Goal: Transaction & Acquisition: Purchase product/service

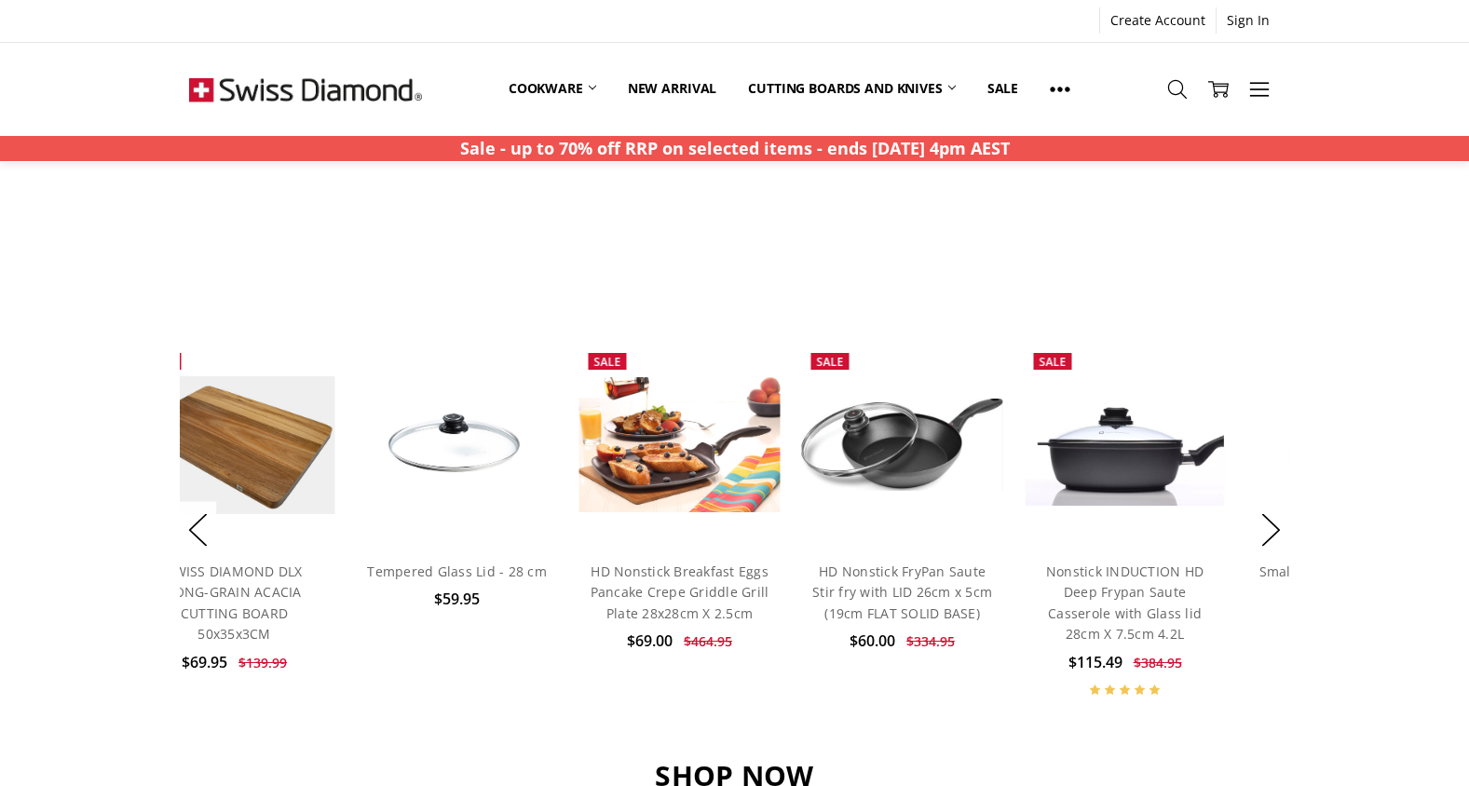
scroll to position [1272, 0]
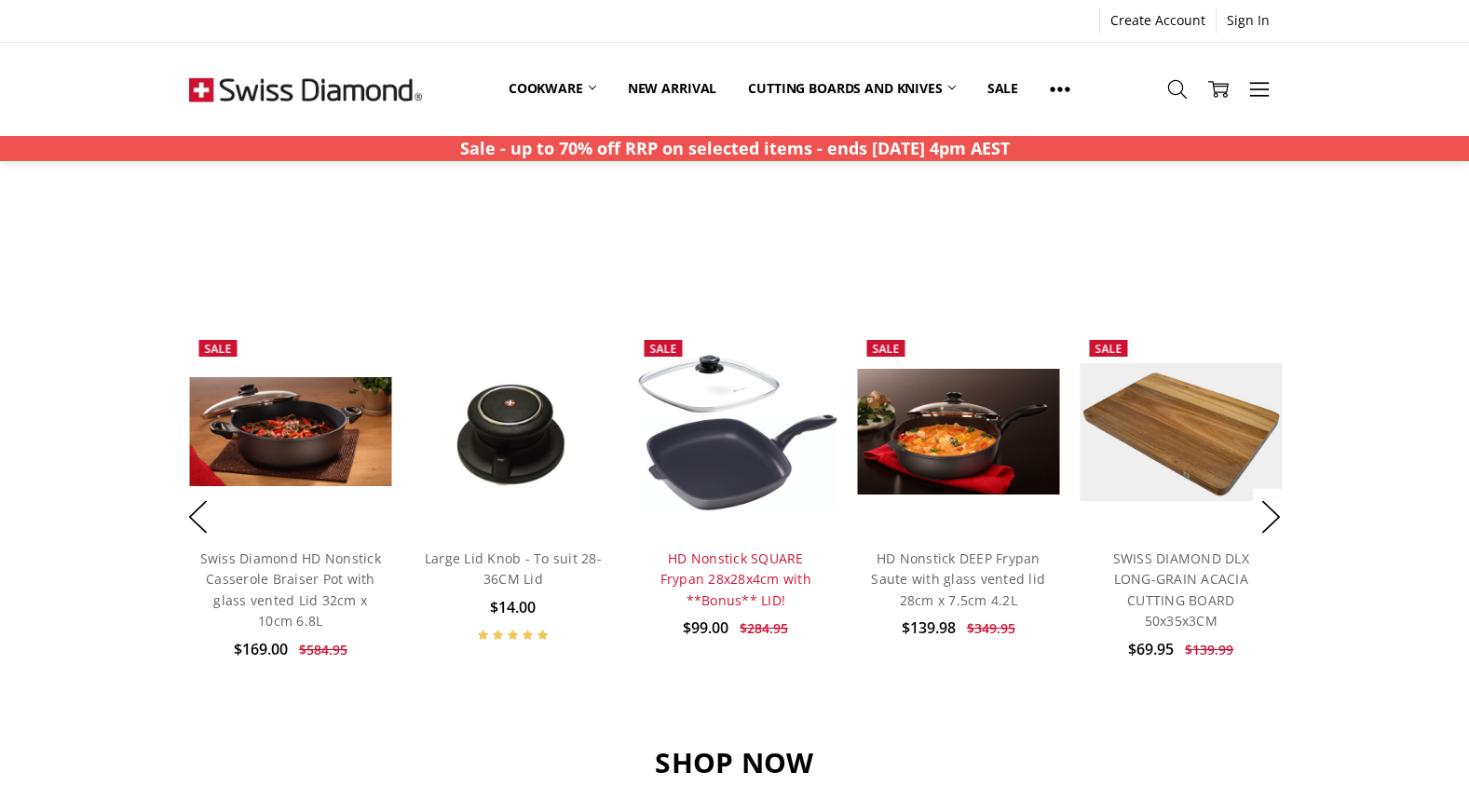
click at [712, 565] on link "HD Nonstick SQUARE Frypan 28x28x4cm with **Bonus** LID!" at bounding box center [735, 579] width 151 height 60
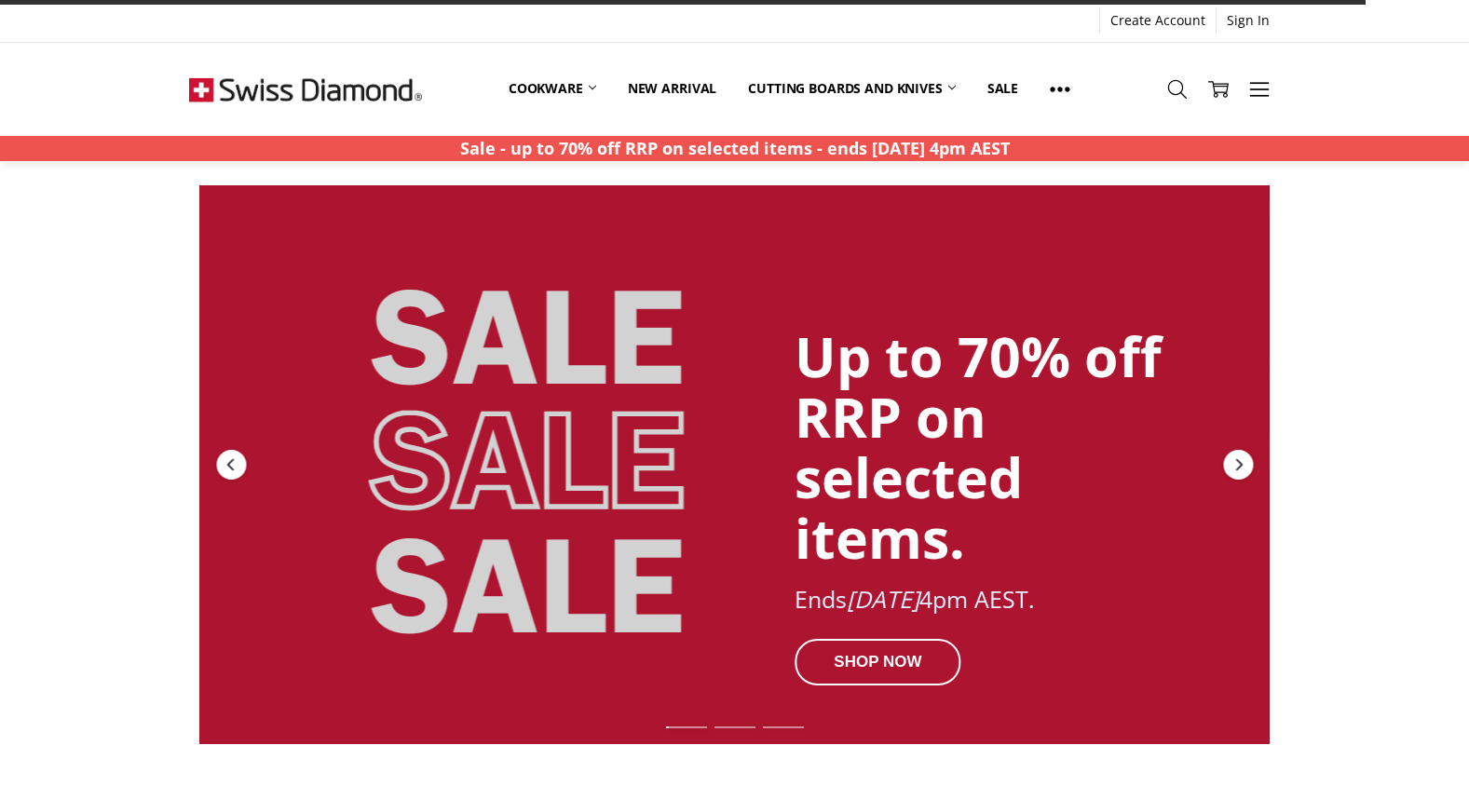
scroll to position [1272, 0]
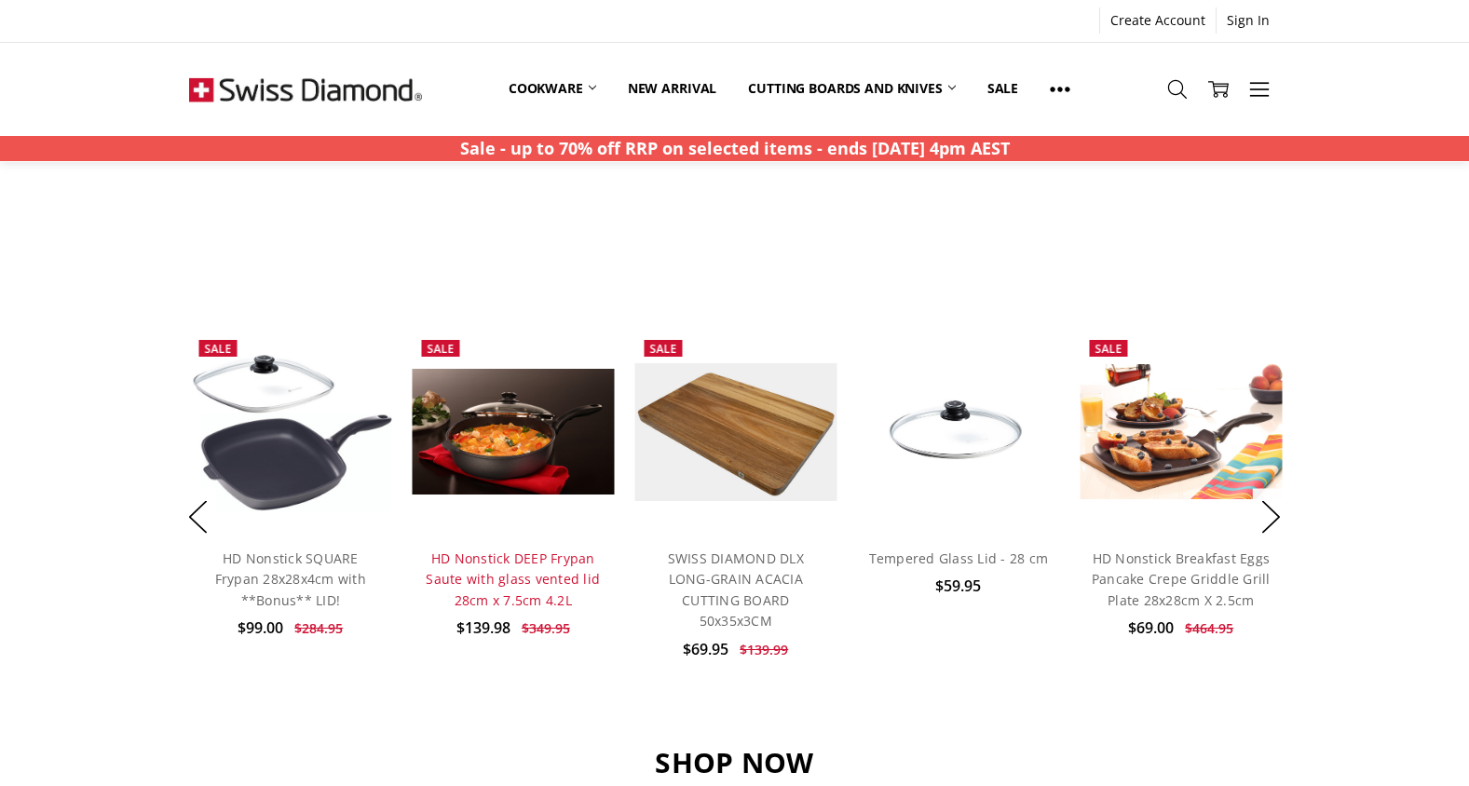
click at [519, 574] on link "HD Nonstick DEEP Frypan Saute with glass vented lid 28cm x 7.5cm 4.2L" at bounding box center [513, 579] width 174 height 60
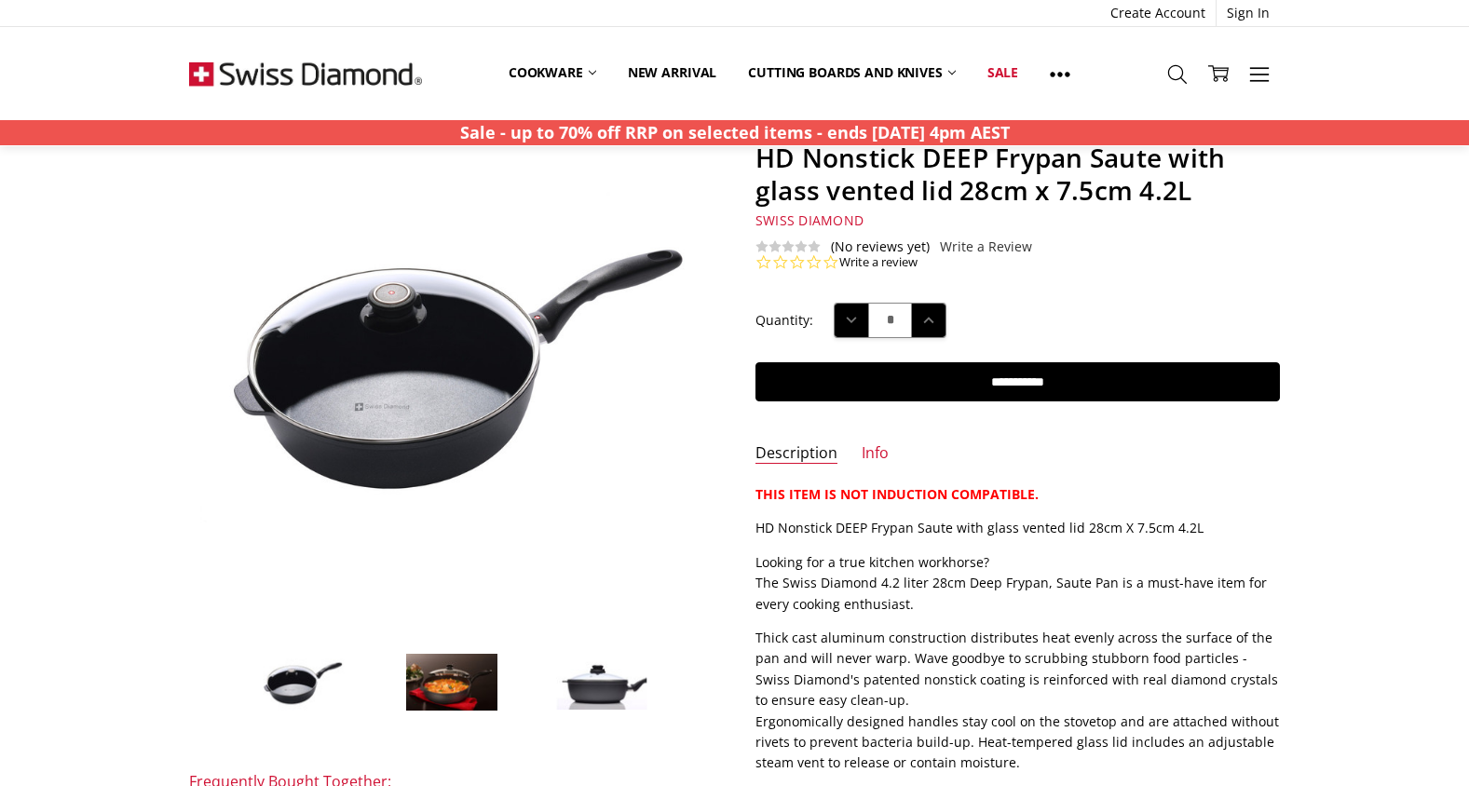
scroll to position [142, 0]
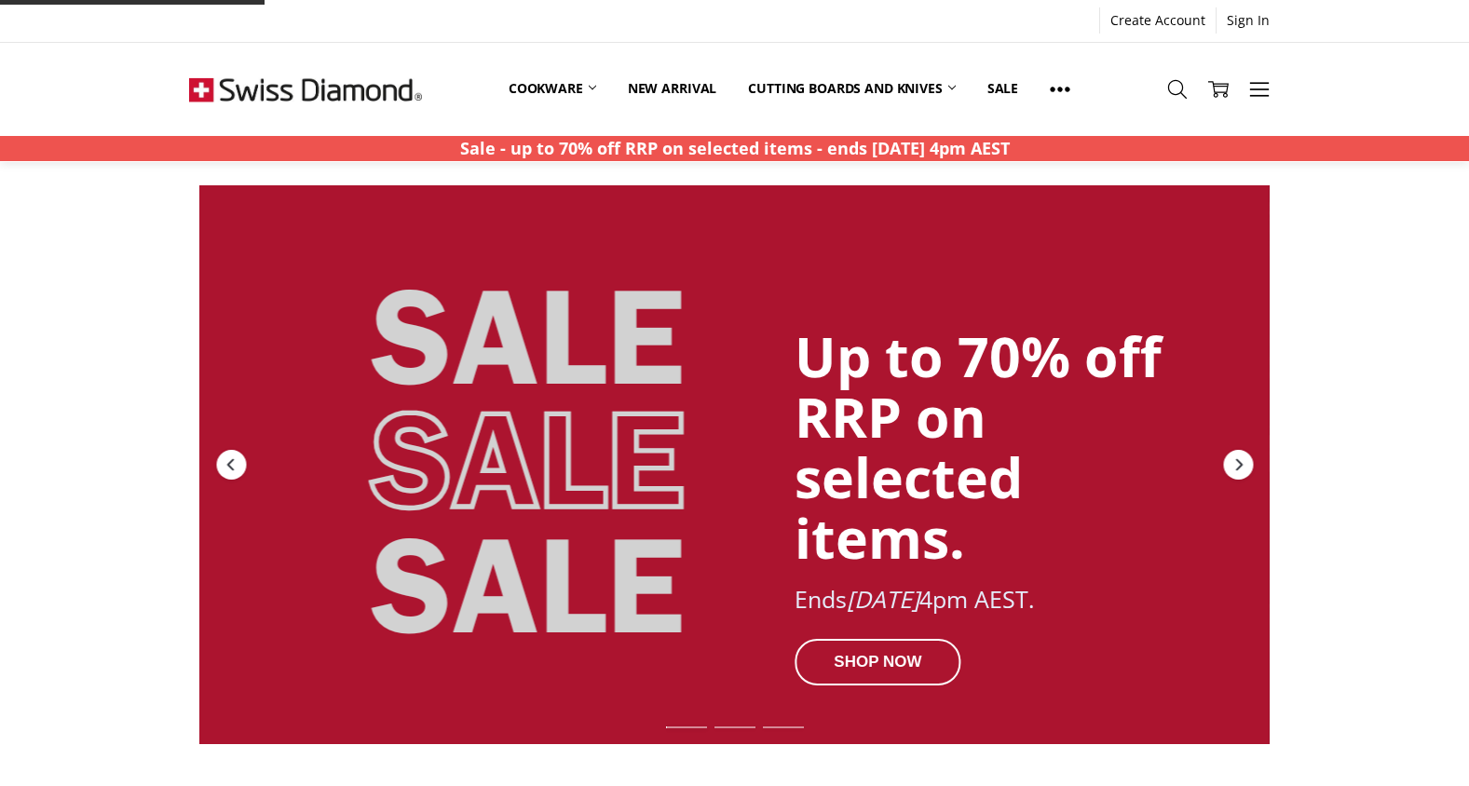
scroll to position [1272, 0]
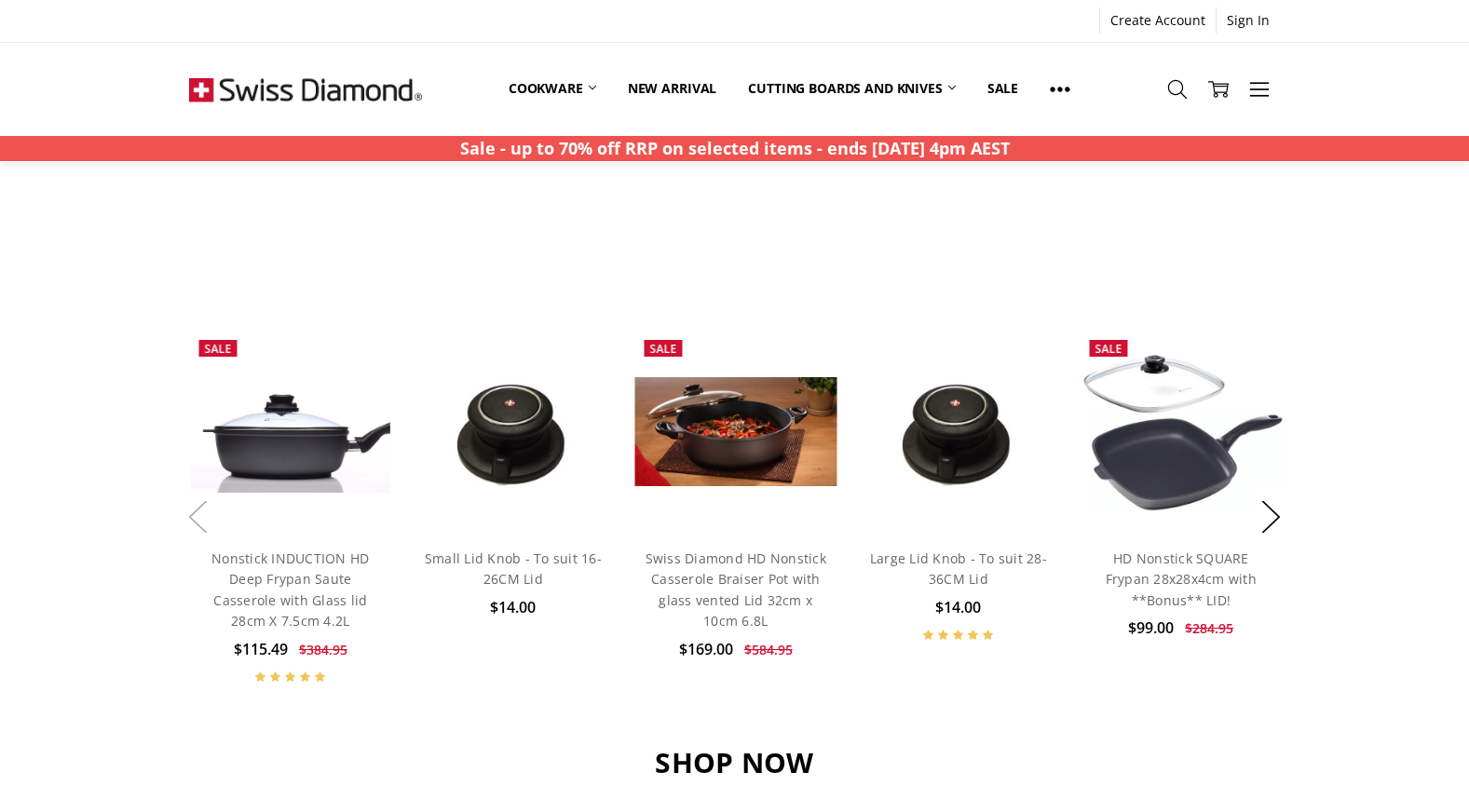
click at [191, 514] on button "Previous" at bounding box center [197, 517] width 37 height 57
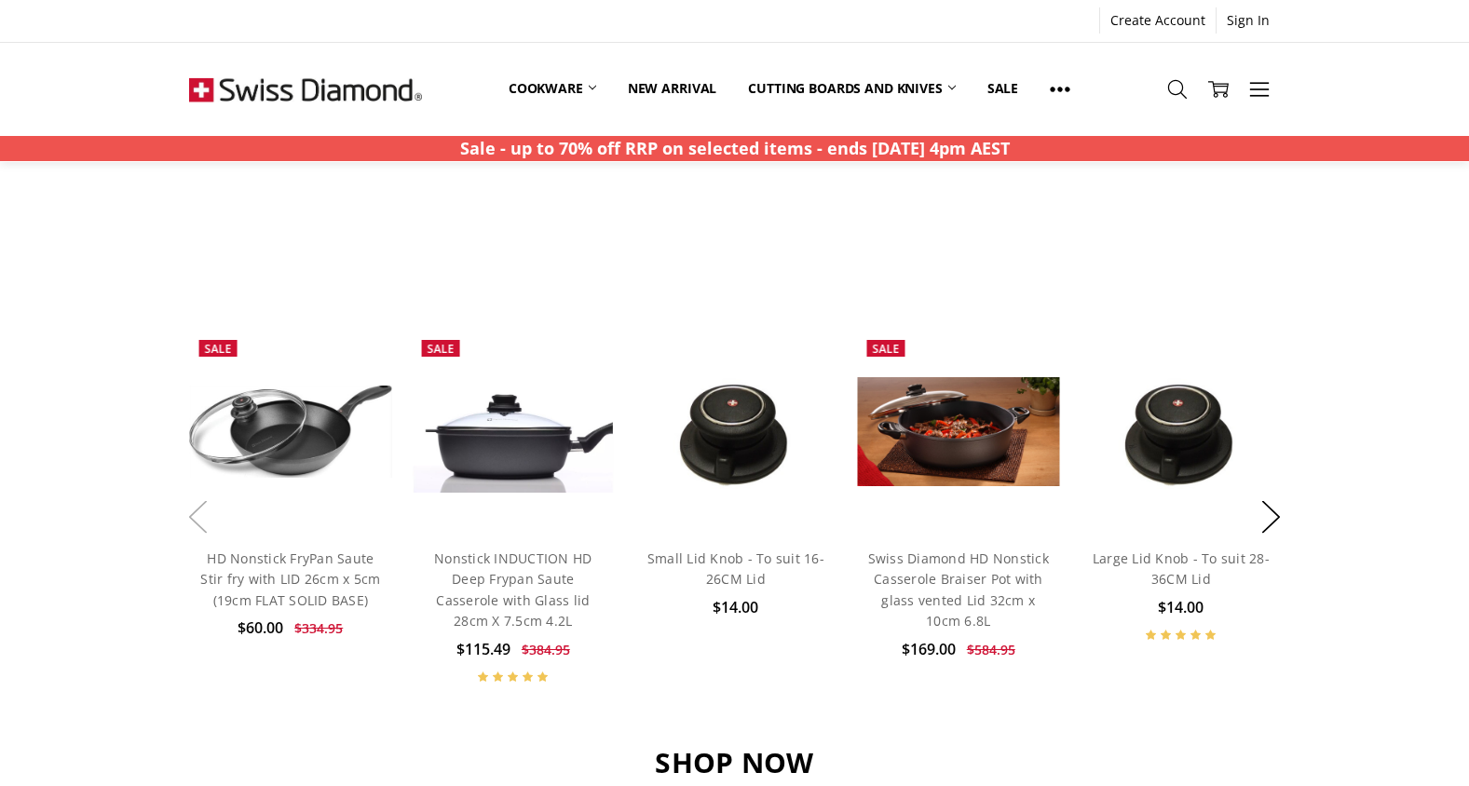
click at [191, 514] on button "Previous" at bounding box center [197, 517] width 37 height 57
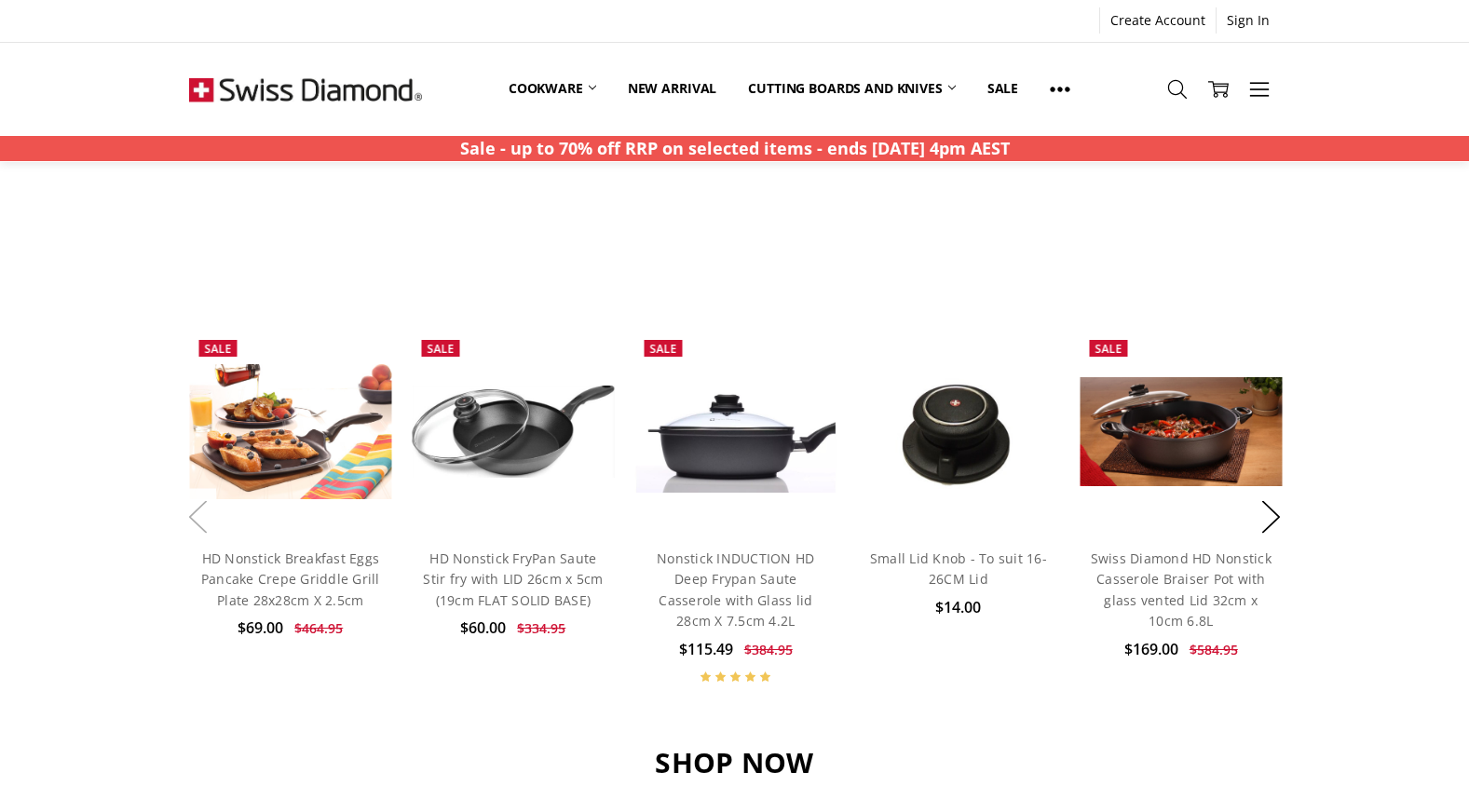
click at [191, 514] on button "Previous" at bounding box center [197, 517] width 37 height 57
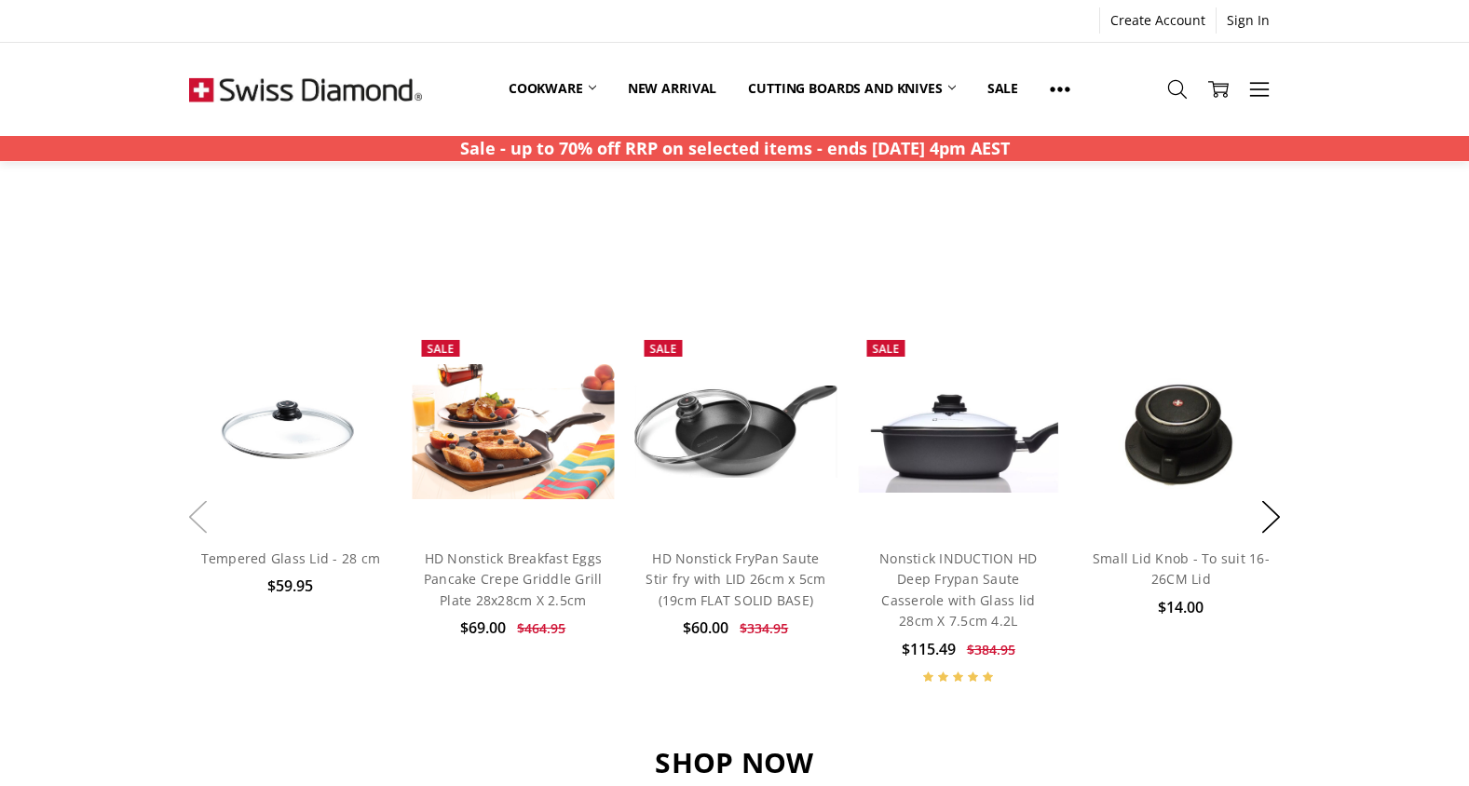
click at [191, 514] on button "Previous" at bounding box center [197, 517] width 37 height 57
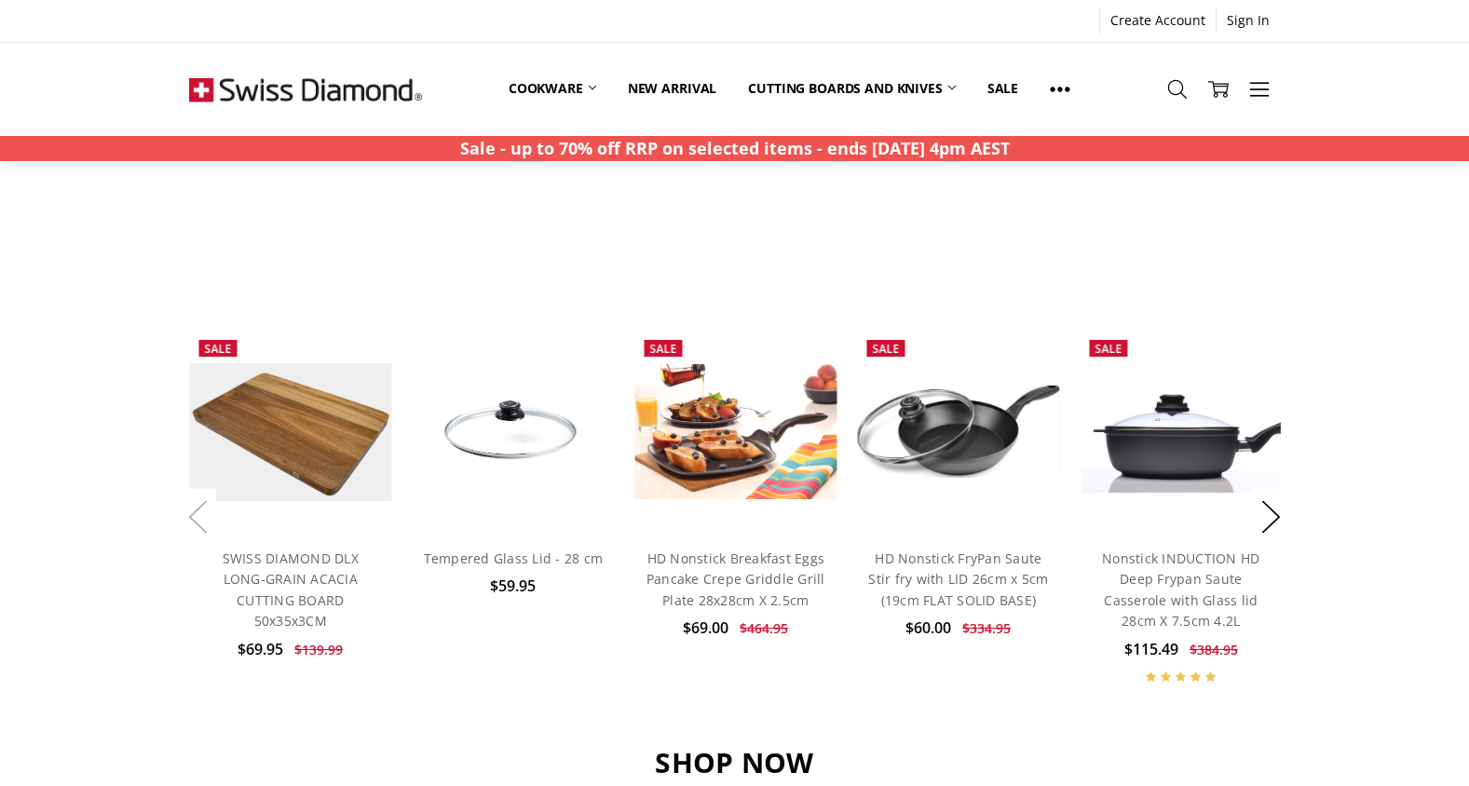
click at [191, 514] on button "Previous" at bounding box center [197, 517] width 37 height 57
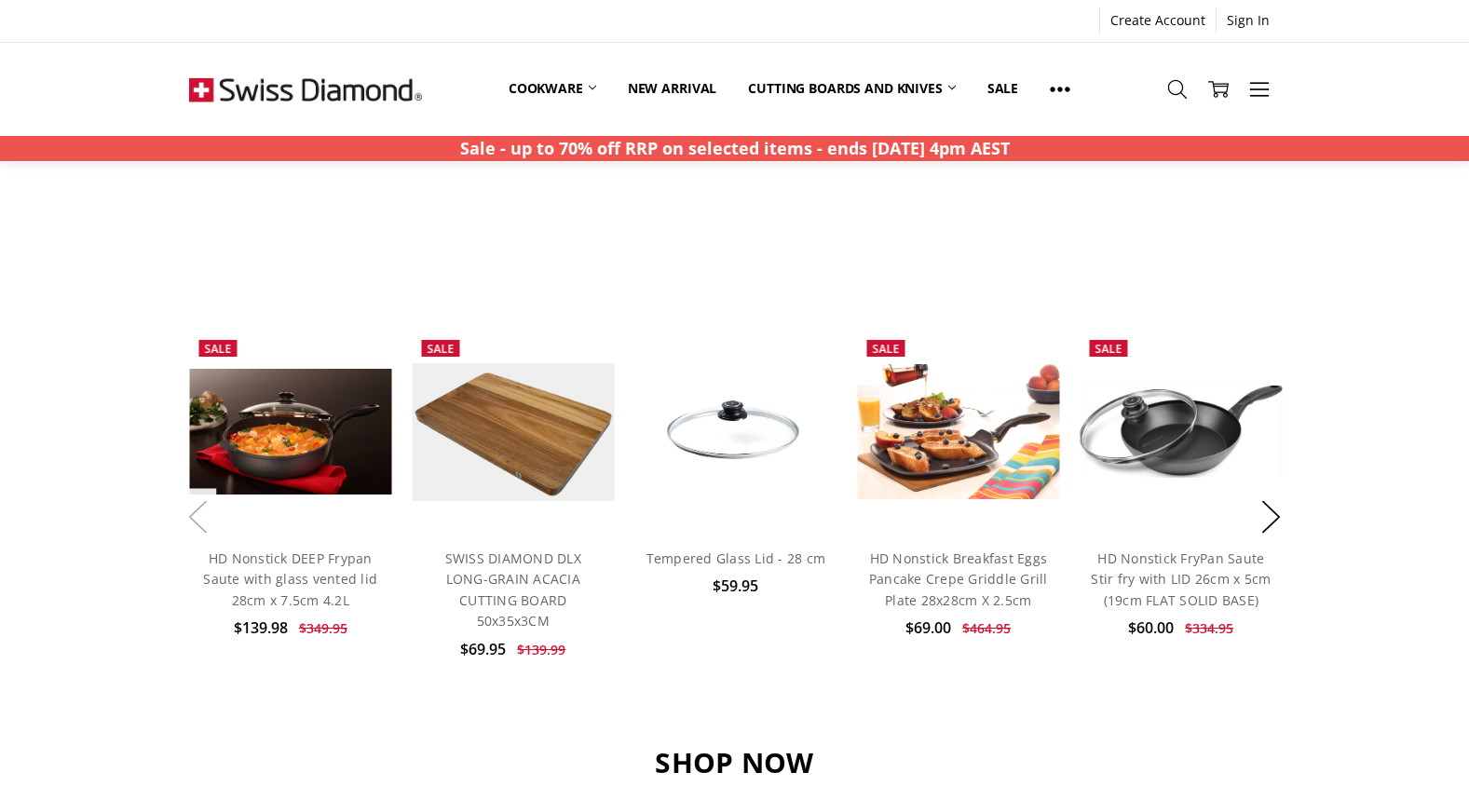
click at [191, 514] on button "Previous" at bounding box center [197, 517] width 37 height 57
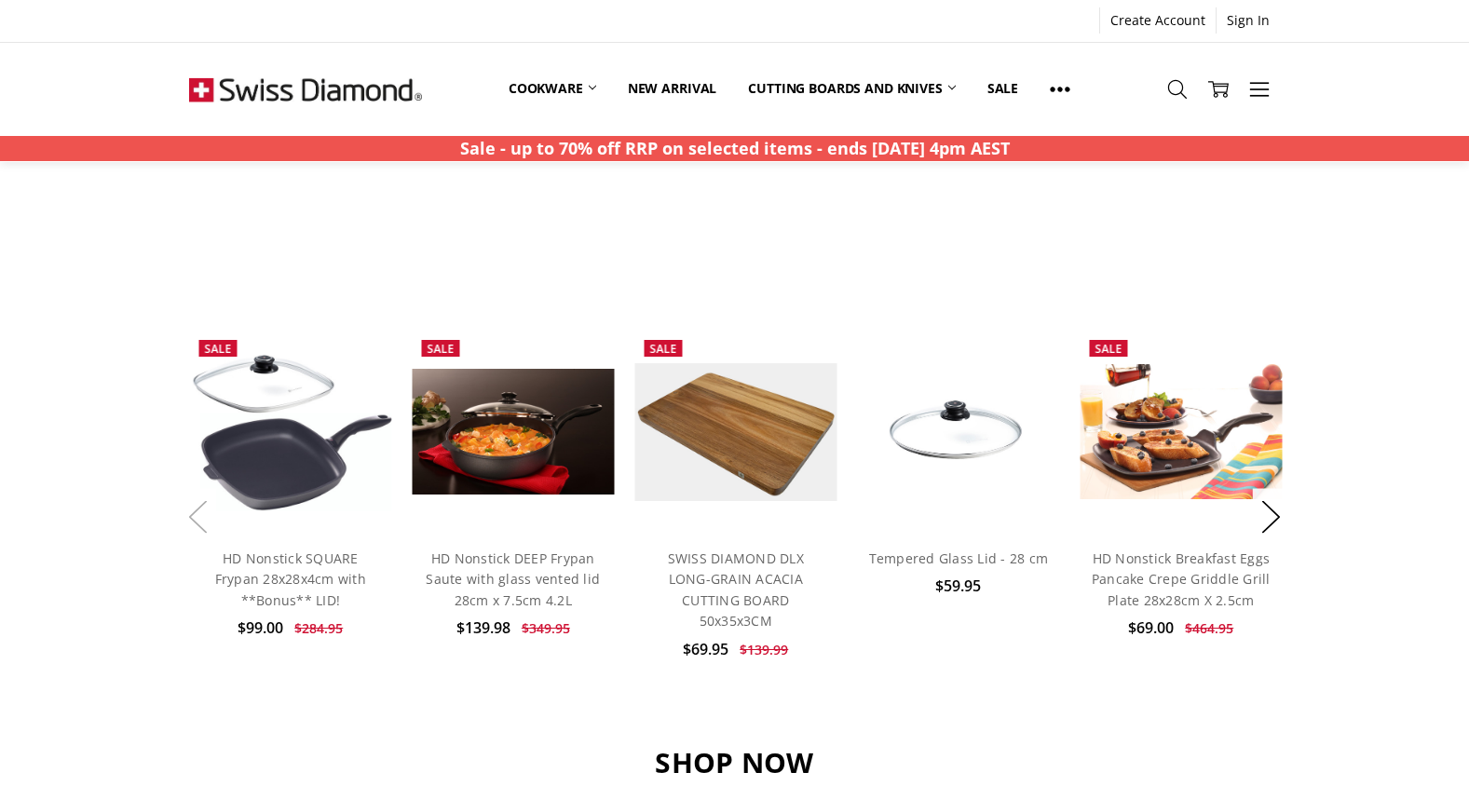
click at [191, 514] on button "Previous" at bounding box center [197, 517] width 37 height 57
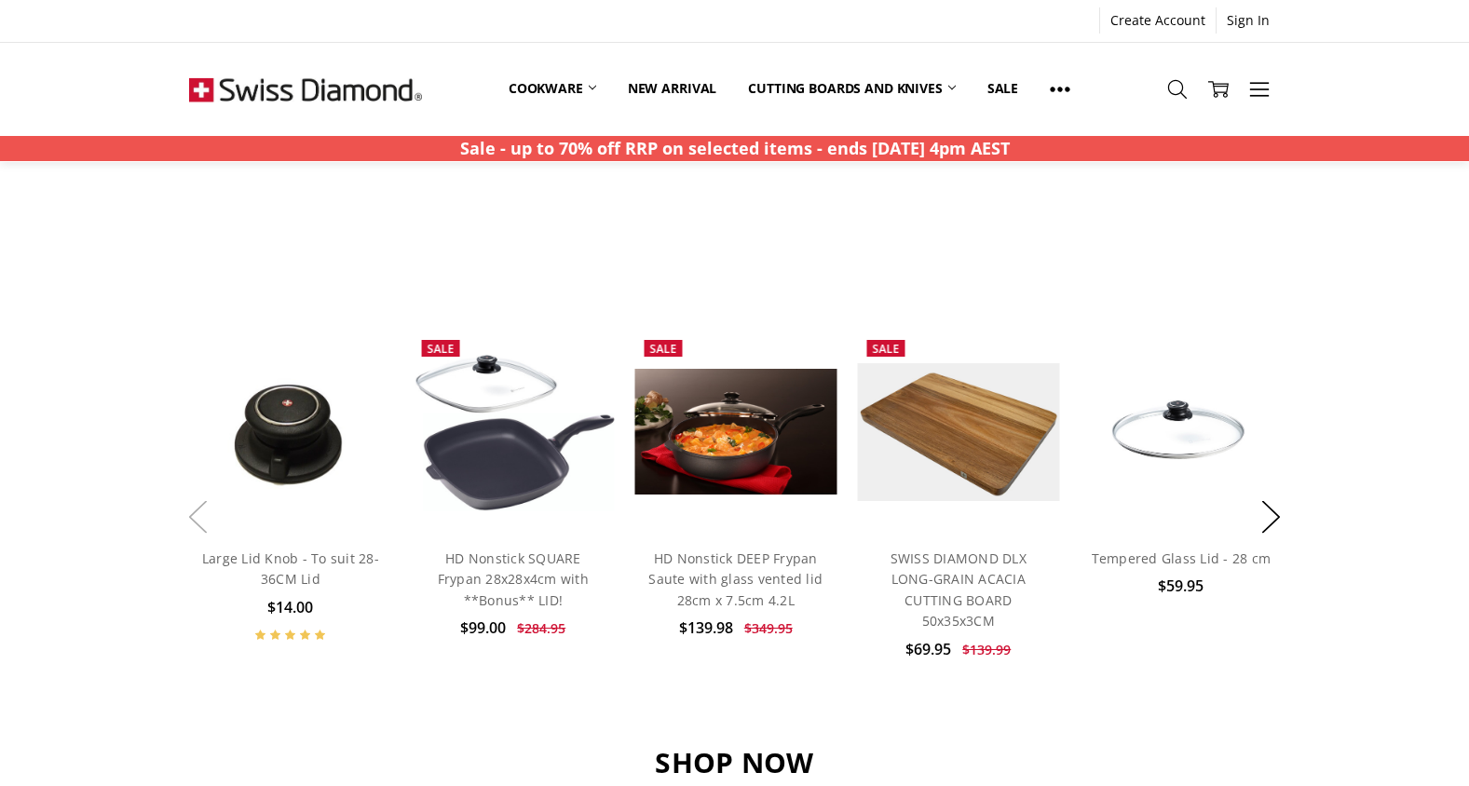
click at [191, 514] on button "Previous" at bounding box center [197, 517] width 37 height 57
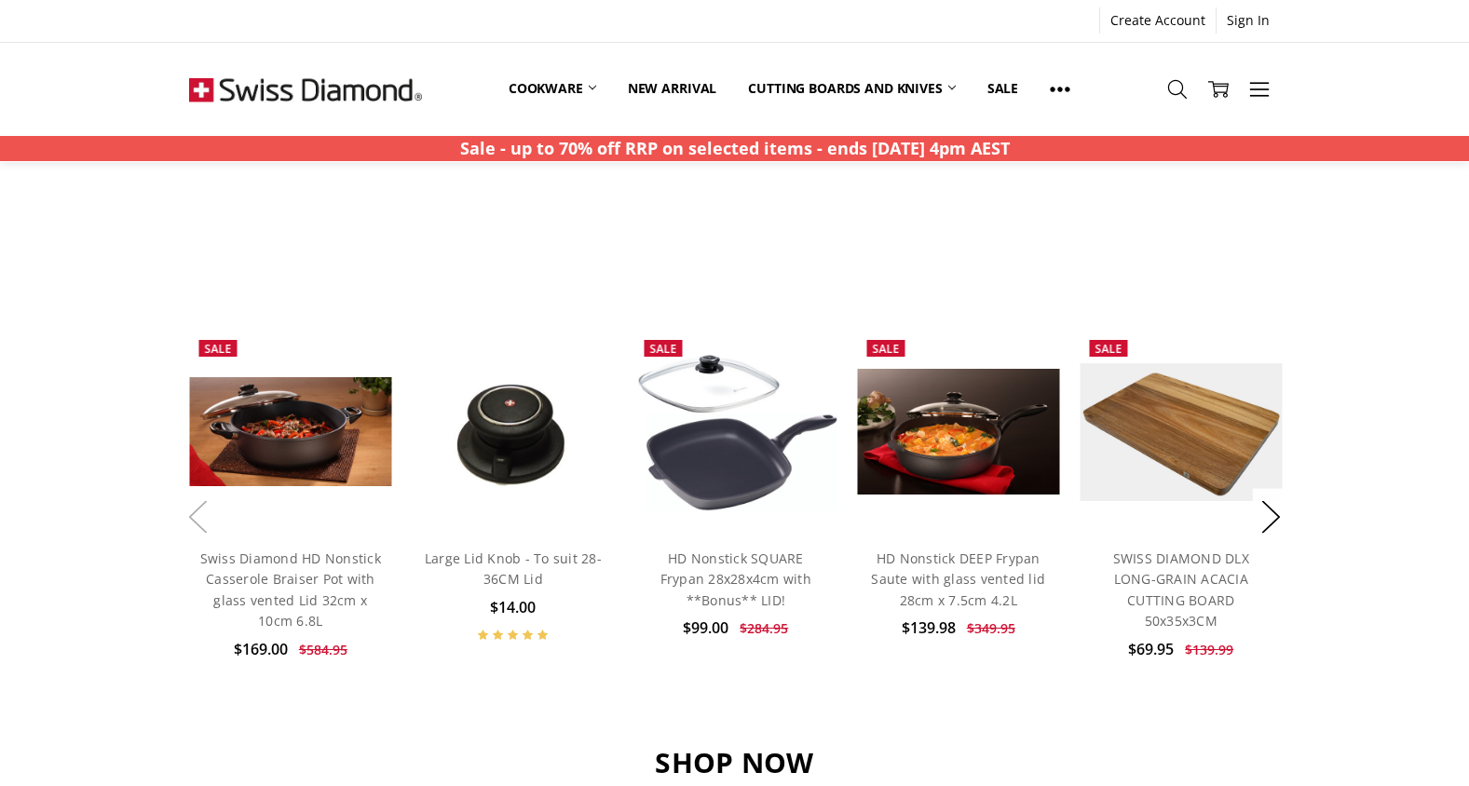
click at [191, 514] on button "Previous" at bounding box center [197, 517] width 37 height 57
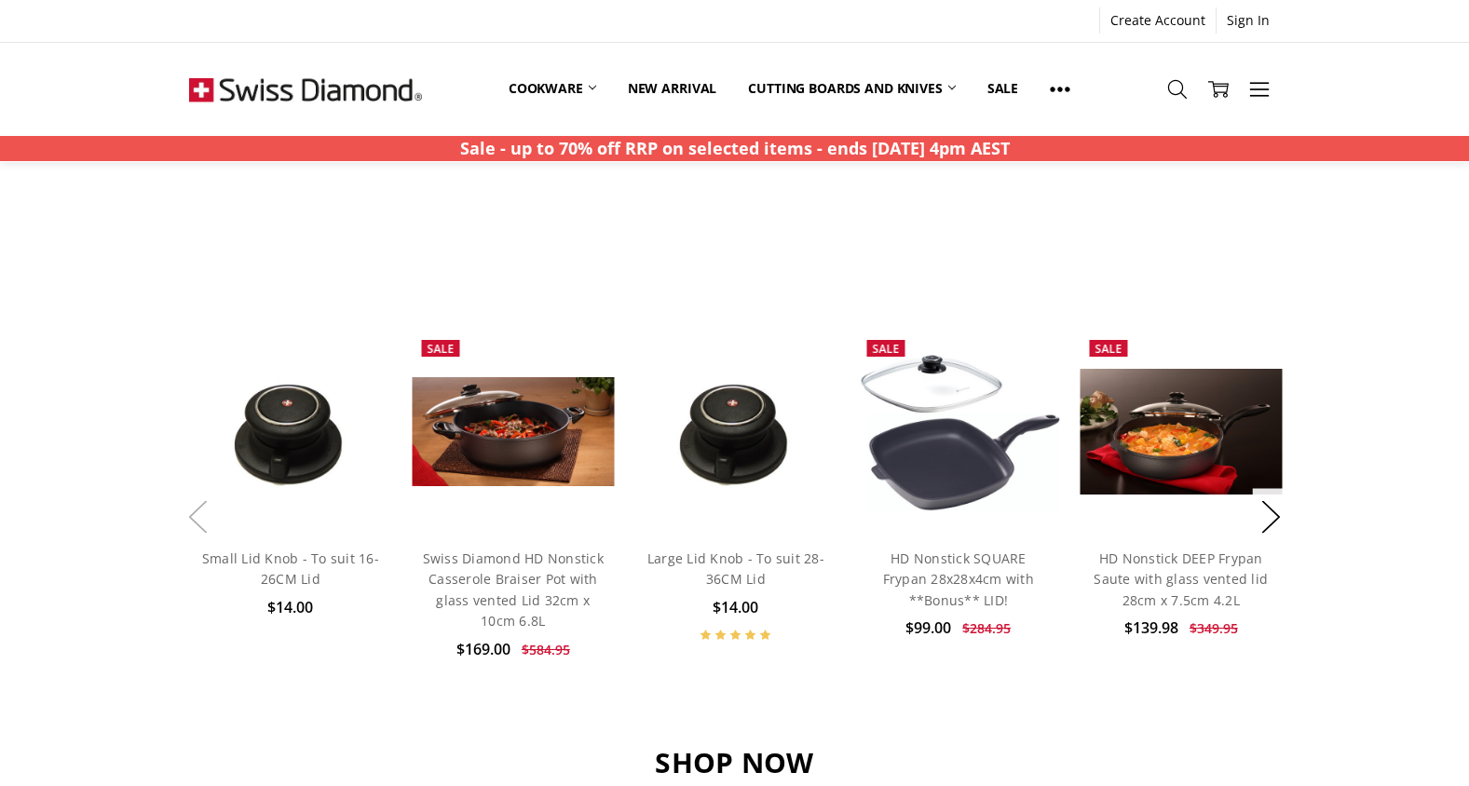
click at [191, 514] on button "Previous" at bounding box center [197, 517] width 37 height 57
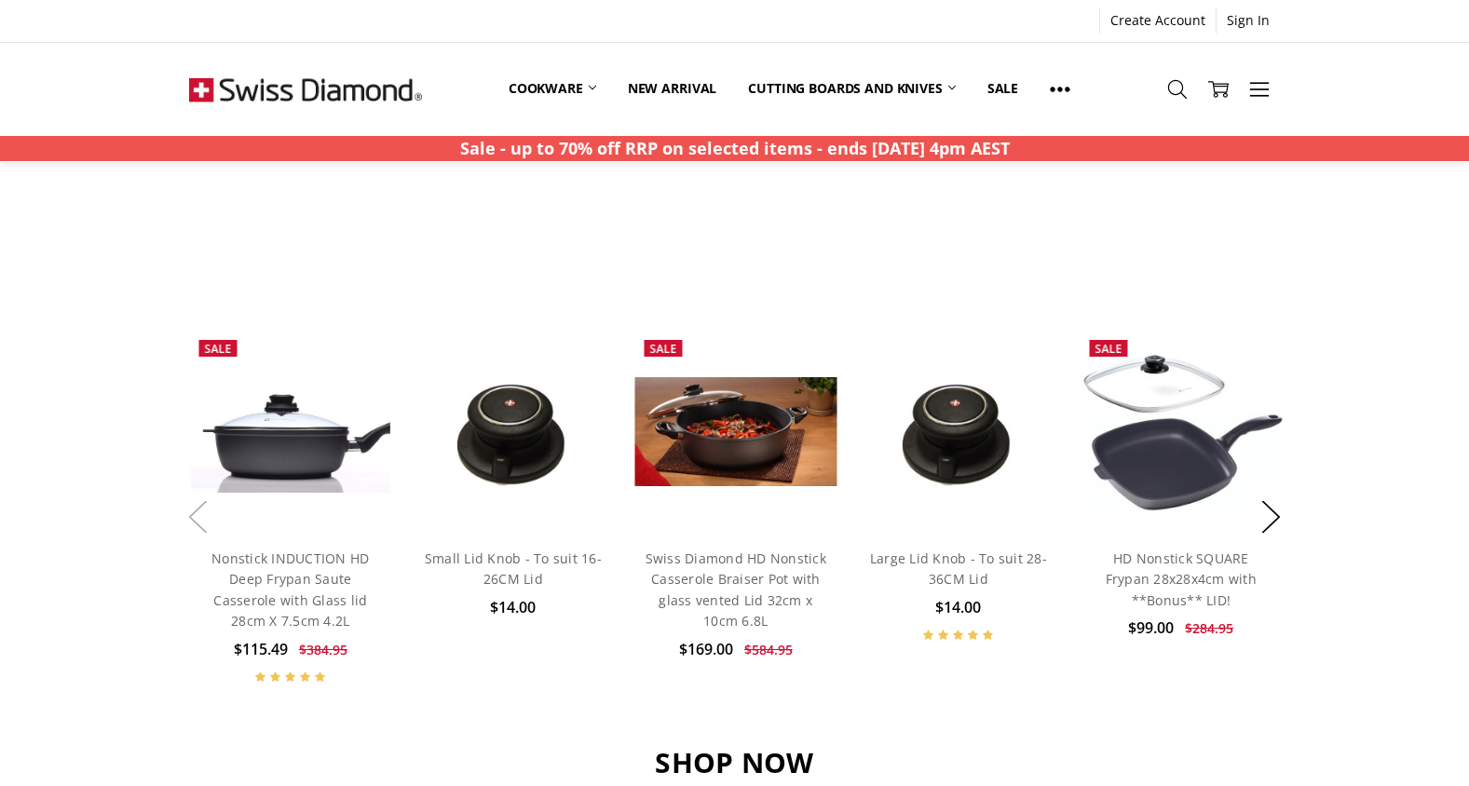
click at [191, 514] on button "Previous" at bounding box center [197, 517] width 37 height 57
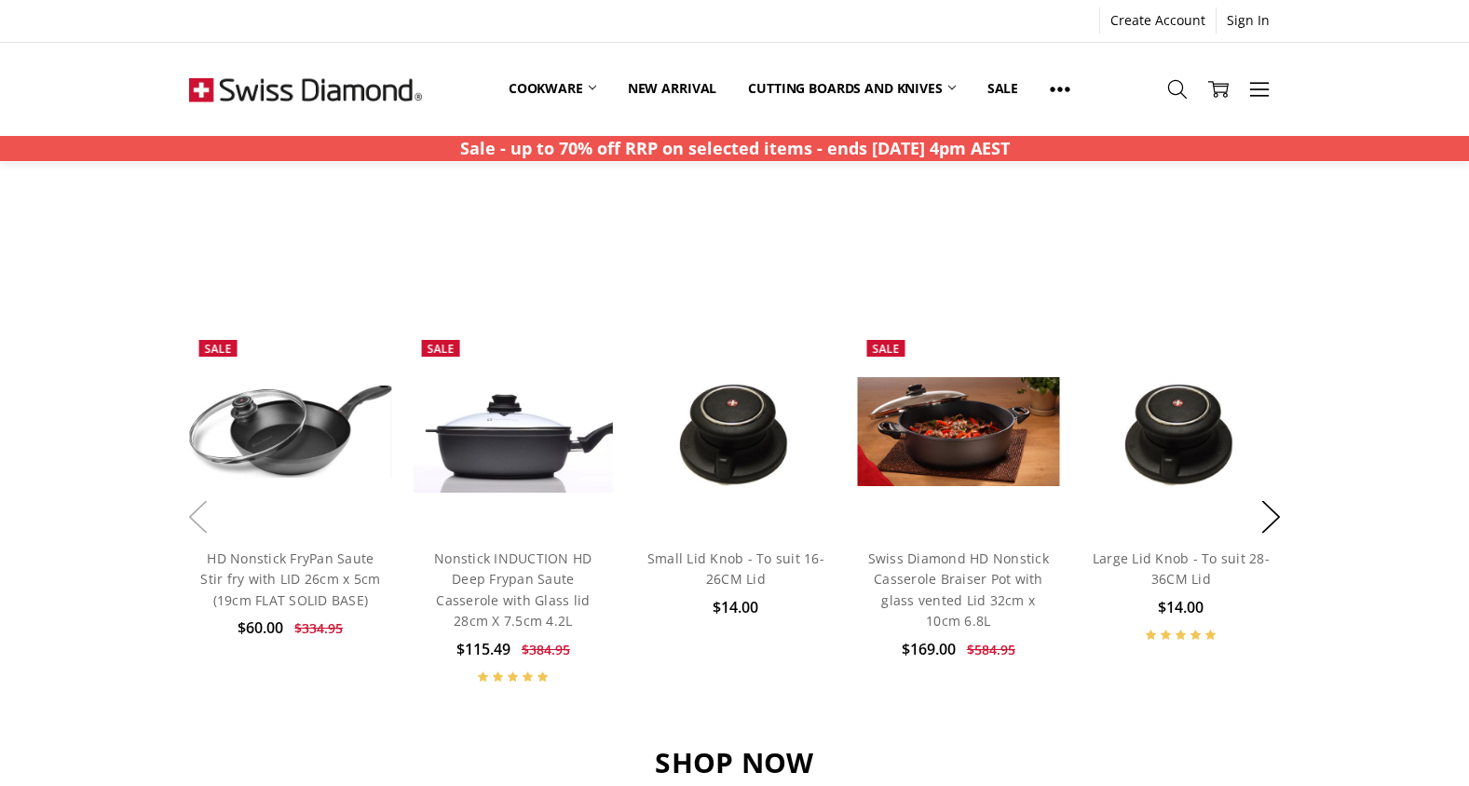
click at [191, 514] on button "Previous" at bounding box center [197, 517] width 37 height 57
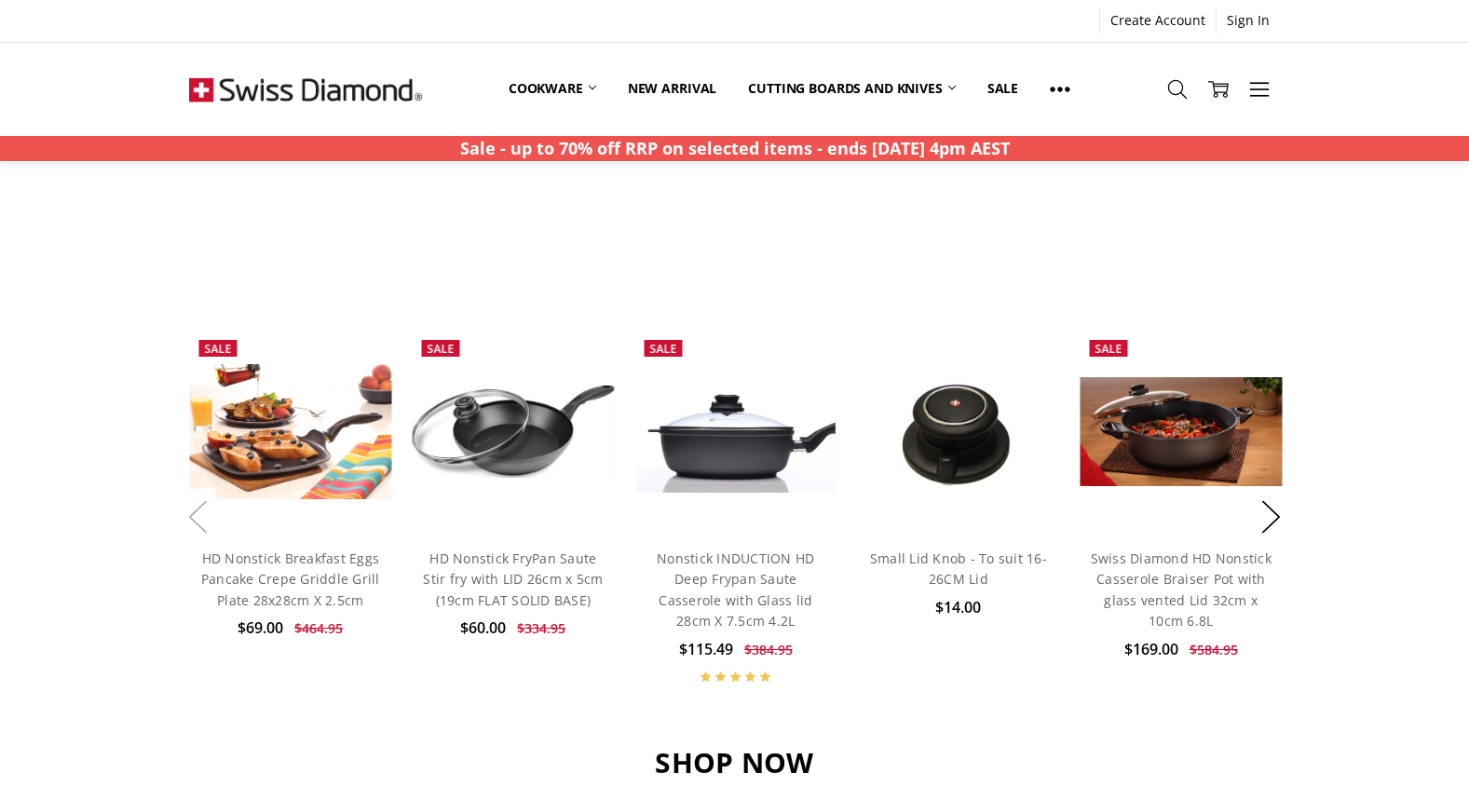
click at [191, 514] on button "Previous" at bounding box center [197, 517] width 37 height 57
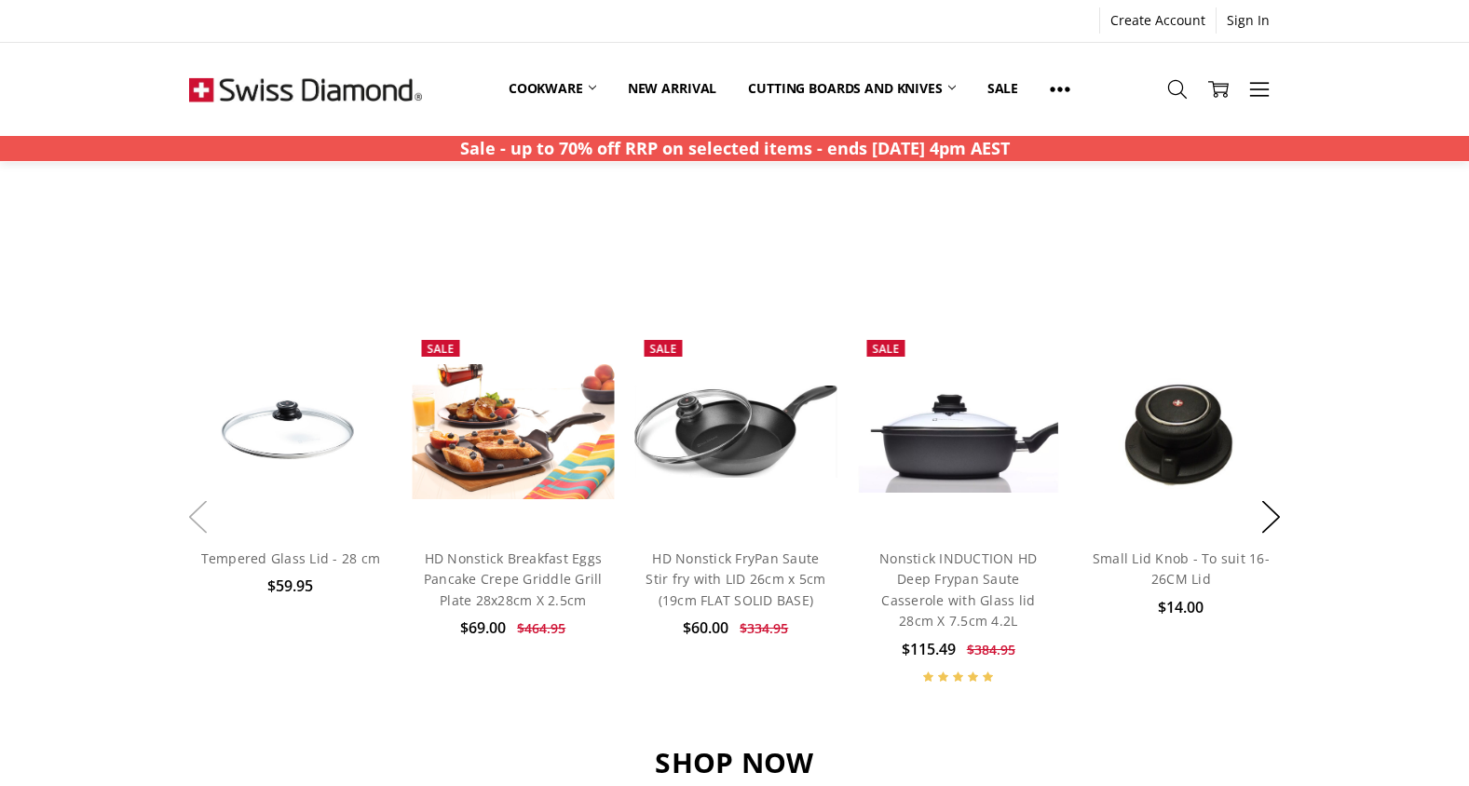
click at [191, 514] on button "Previous" at bounding box center [197, 517] width 37 height 57
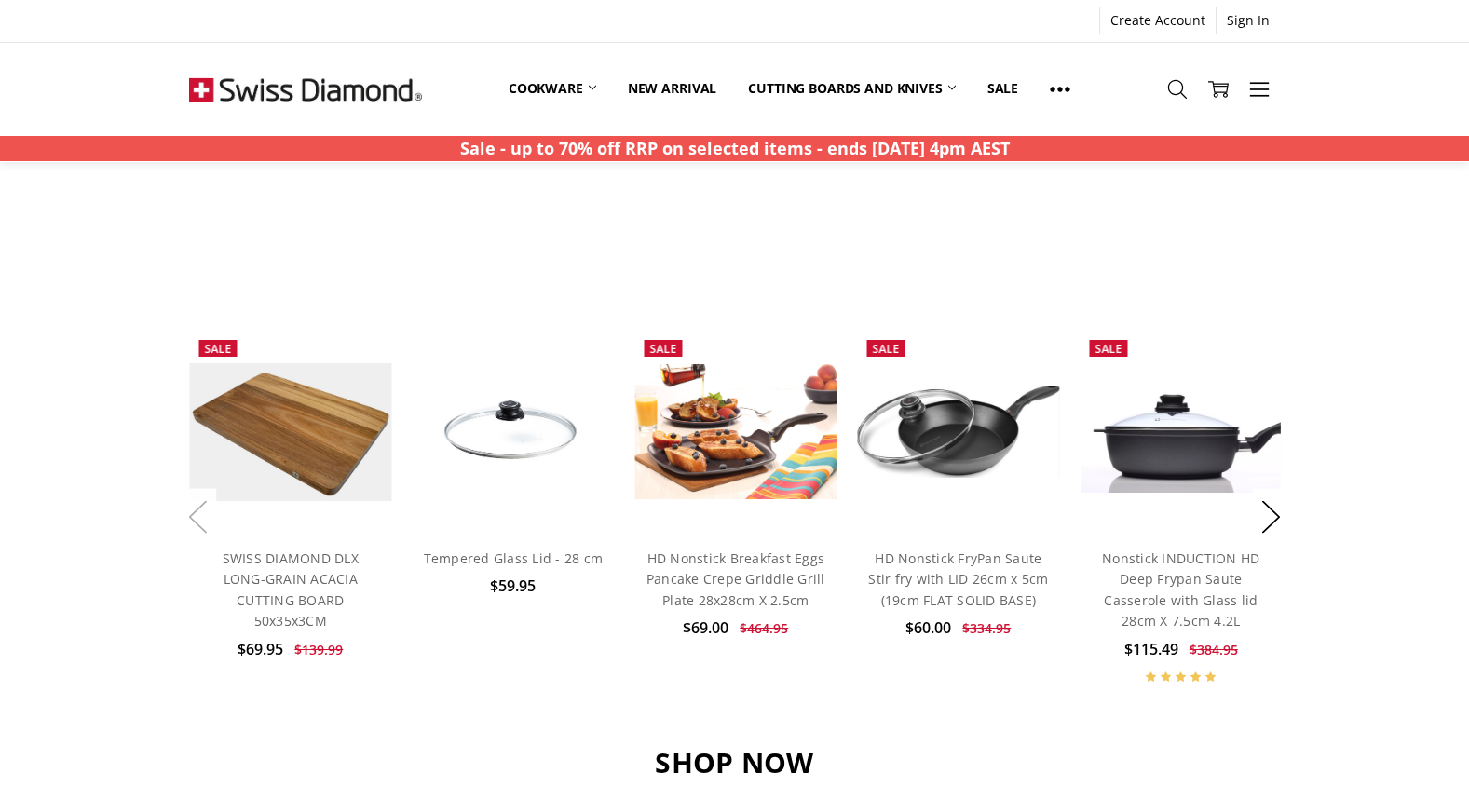
click at [191, 514] on button "Previous" at bounding box center [197, 517] width 37 height 57
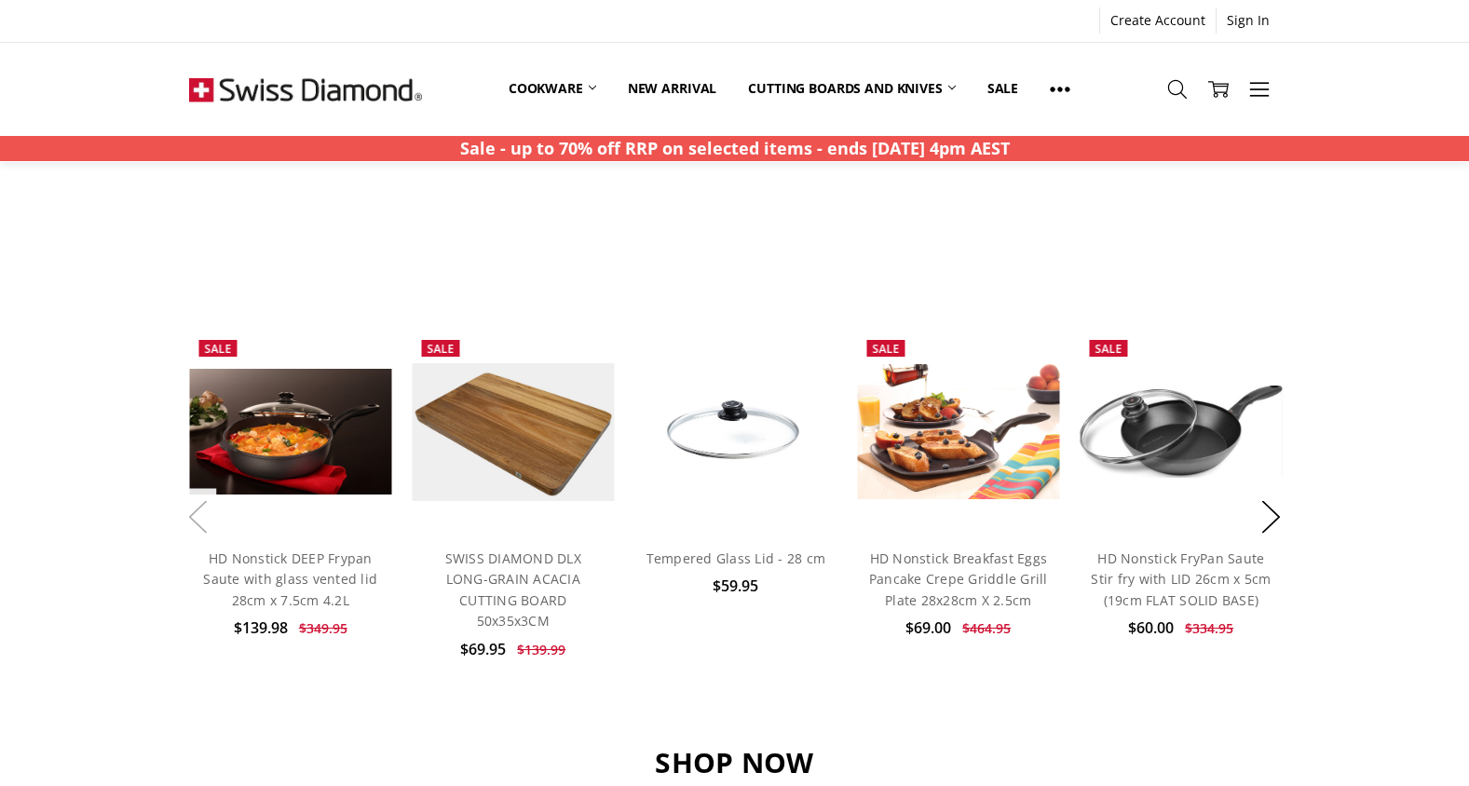
click at [191, 514] on button "Previous" at bounding box center [197, 517] width 37 height 57
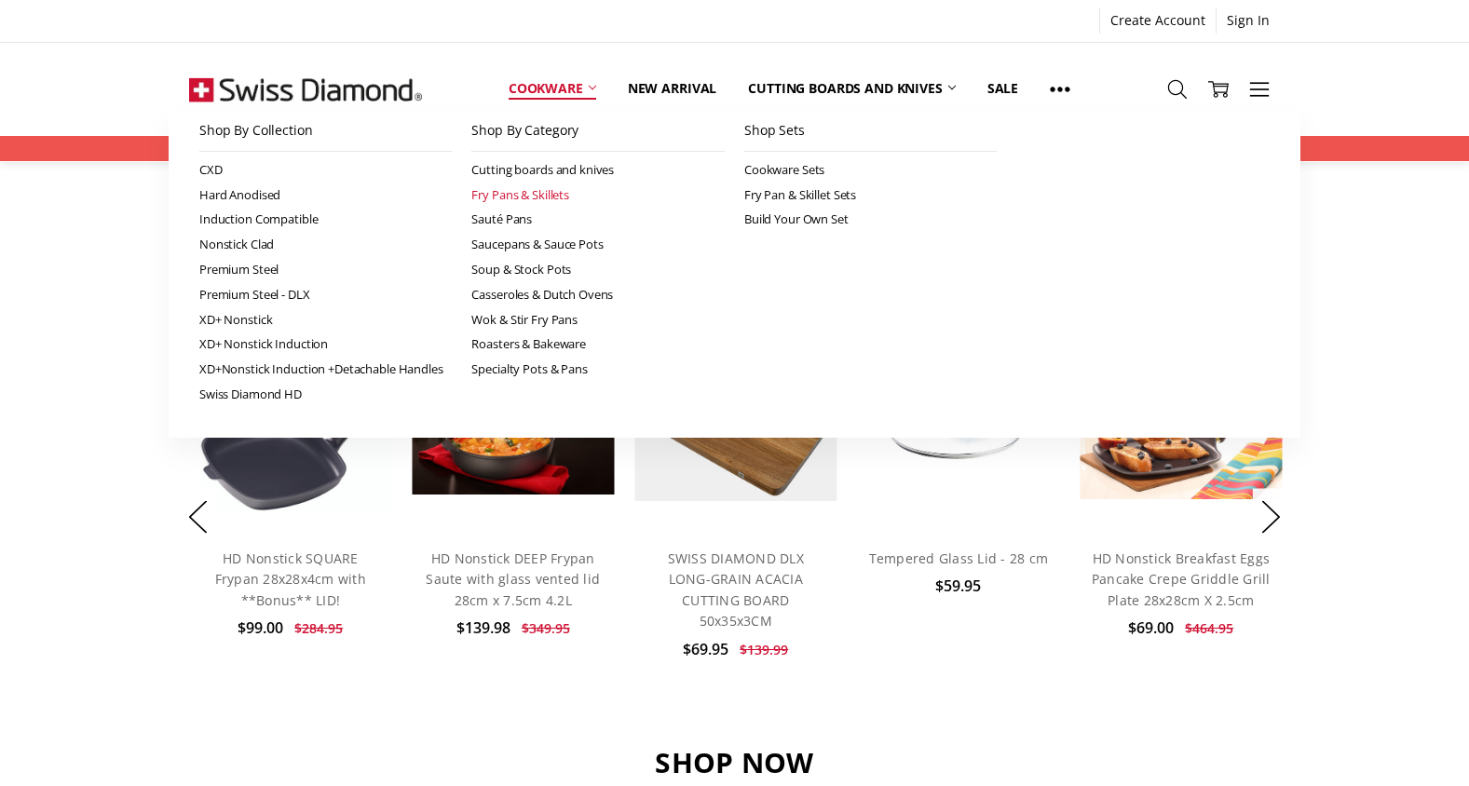
click at [548, 189] on link "Fry Pans & Skillets" at bounding box center [597, 195] width 253 height 25
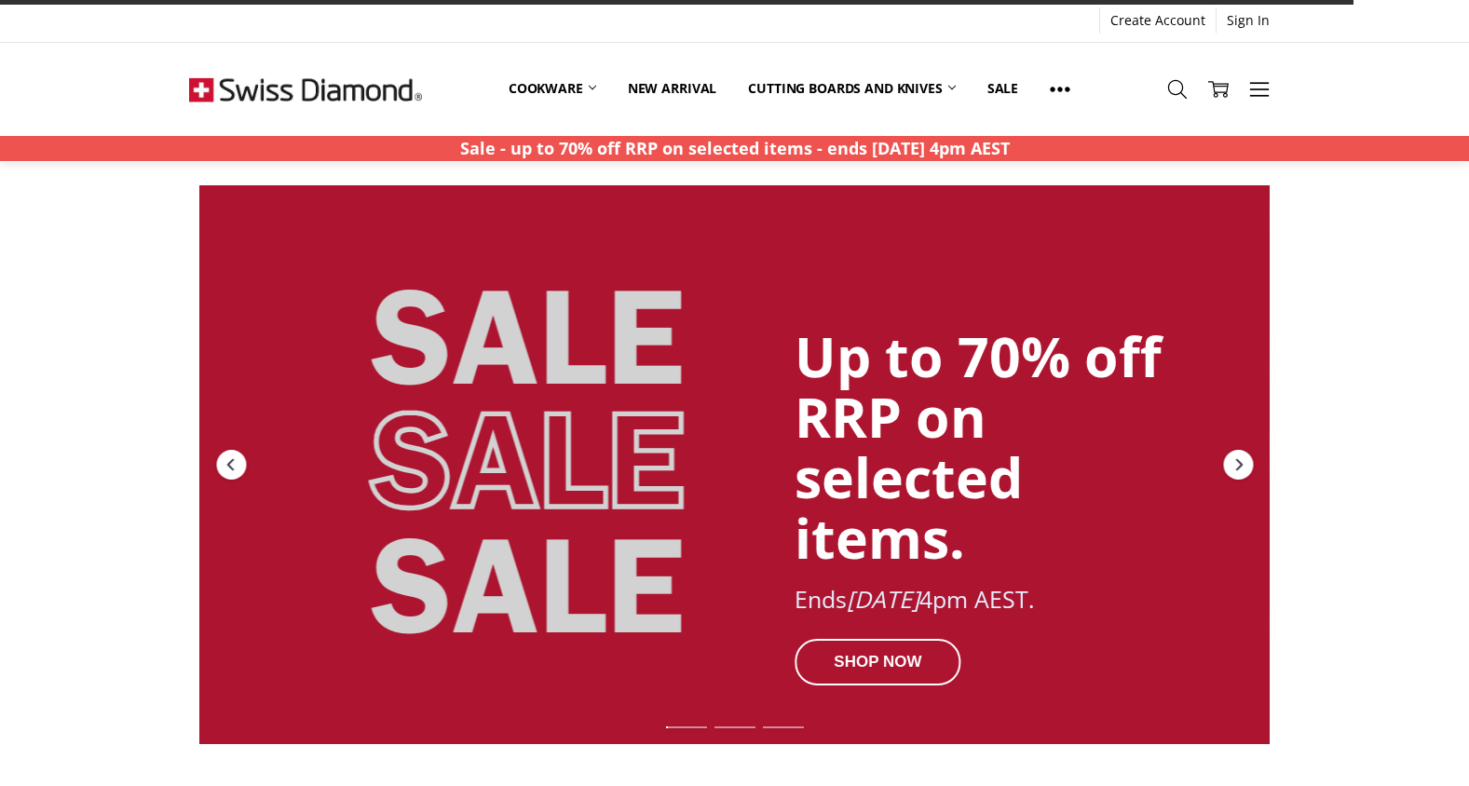
scroll to position [1272, 0]
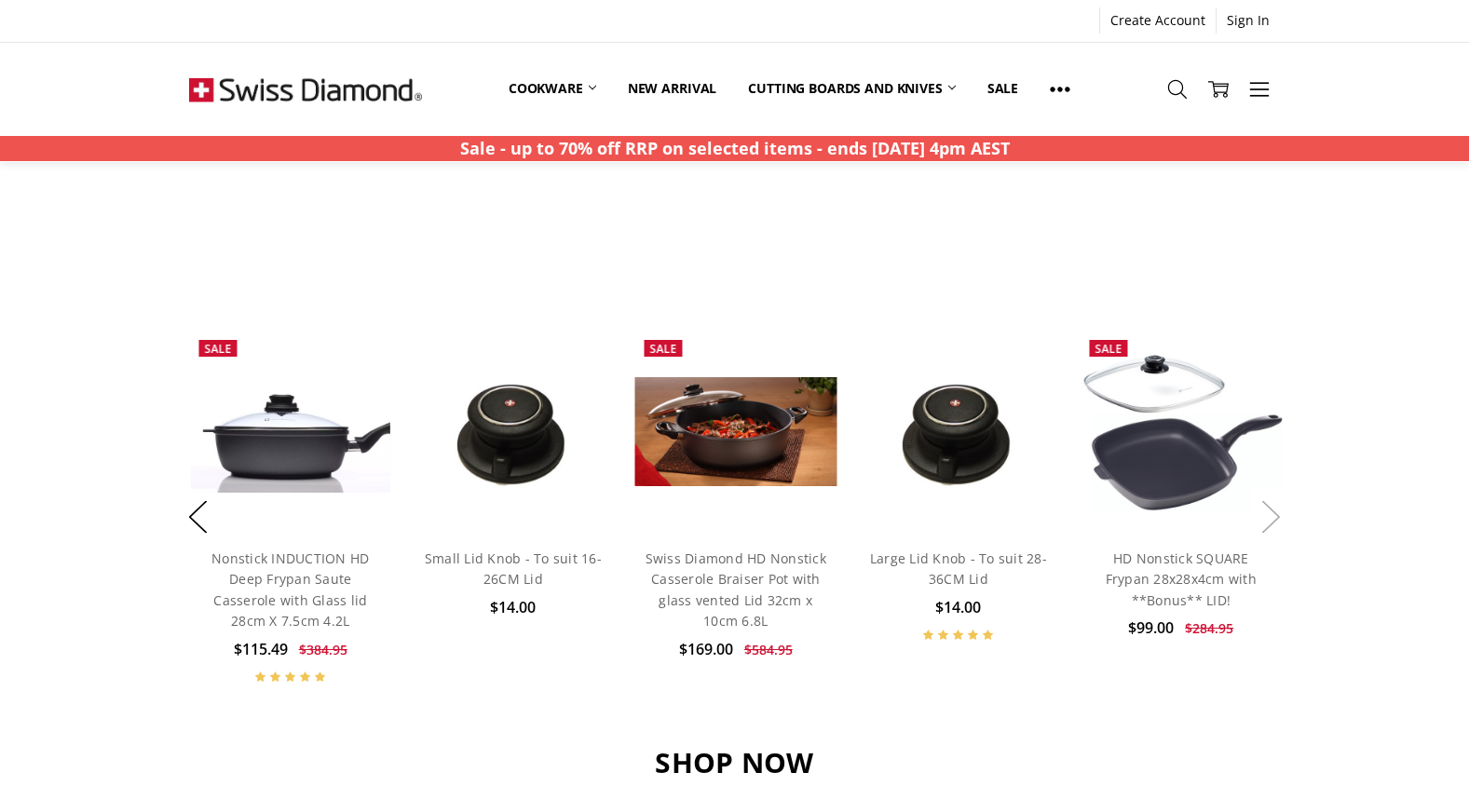
click at [1272, 520] on button "Next" at bounding box center [1271, 517] width 37 height 57
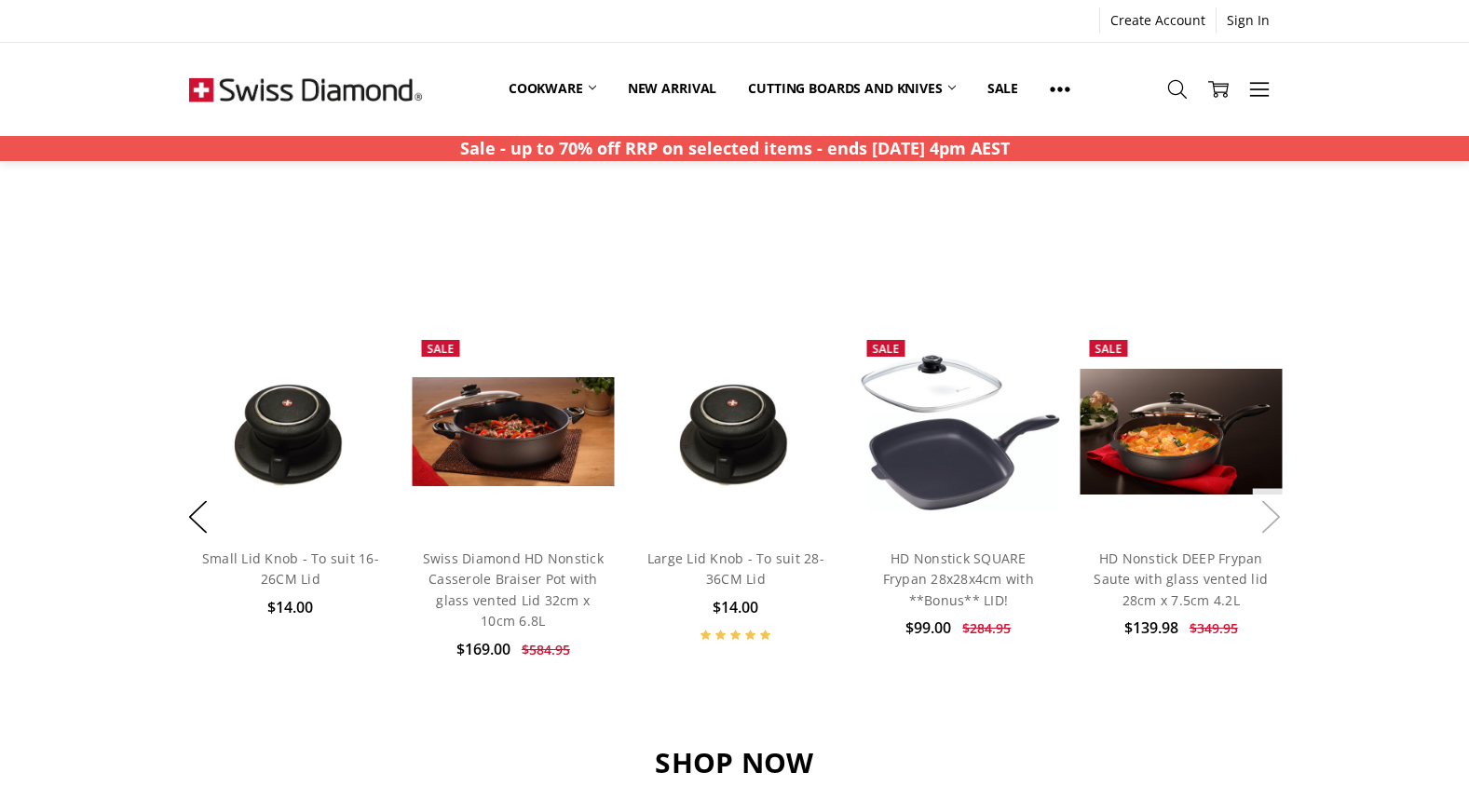
click at [1274, 519] on button "Next" at bounding box center [1271, 517] width 37 height 57
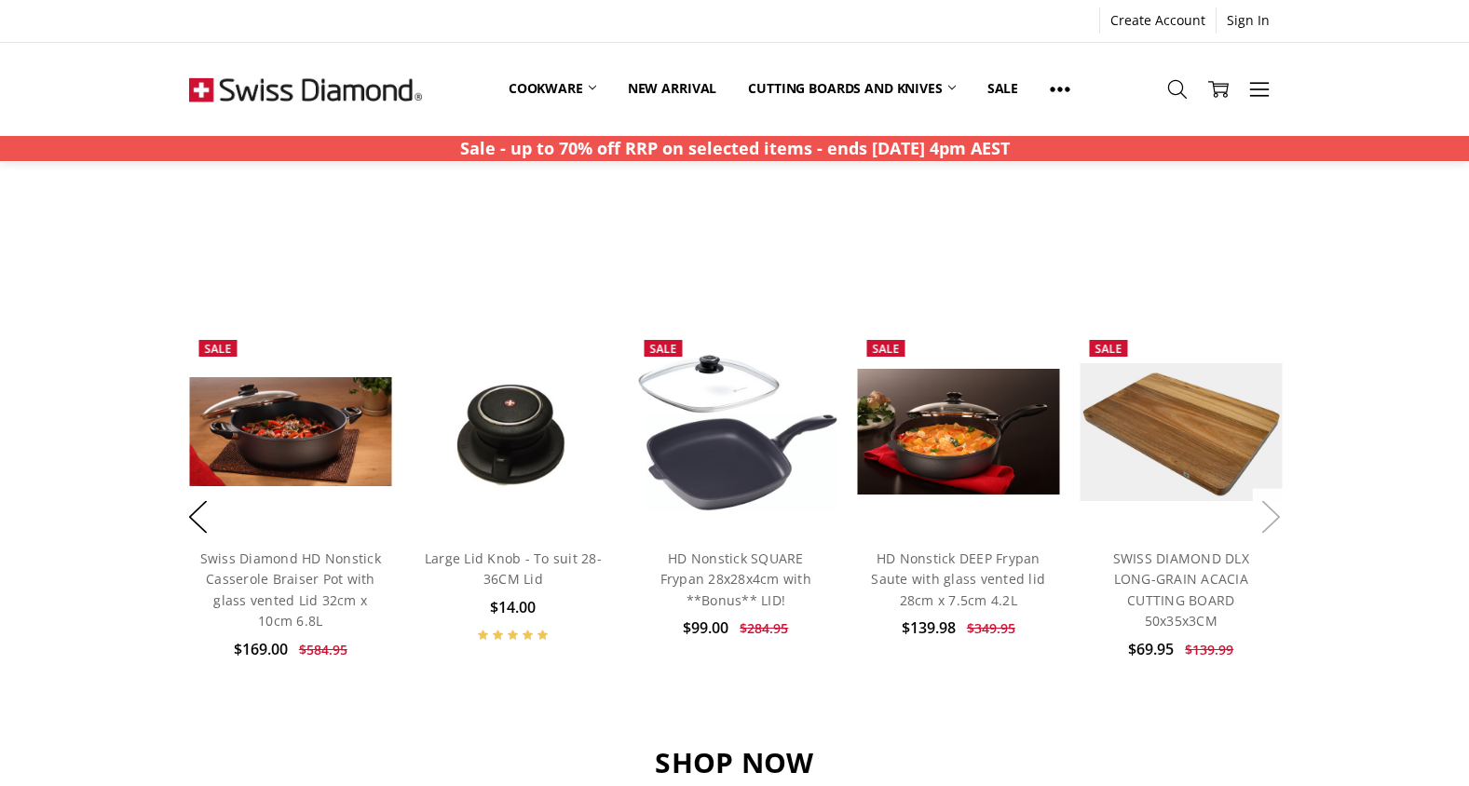
click at [1274, 519] on button "Next" at bounding box center [1271, 517] width 37 height 57
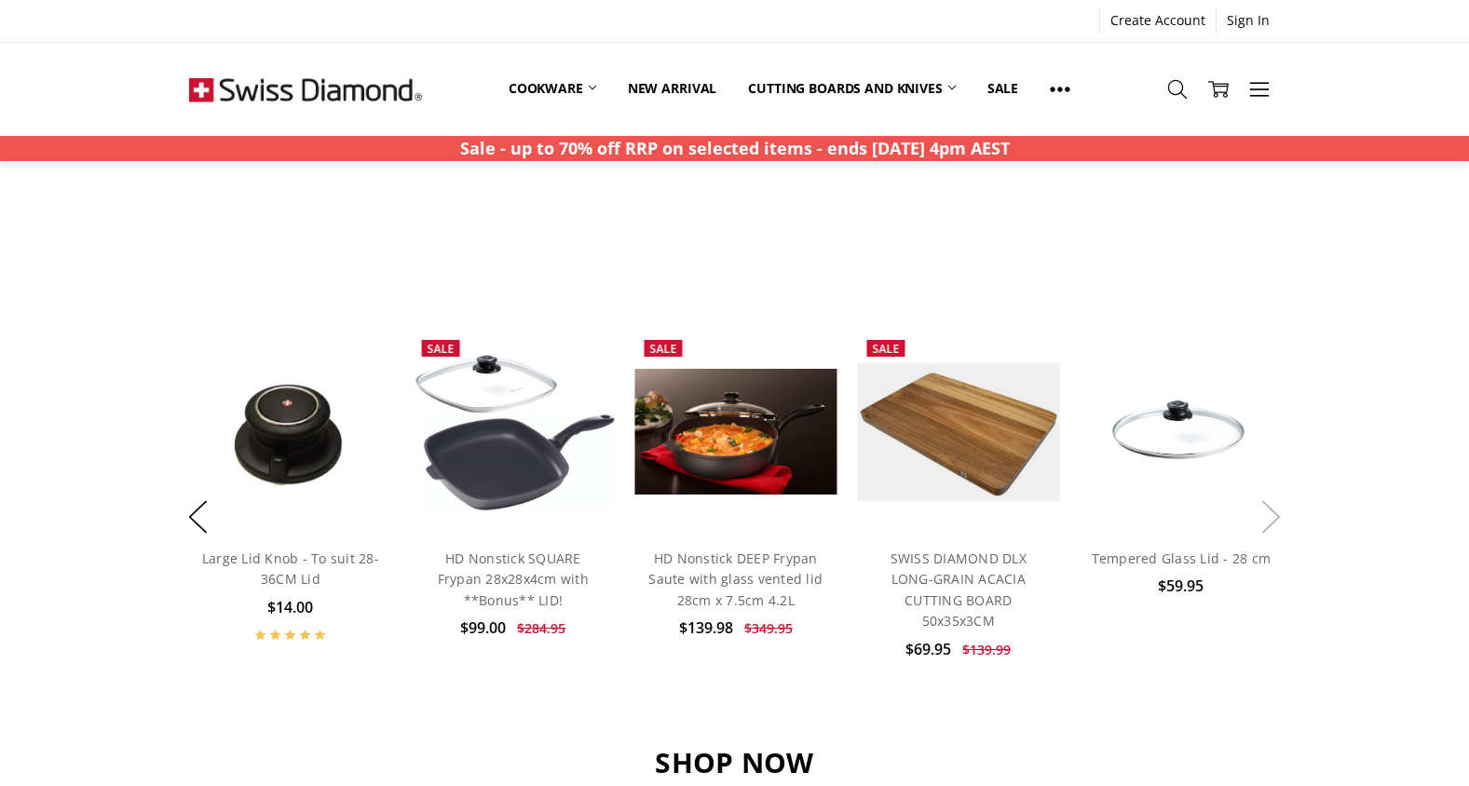
click at [1274, 519] on button "Next" at bounding box center [1271, 517] width 37 height 57
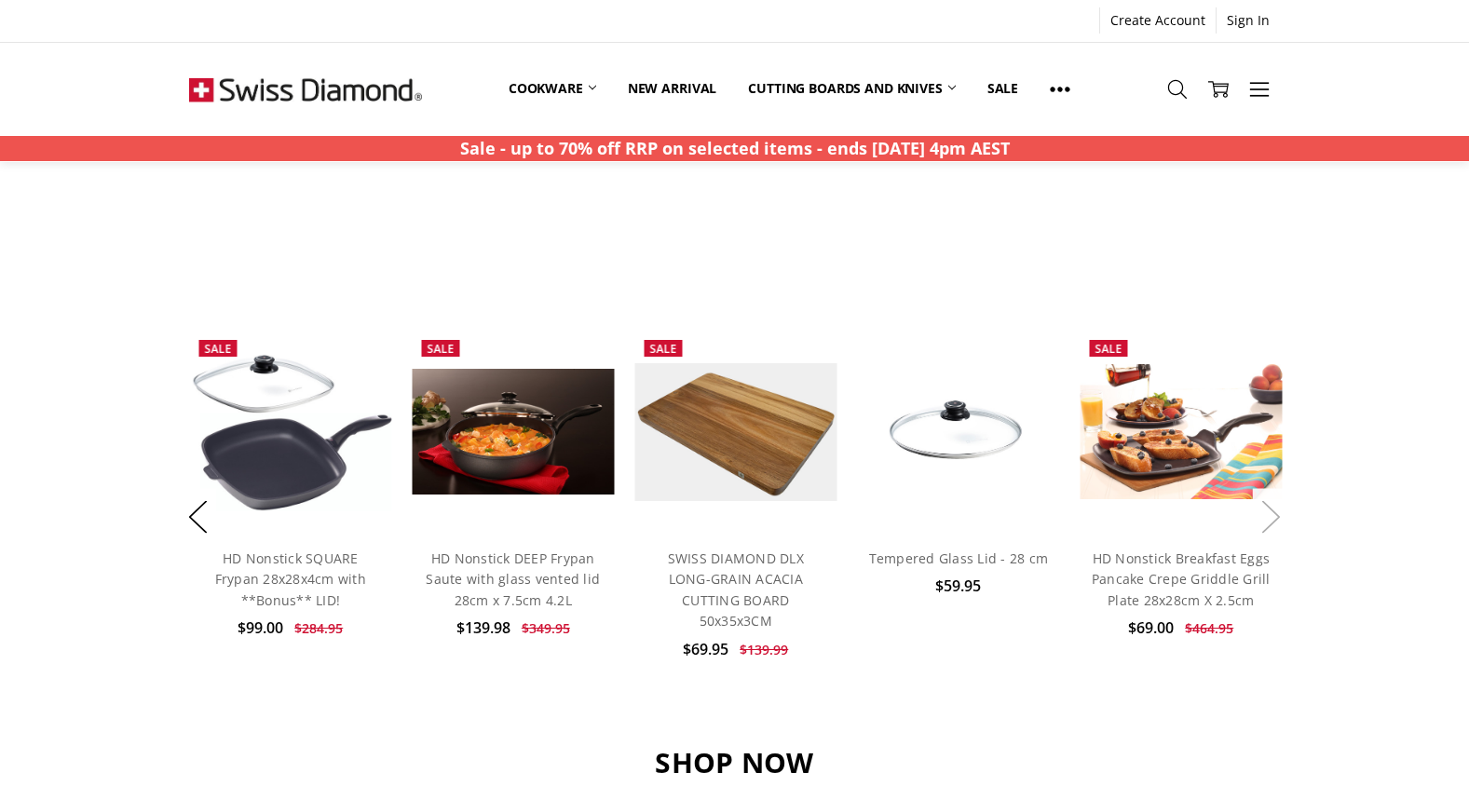
click at [1270, 517] on button "Next" at bounding box center [1271, 517] width 37 height 57
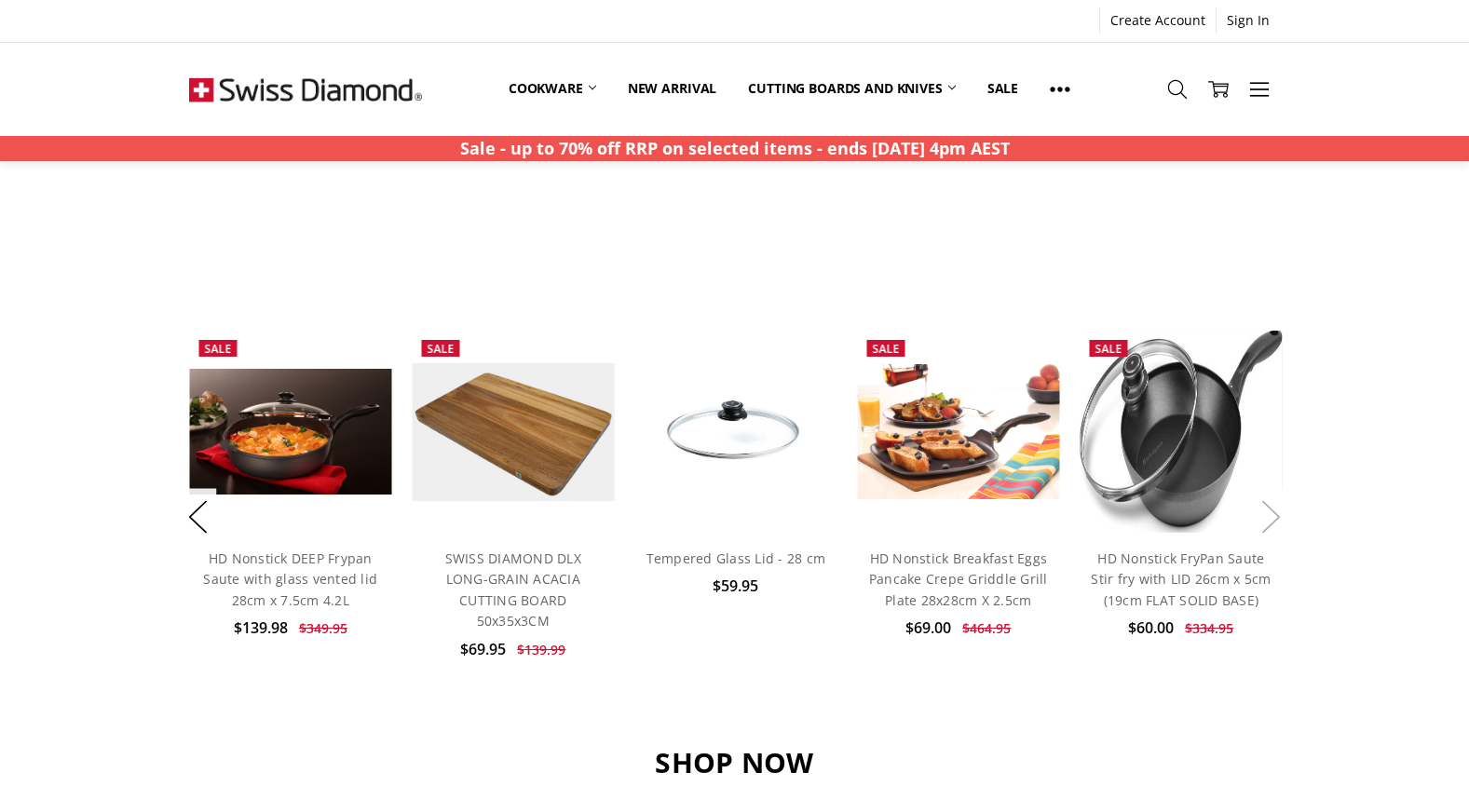
click at [1270, 517] on button "Next" at bounding box center [1271, 517] width 37 height 57
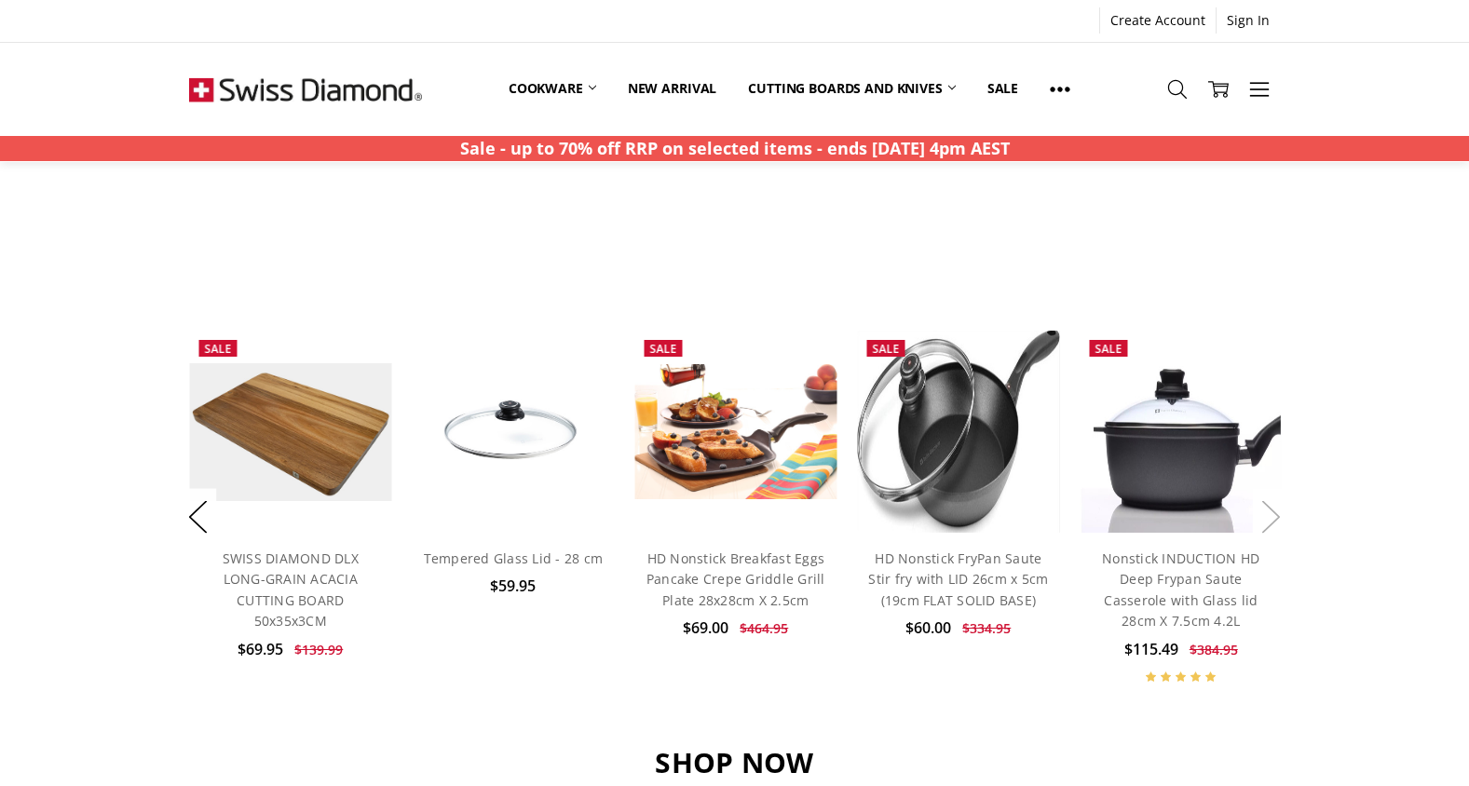
click at [1270, 517] on button "Next" at bounding box center [1271, 517] width 37 height 57
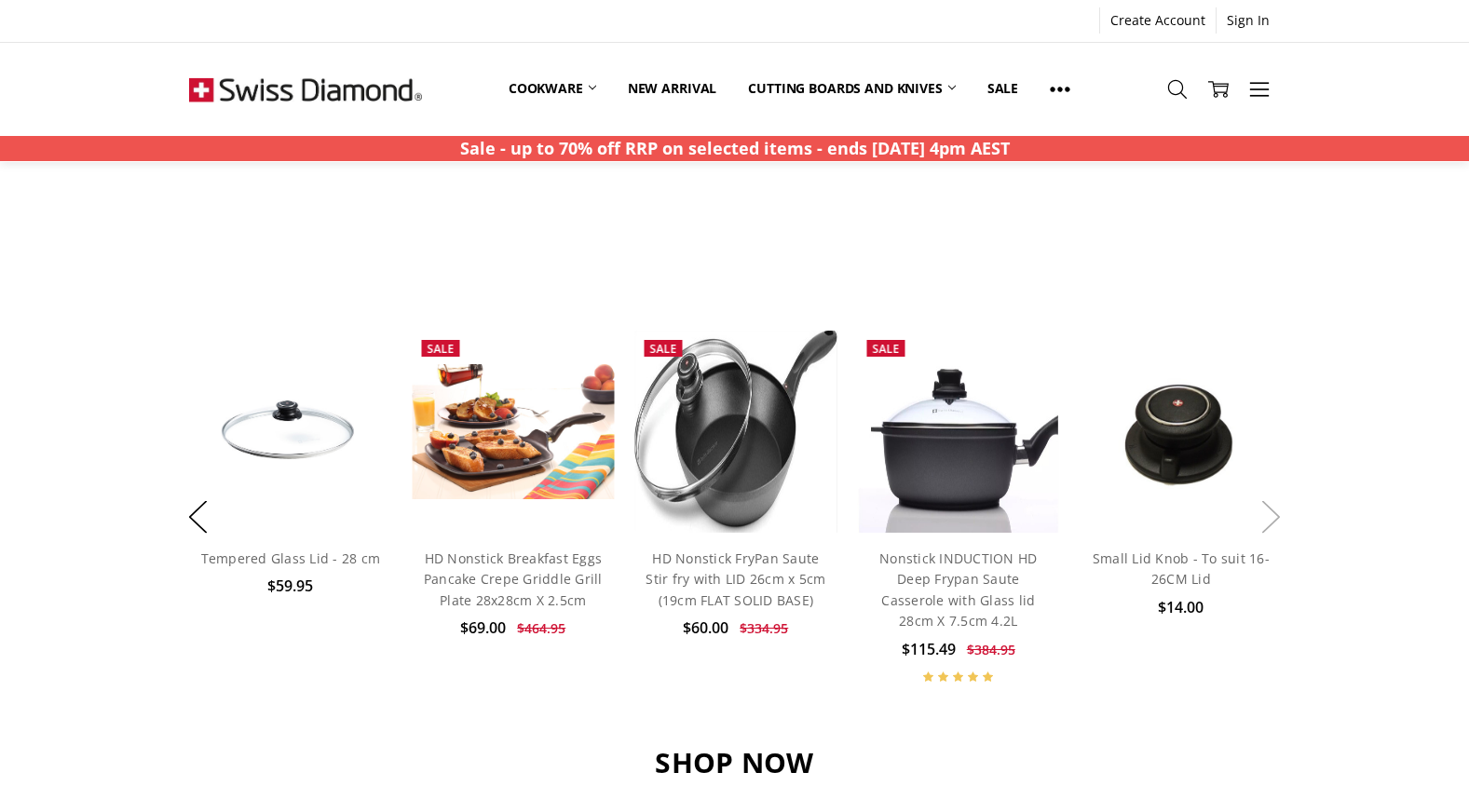
click at [1270, 517] on button "Next" at bounding box center [1271, 517] width 37 height 57
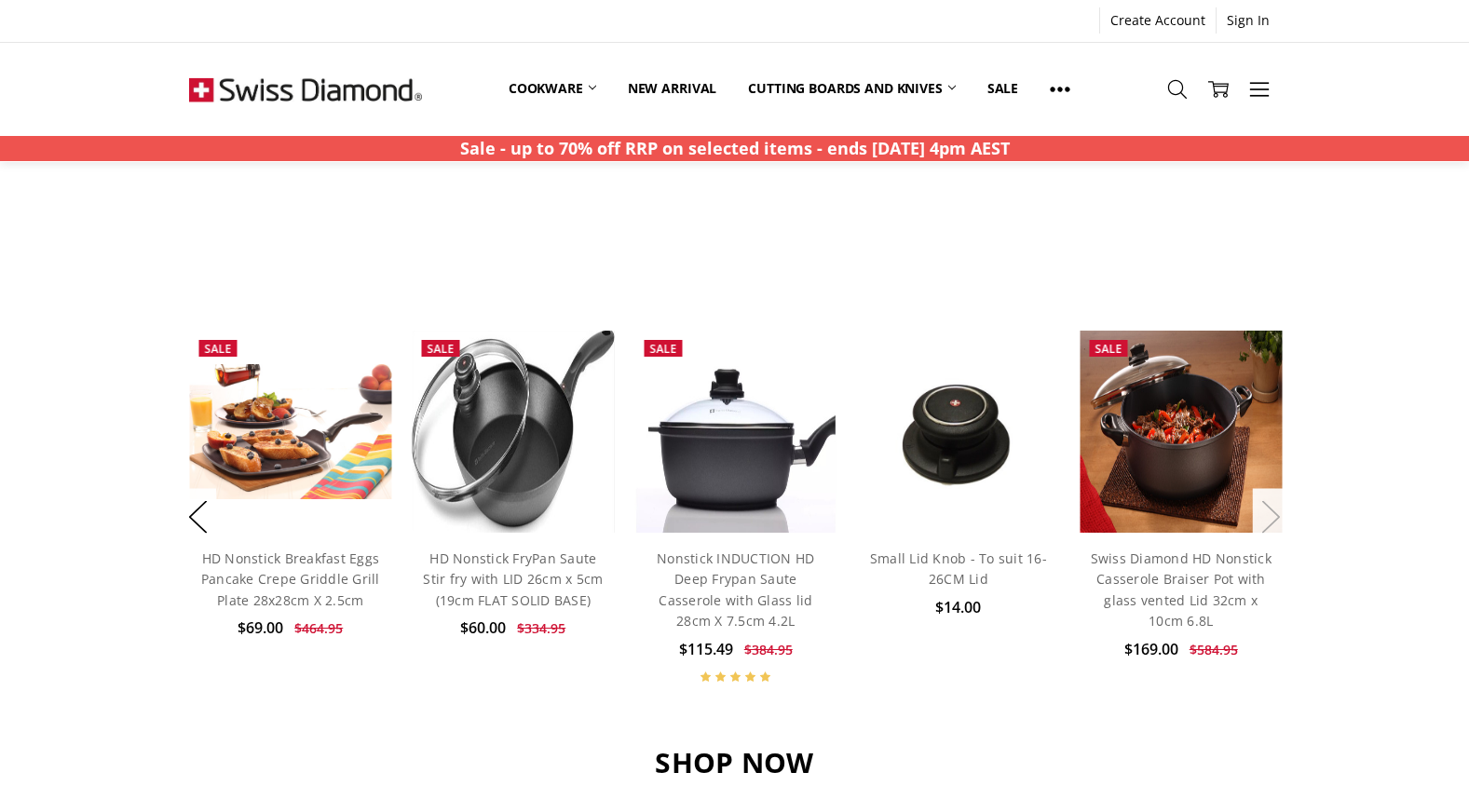
click at [1270, 517] on button "Next" at bounding box center [1271, 517] width 37 height 57
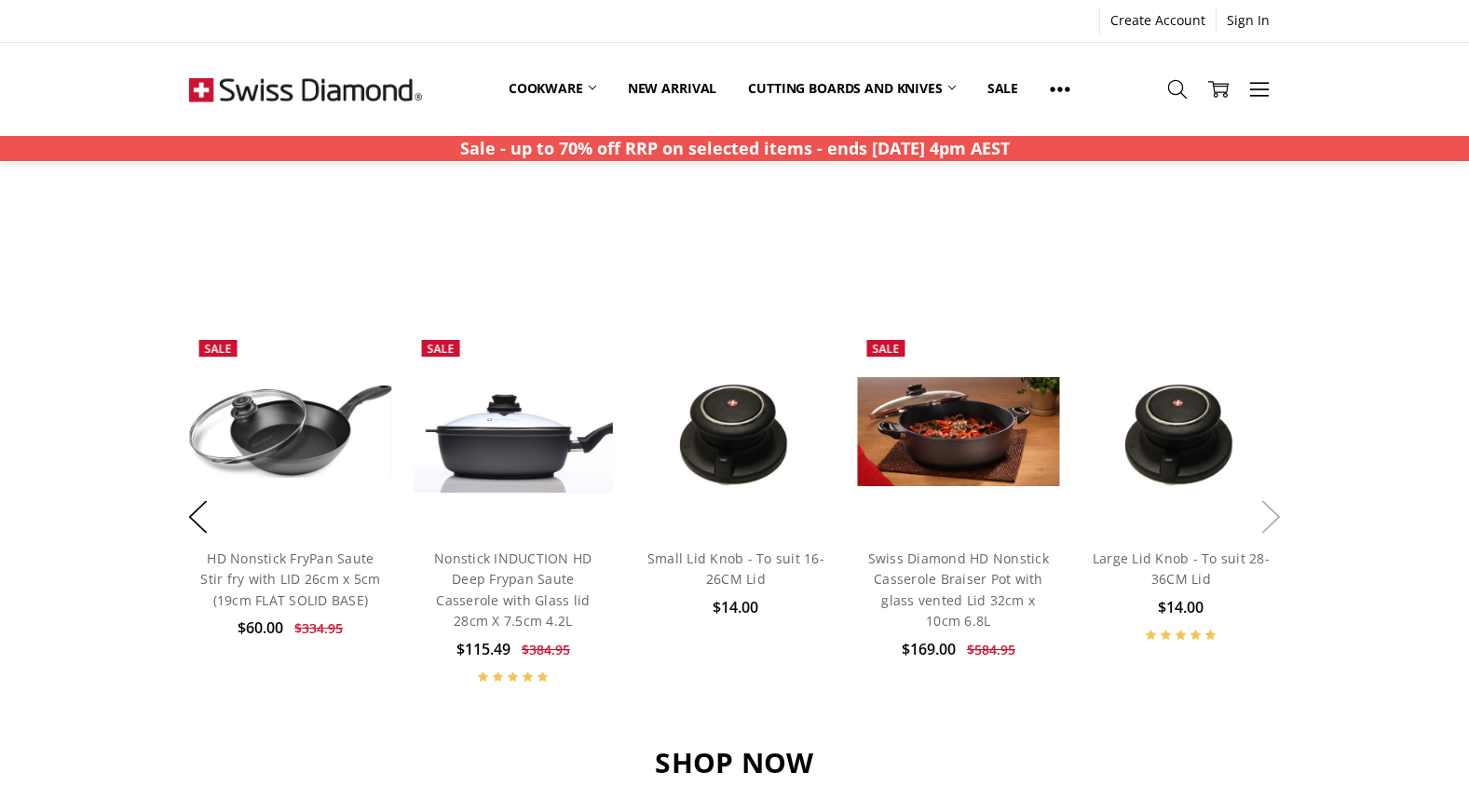
click at [1270, 517] on button "Next" at bounding box center [1271, 517] width 37 height 57
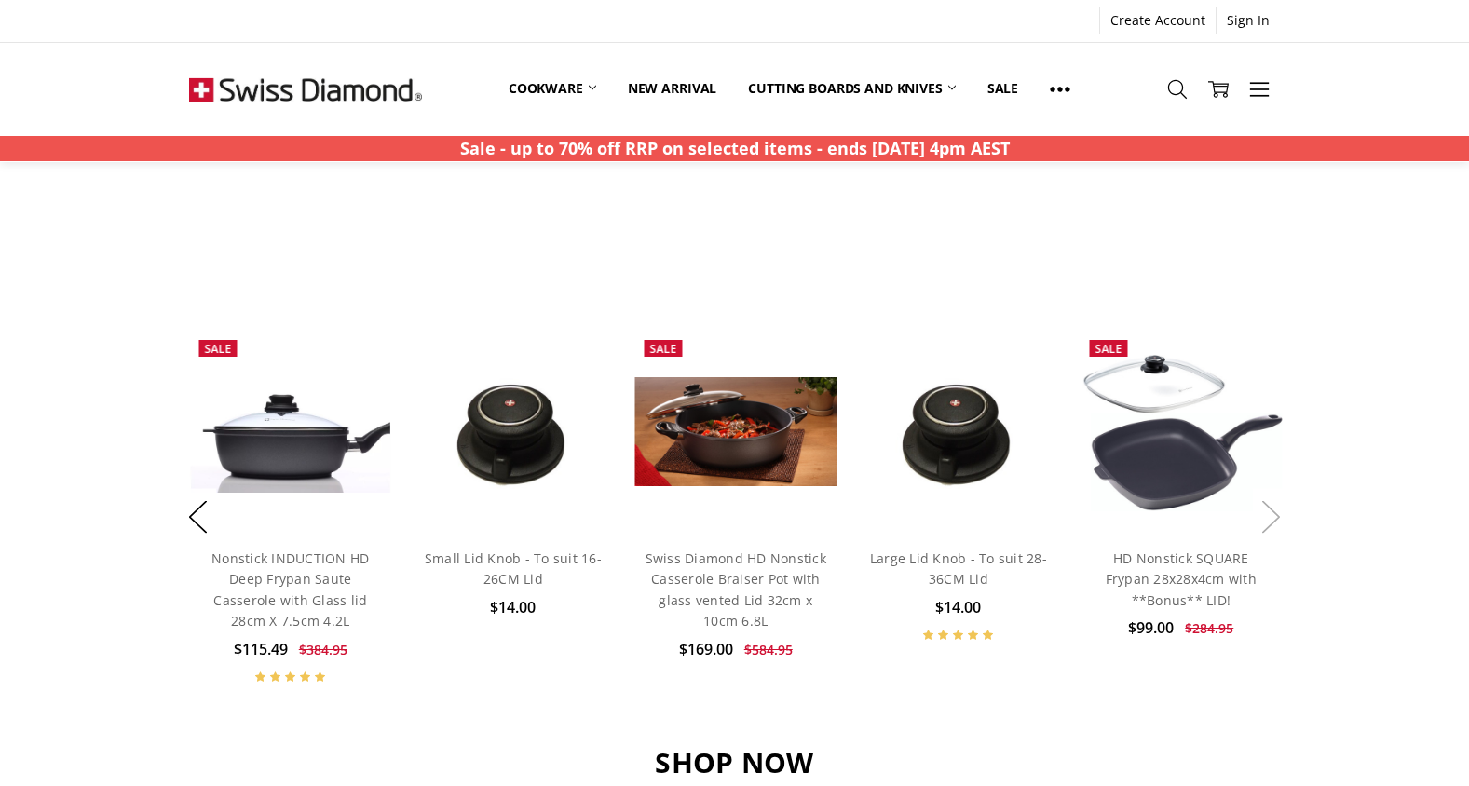
click at [1270, 517] on button "Next" at bounding box center [1271, 517] width 37 height 57
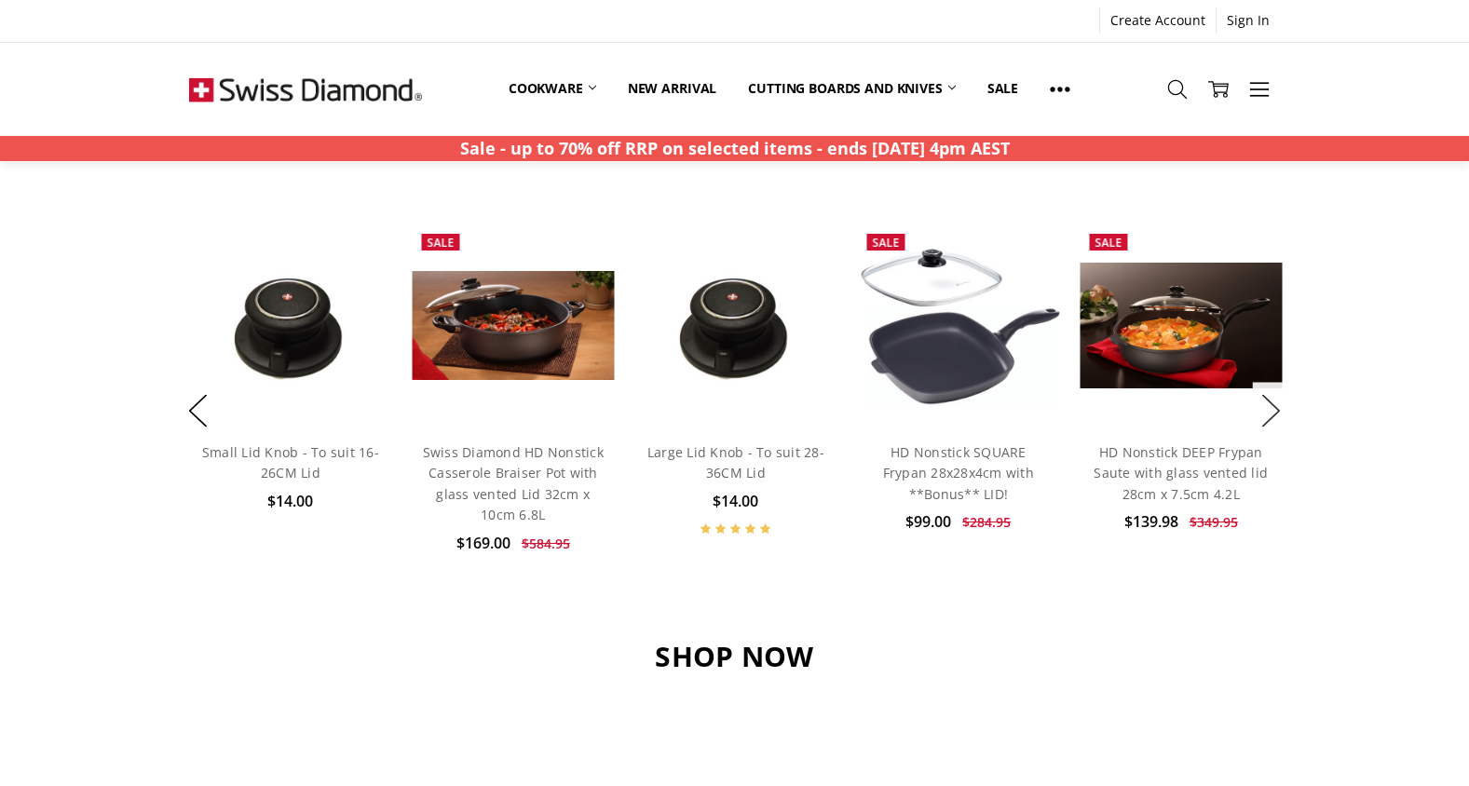
scroll to position [1341, 0]
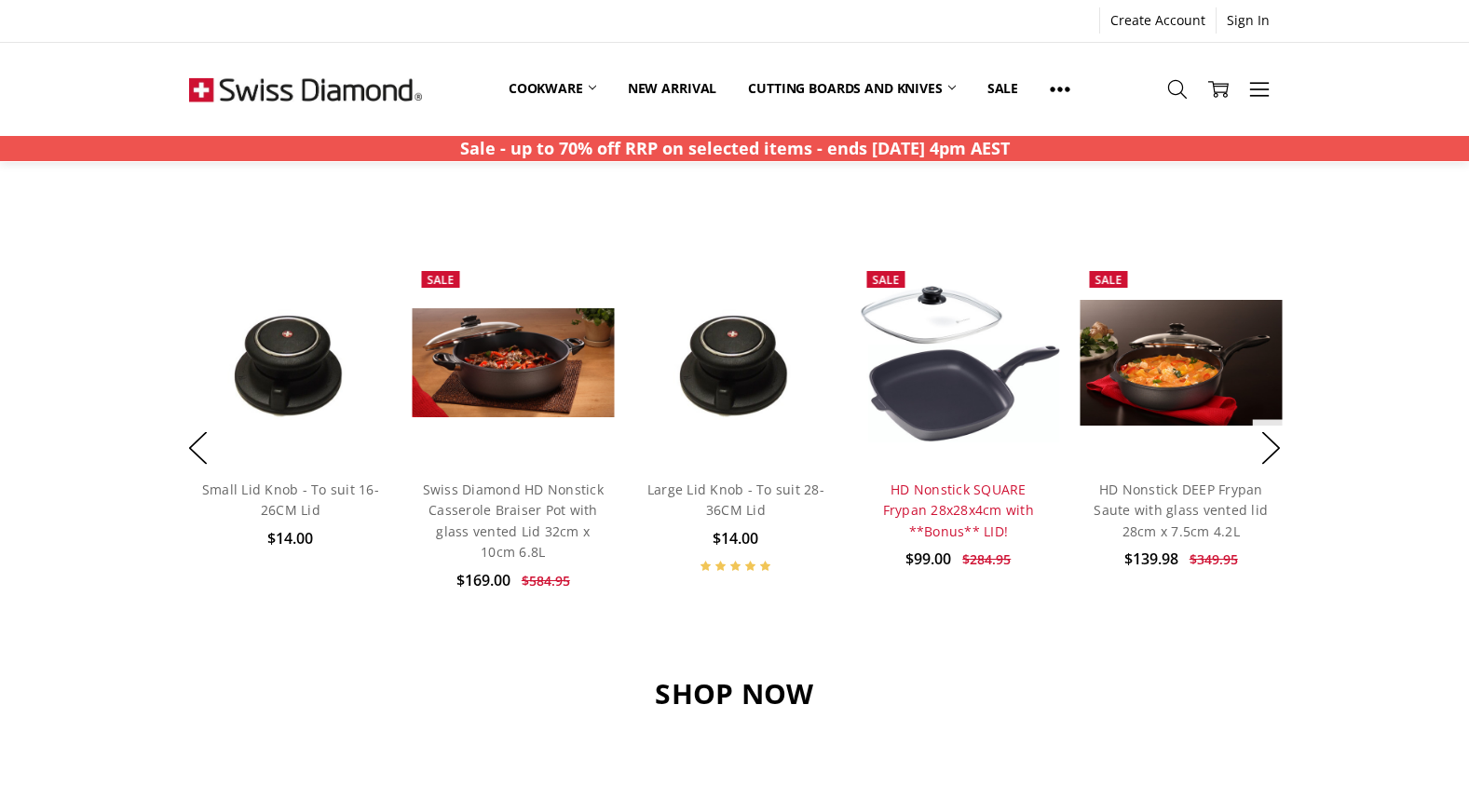
click at [963, 502] on link "HD Nonstick SQUARE Frypan 28x28x4cm with **Bonus** LID!" at bounding box center [958, 511] width 151 height 60
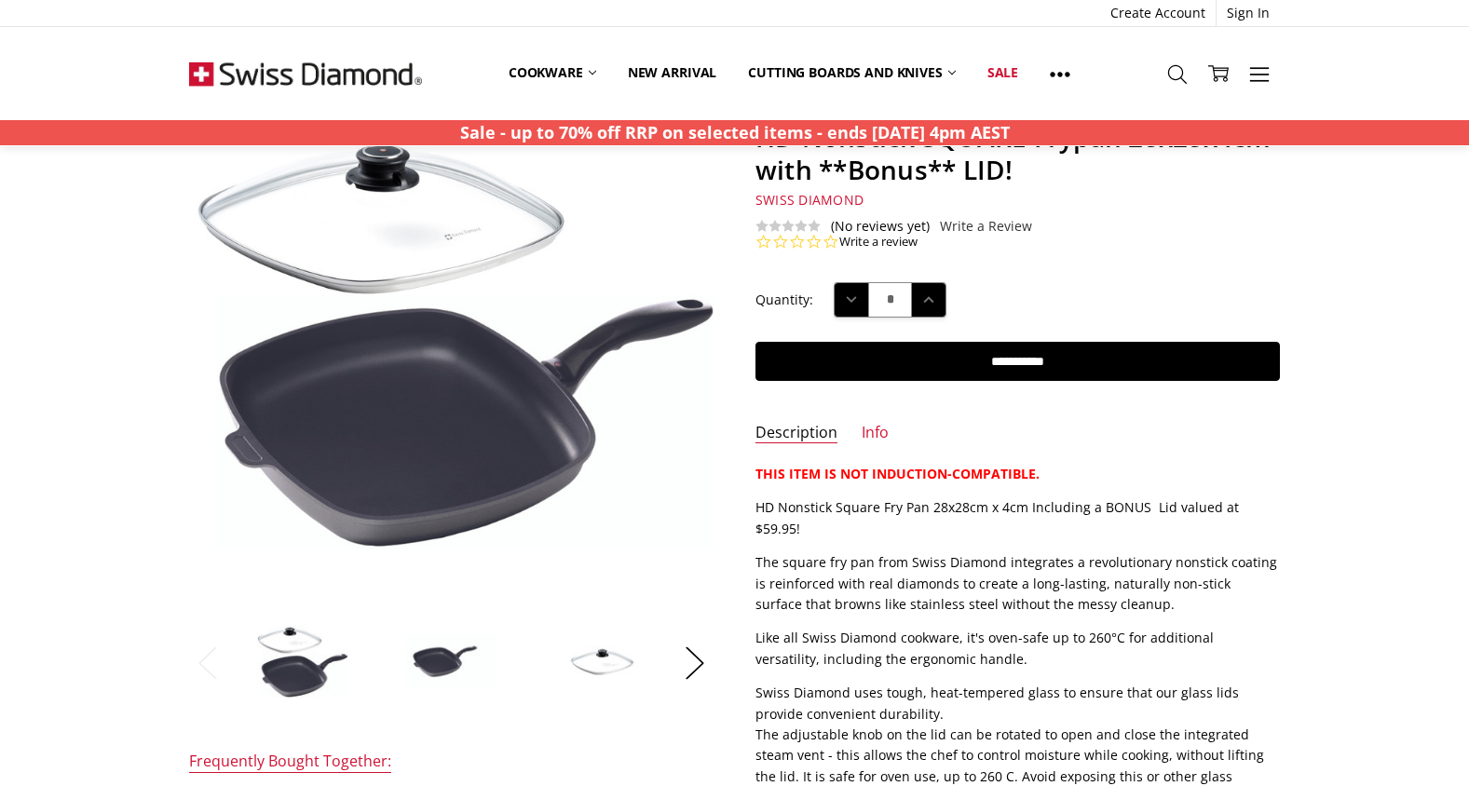
scroll to position [84, 0]
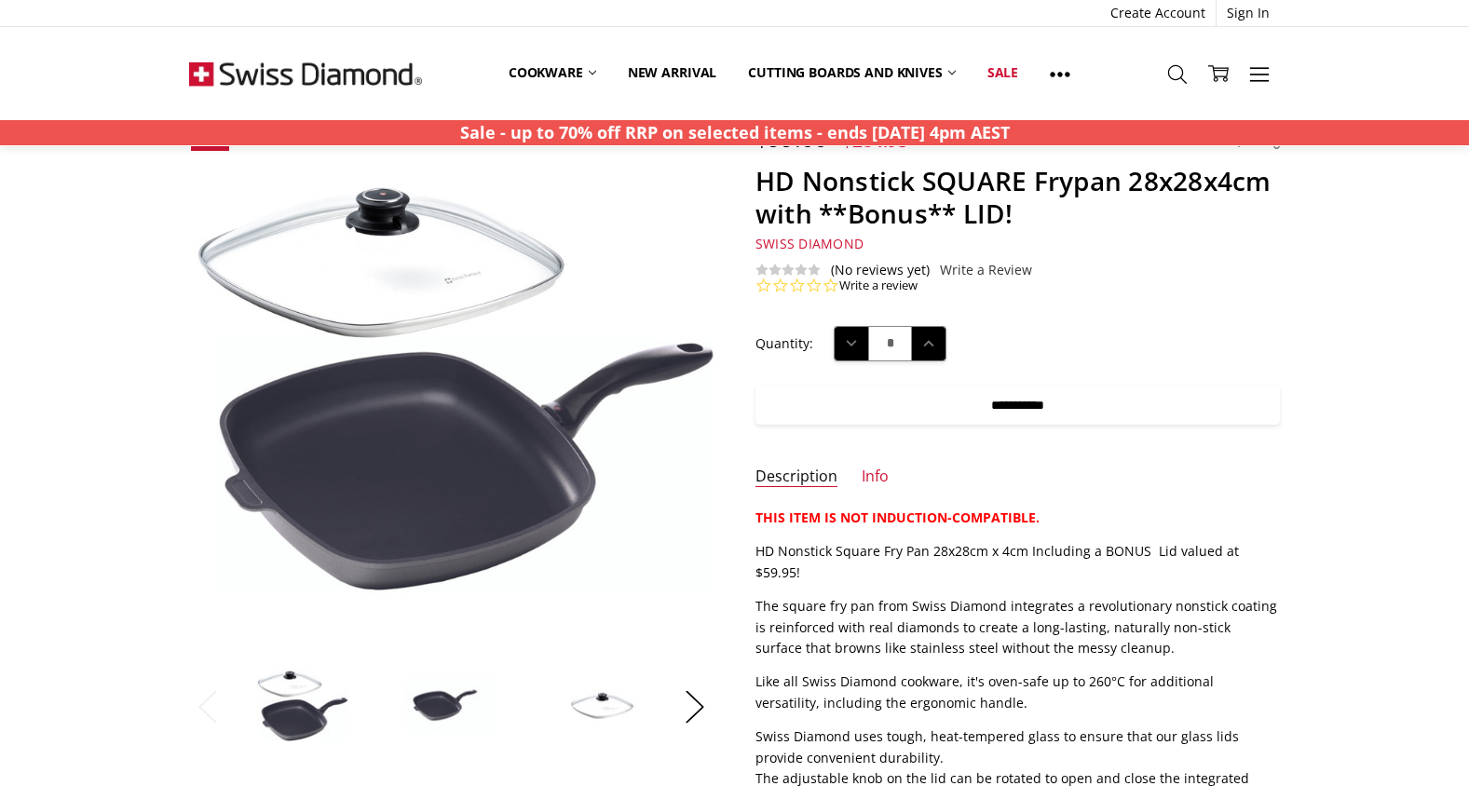
click at [1053, 404] on input "**********" at bounding box center [1017, 405] width 524 height 39
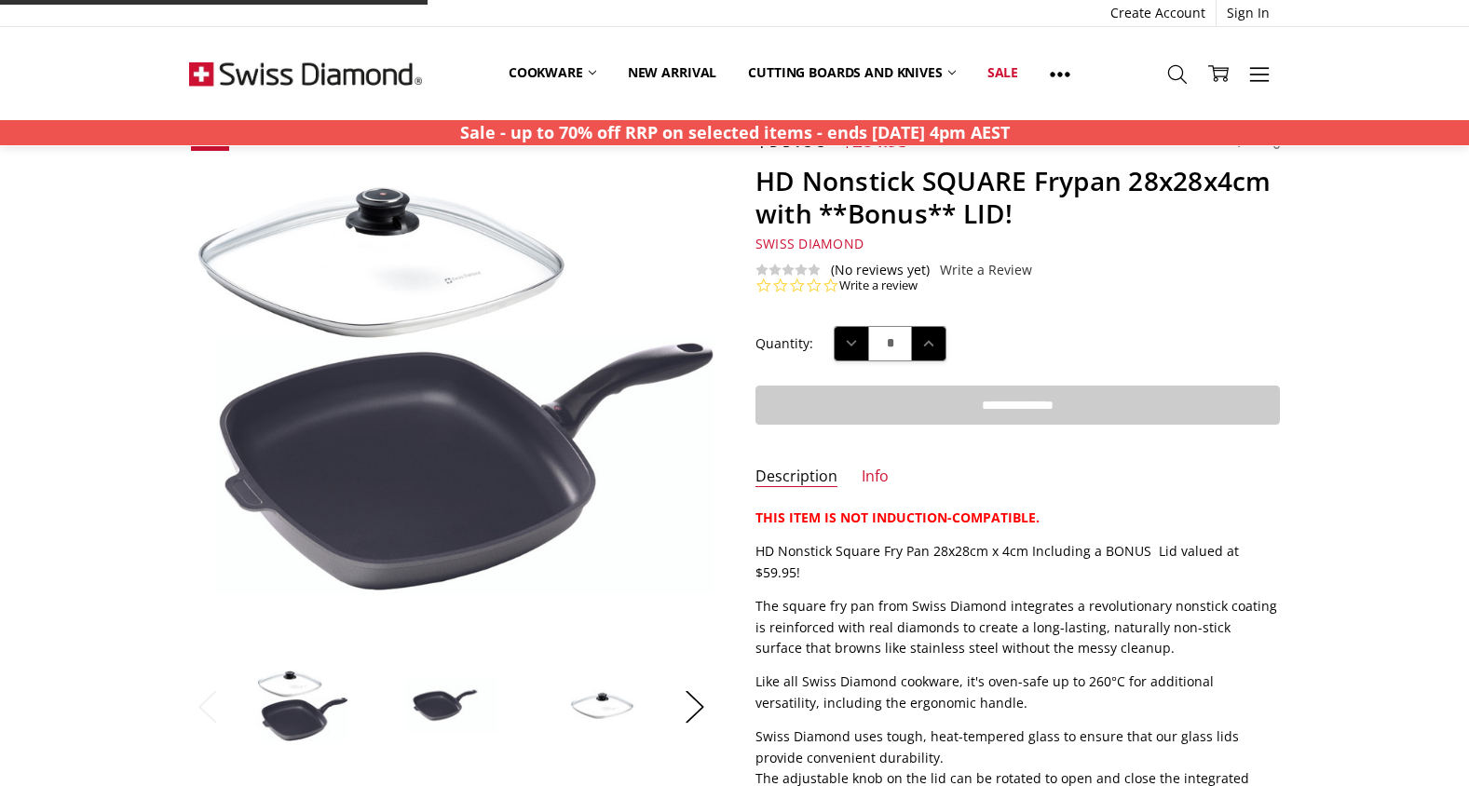
type input "**********"
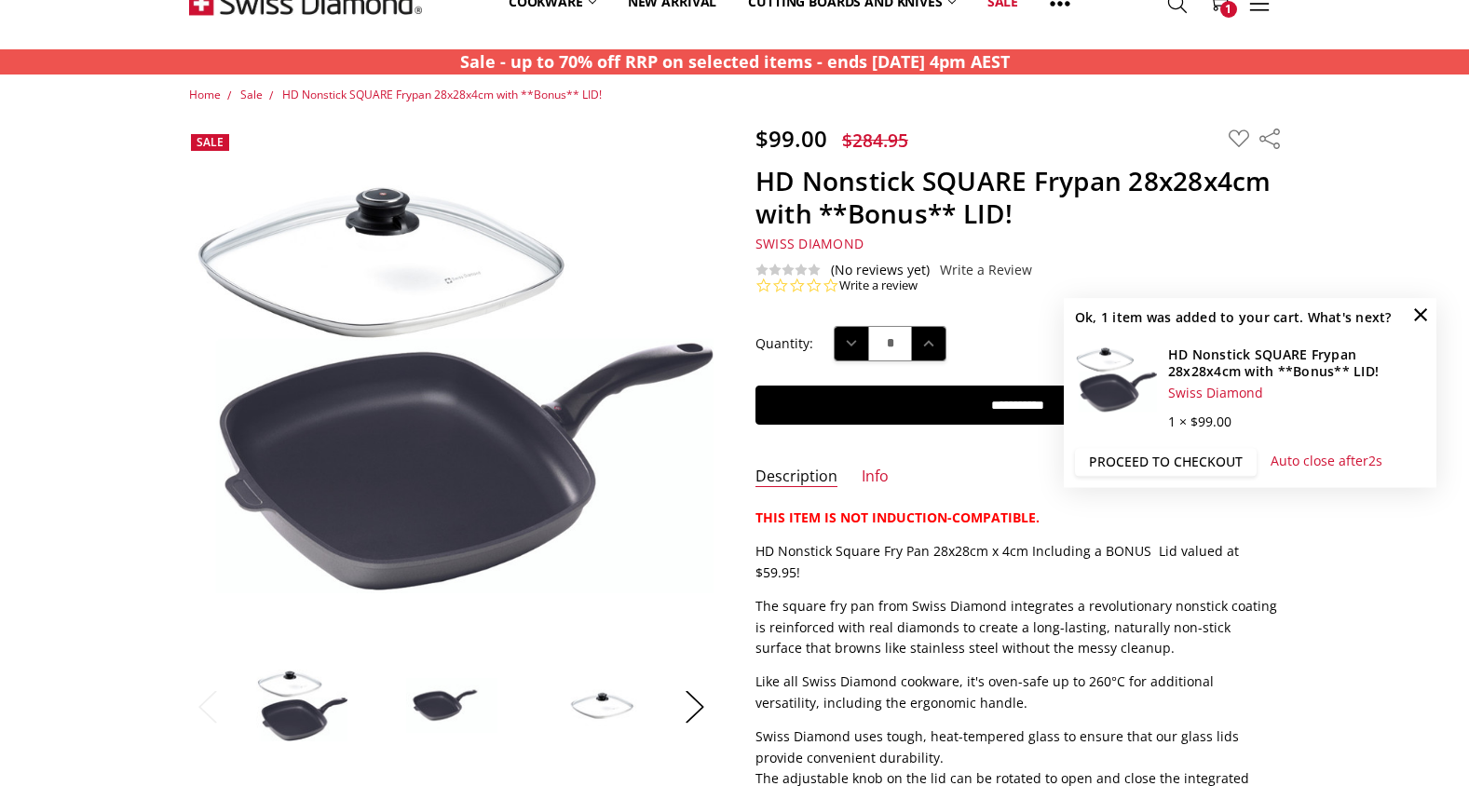
click at [1163, 457] on link "Proceed to checkout" at bounding box center [1166, 462] width 182 height 28
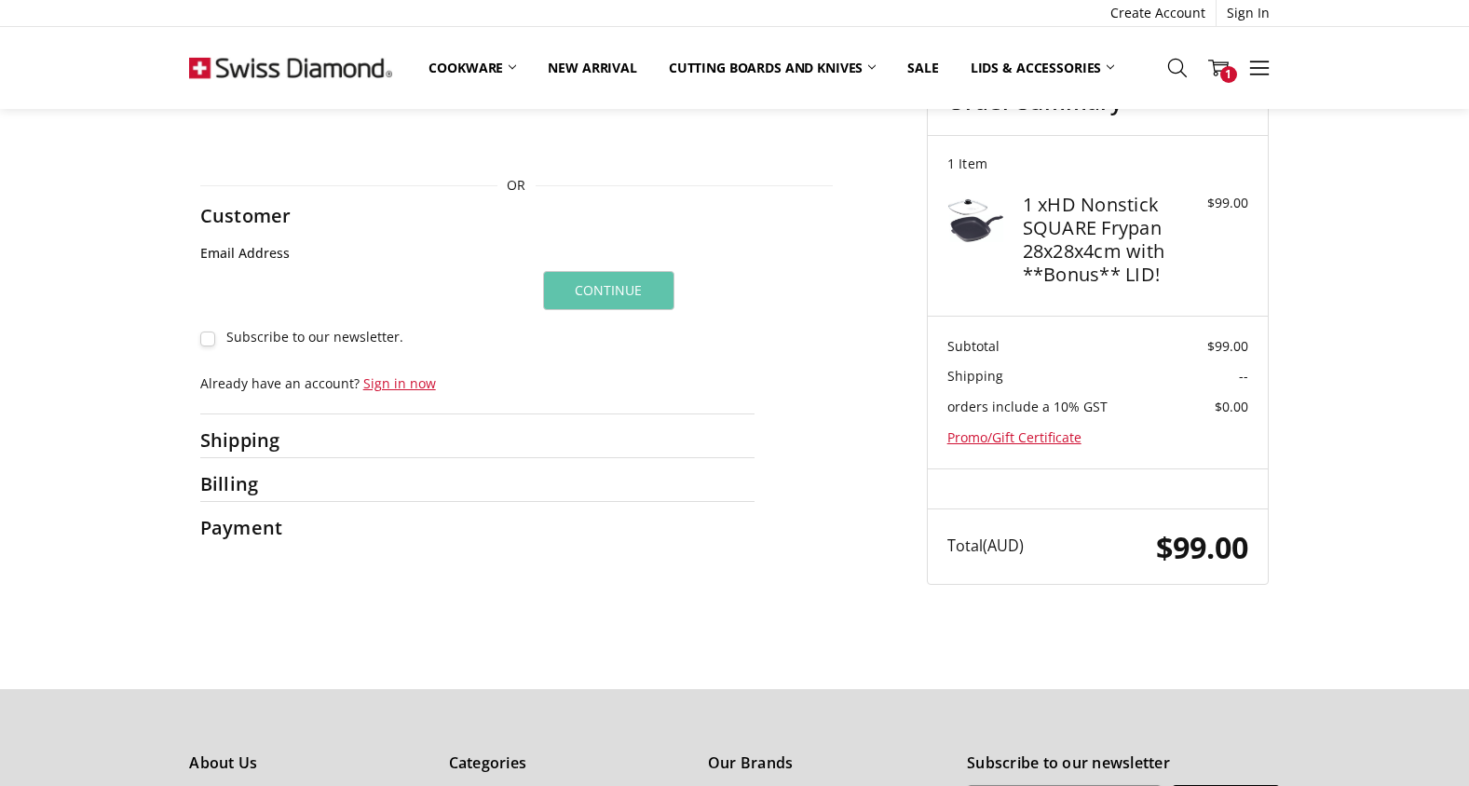
scroll to position [217, 0]
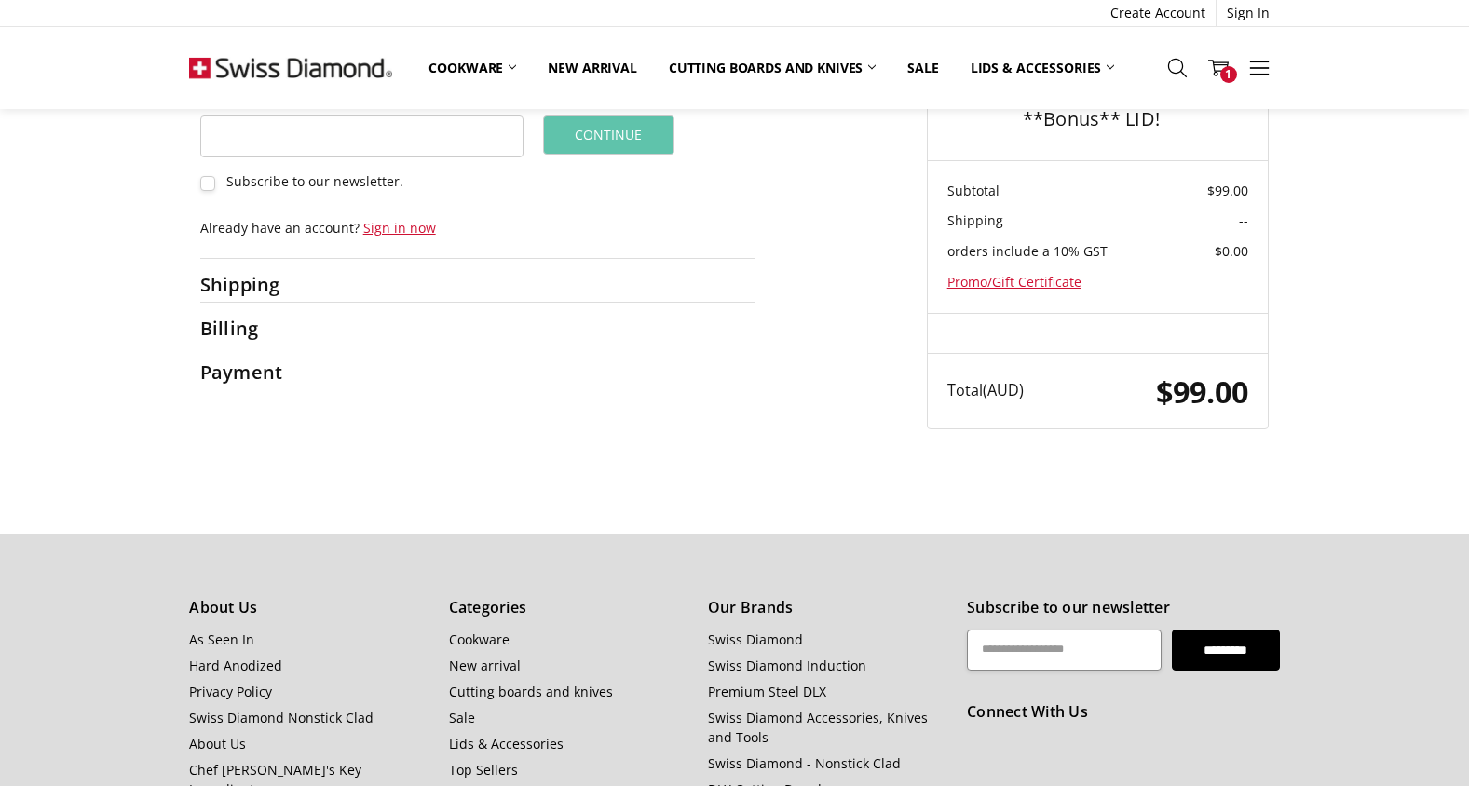
click at [560, 286] on div at bounding box center [545, 289] width 417 height 25
click at [477, 286] on div at bounding box center [545, 289] width 417 height 25
click at [419, 230] on link "Sign in now" at bounding box center [399, 228] width 73 height 18
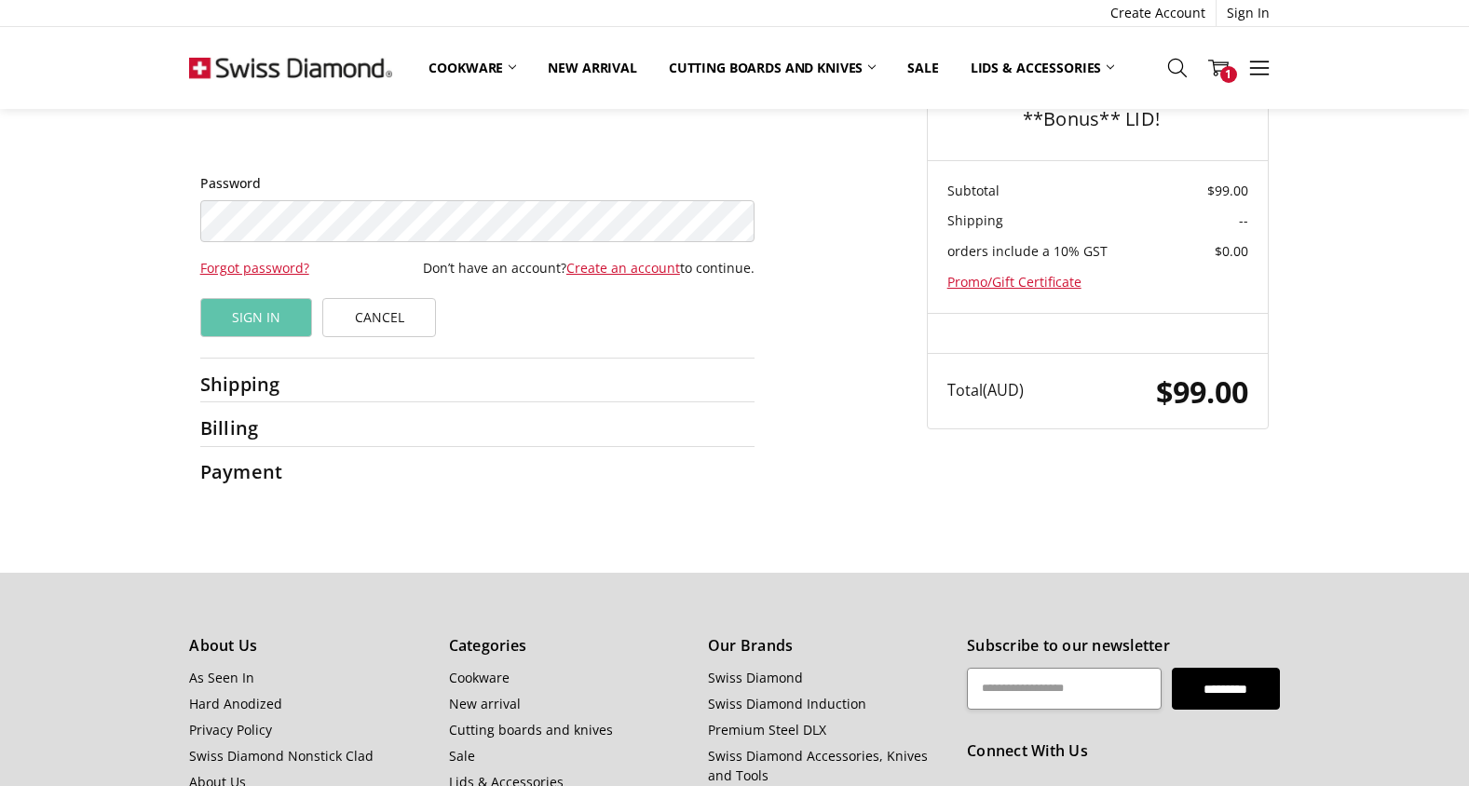
click at [397, 137] on input "Email Address" at bounding box center [477, 136] width 554 height 42
type input "**********"
click at [200, 298] on button "Sign In" at bounding box center [256, 317] width 113 height 39
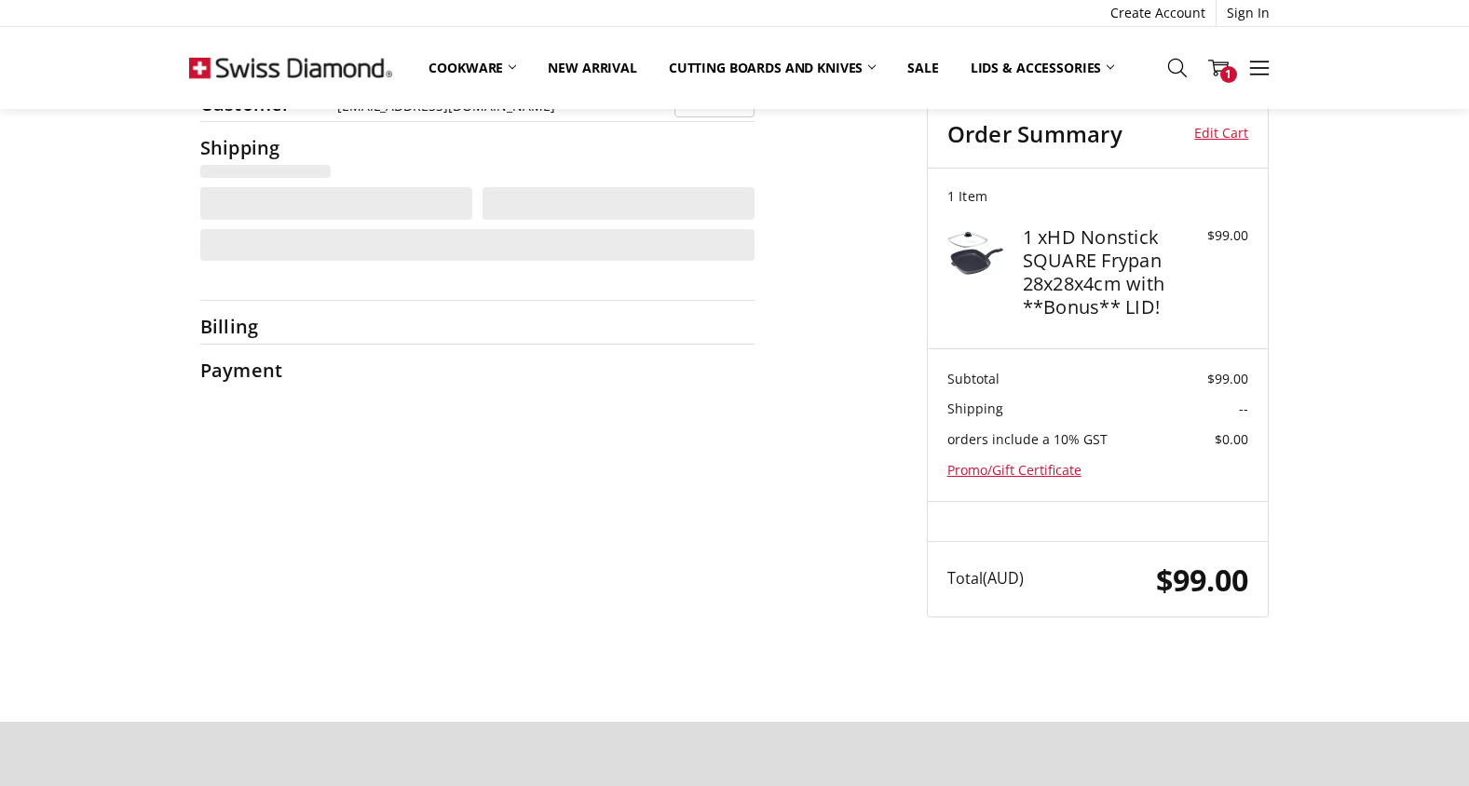
scroll to position [0, 0]
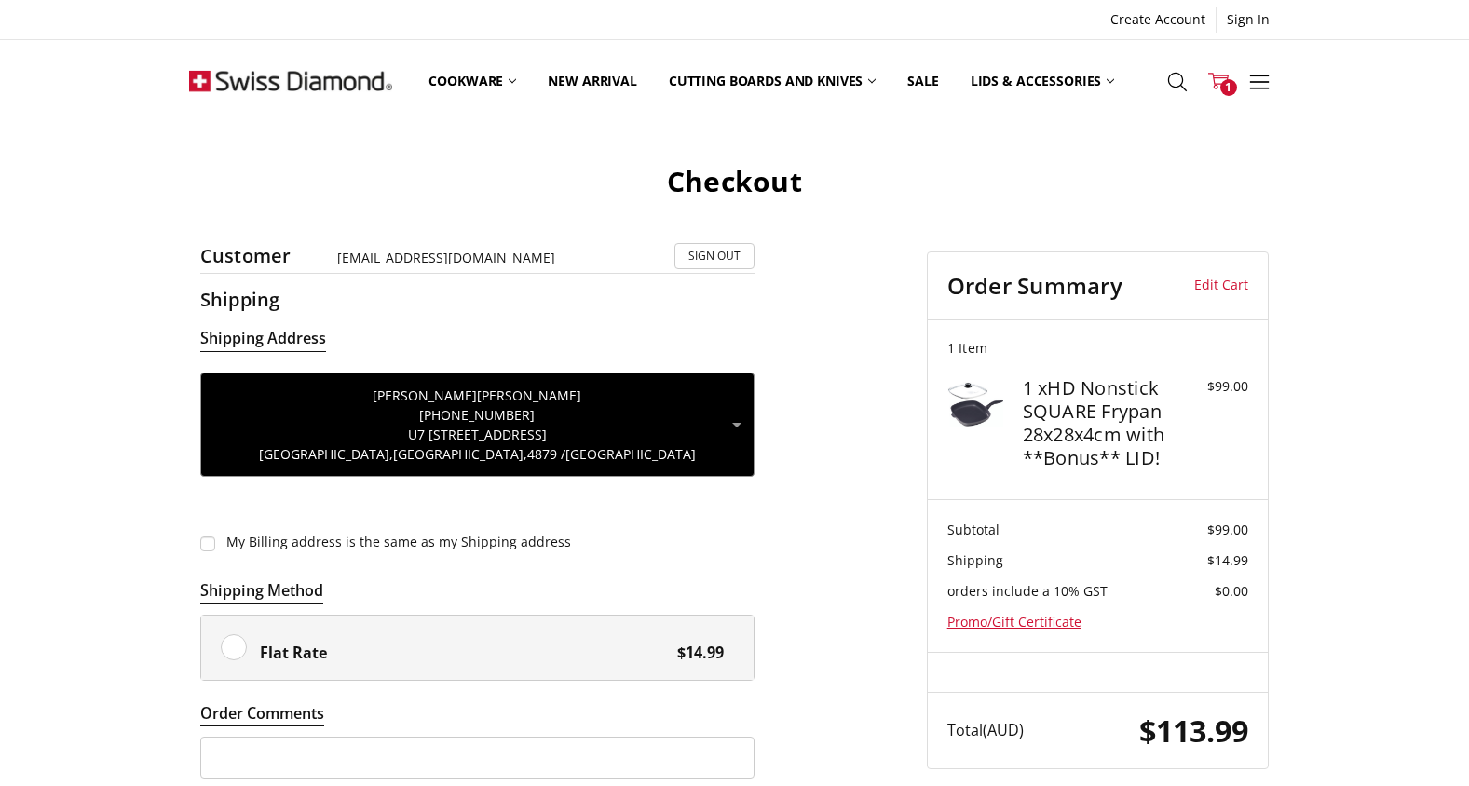
click at [1227, 80] on span "1" at bounding box center [1228, 87] width 17 height 17
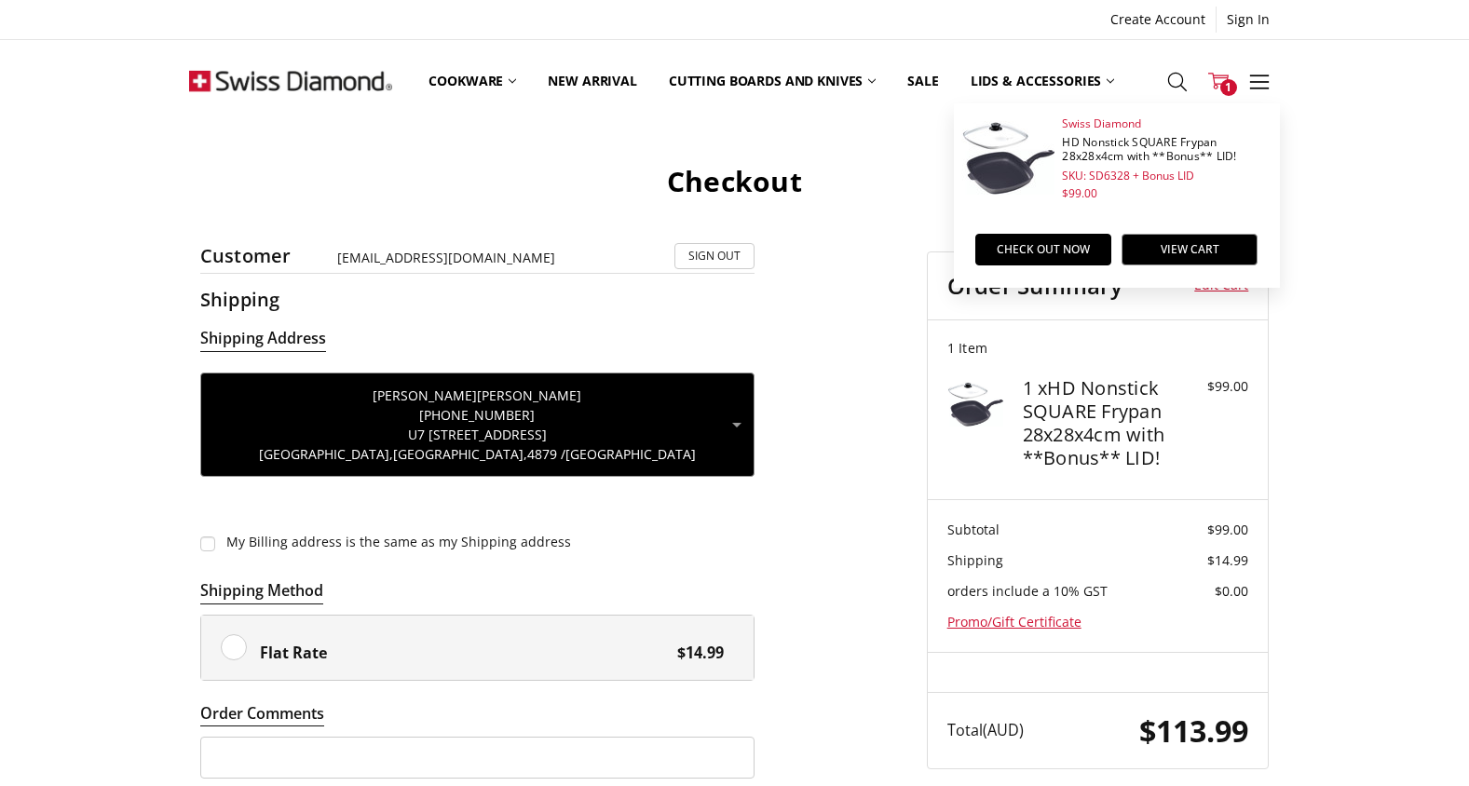
click at [1342, 164] on div "Checkout Customer [EMAIL_ADDRESS][DOMAIN_NAME] Sign Out Shipping Shipping Addre…" at bounding box center [734, 541] width 1469 height 817
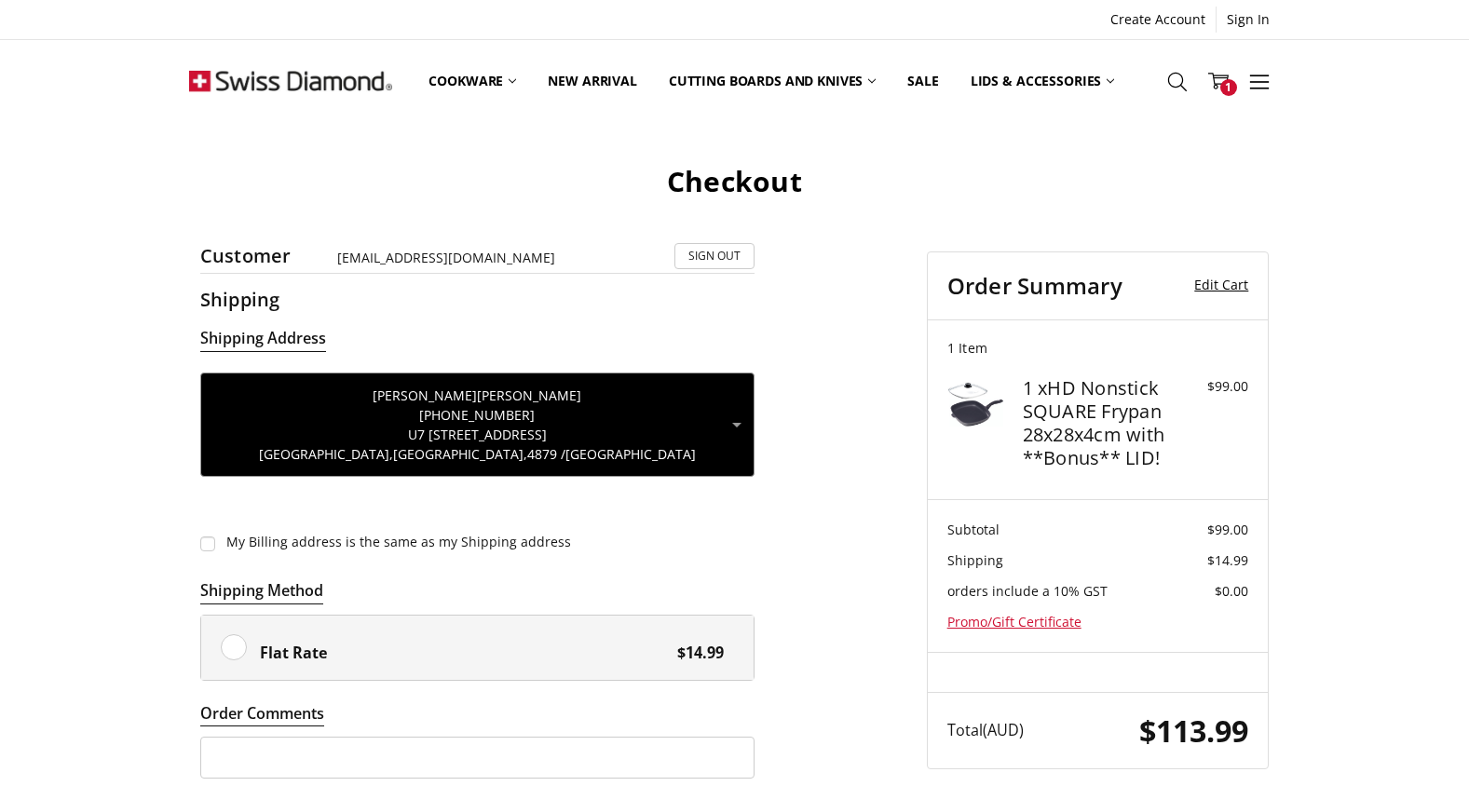
click at [1228, 285] on link "Edit Cart" at bounding box center [1212, 286] width 71 height 28
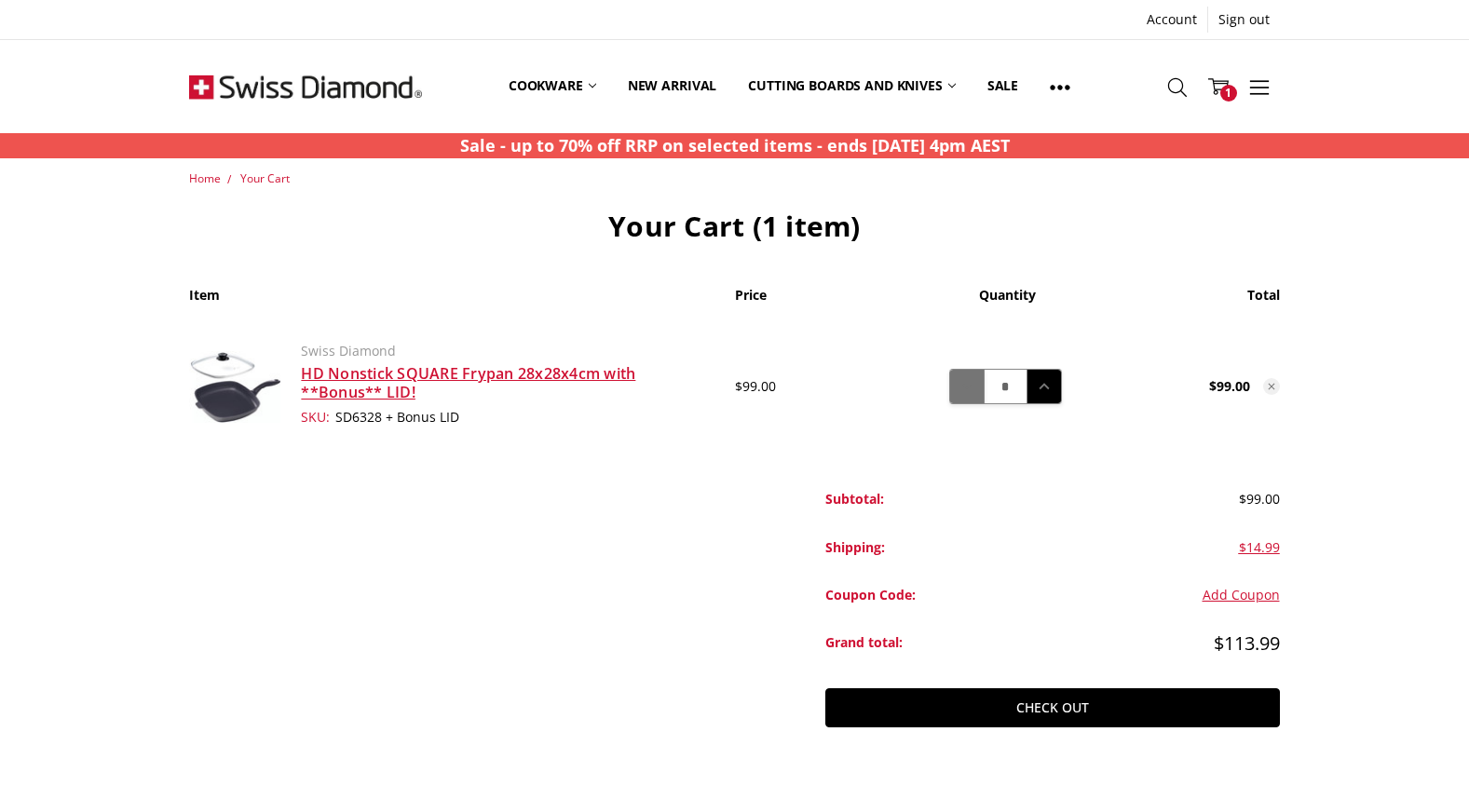
click at [969, 389] on icon at bounding box center [966, 386] width 20 height 20
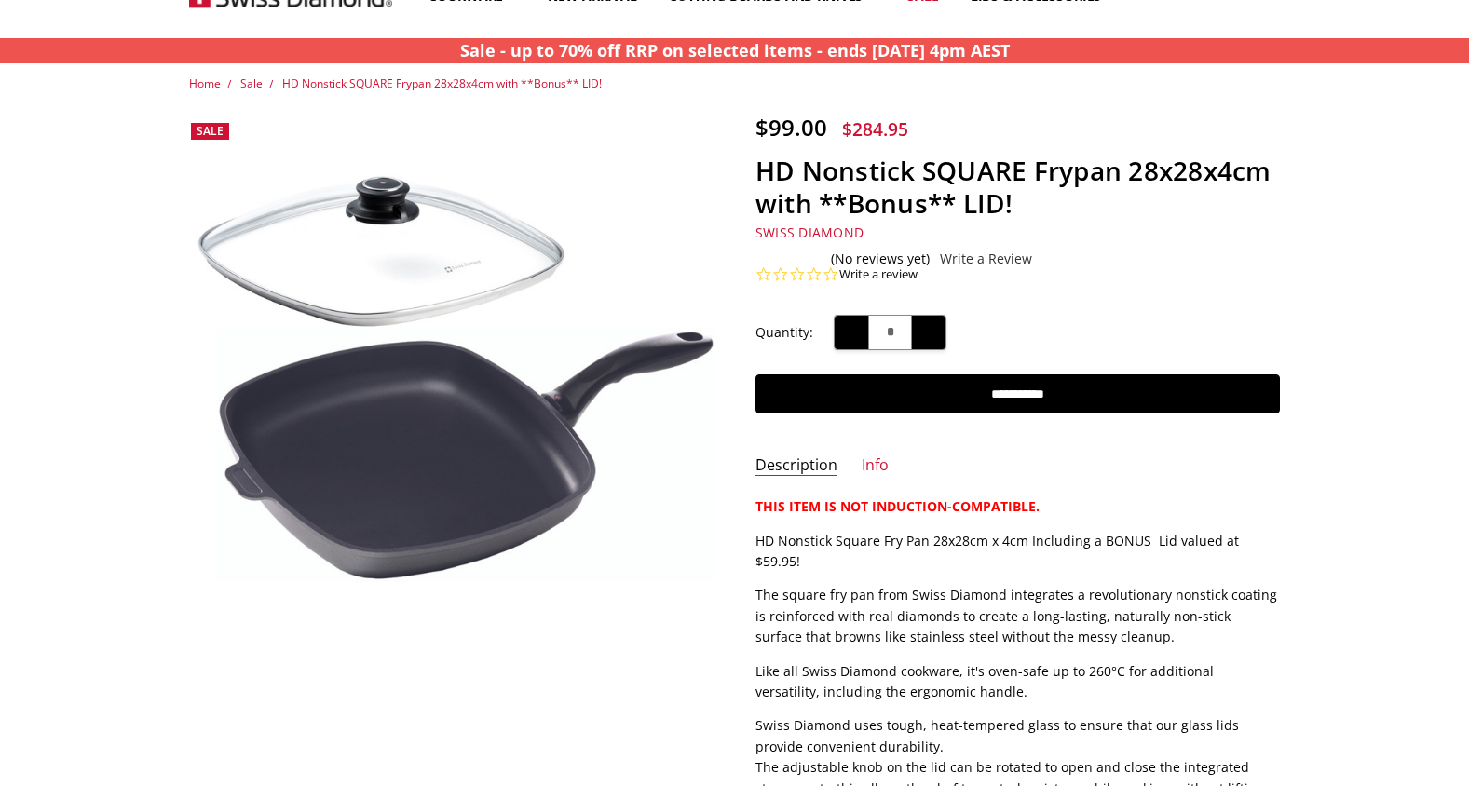
scroll to position [84, 0]
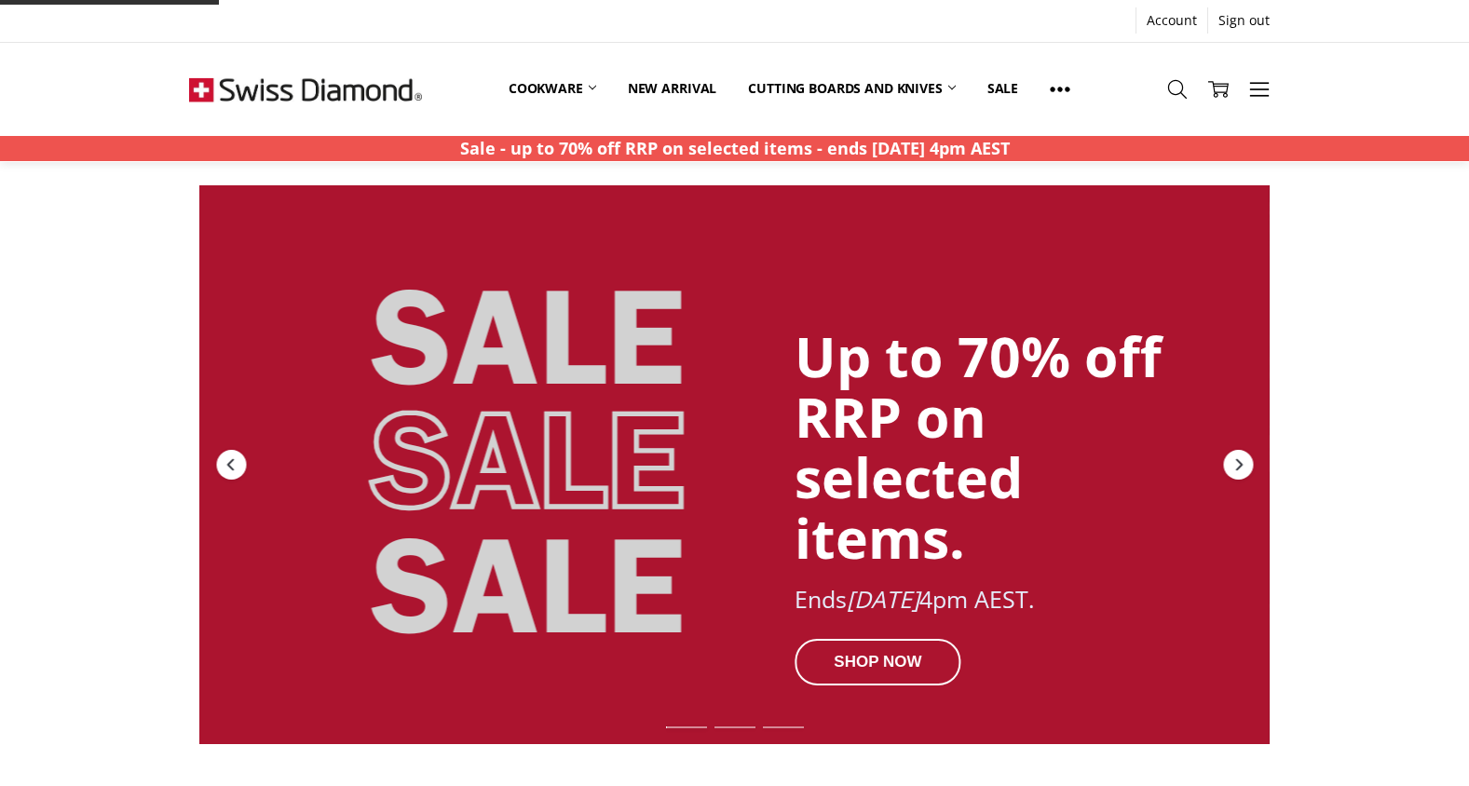
scroll to position [1341, 0]
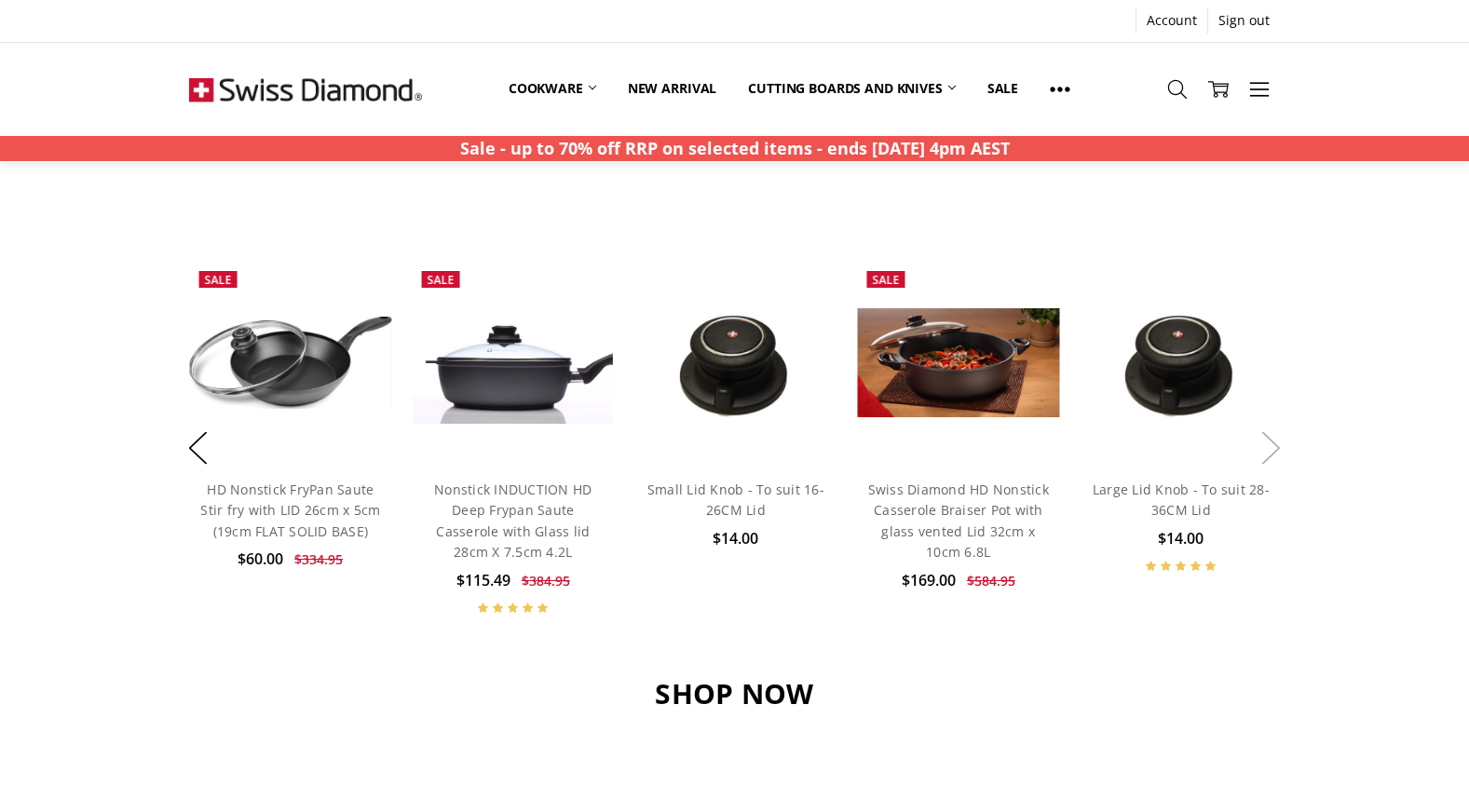
click at [1276, 443] on button "Next" at bounding box center [1271, 448] width 37 height 57
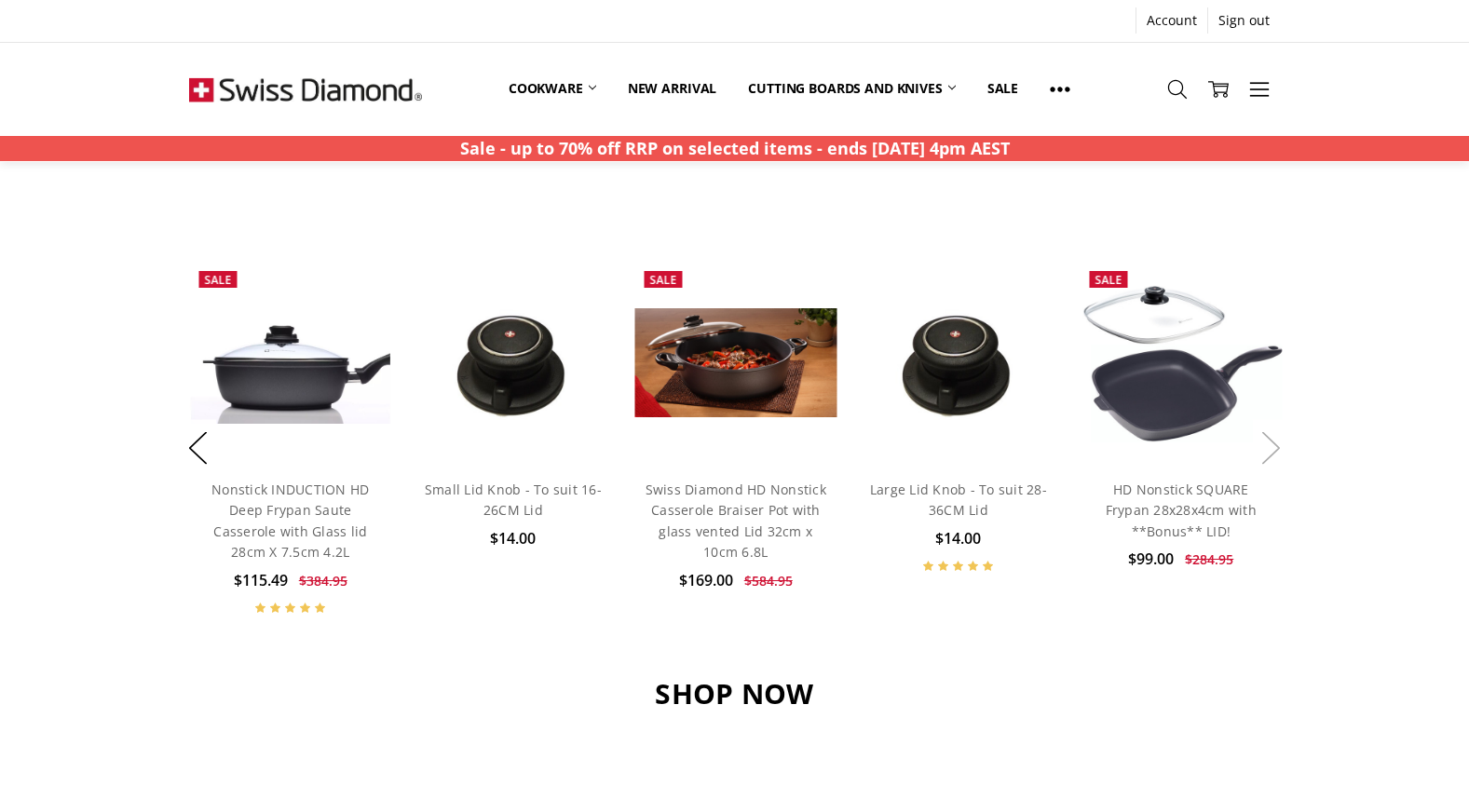
click at [1276, 443] on button "Next" at bounding box center [1271, 448] width 37 height 57
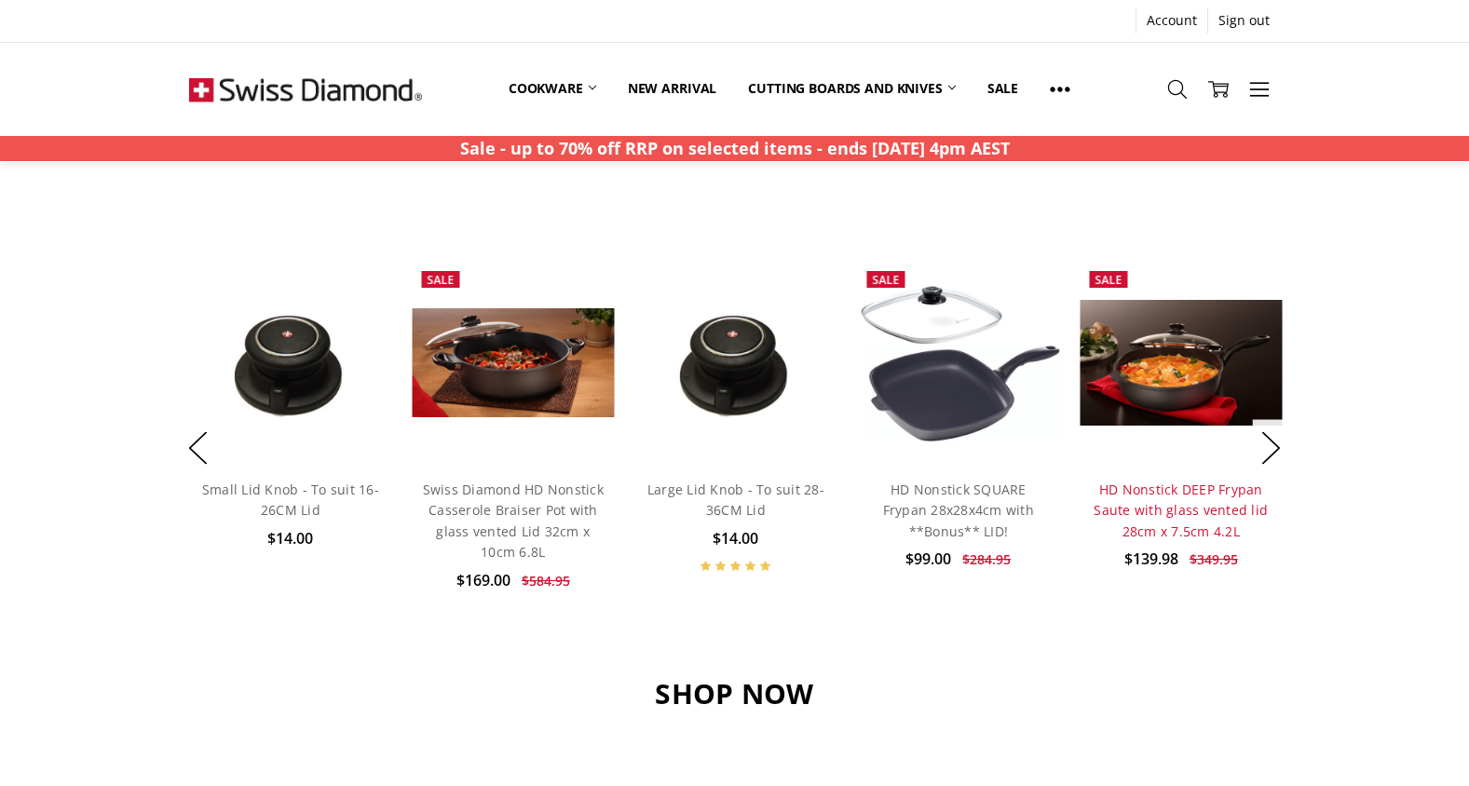
click at [1194, 510] on link "HD Nonstick DEEP Frypan Saute with glass vented lid 28cm x 7.5cm 4.2L" at bounding box center [1180, 511] width 174 height 60
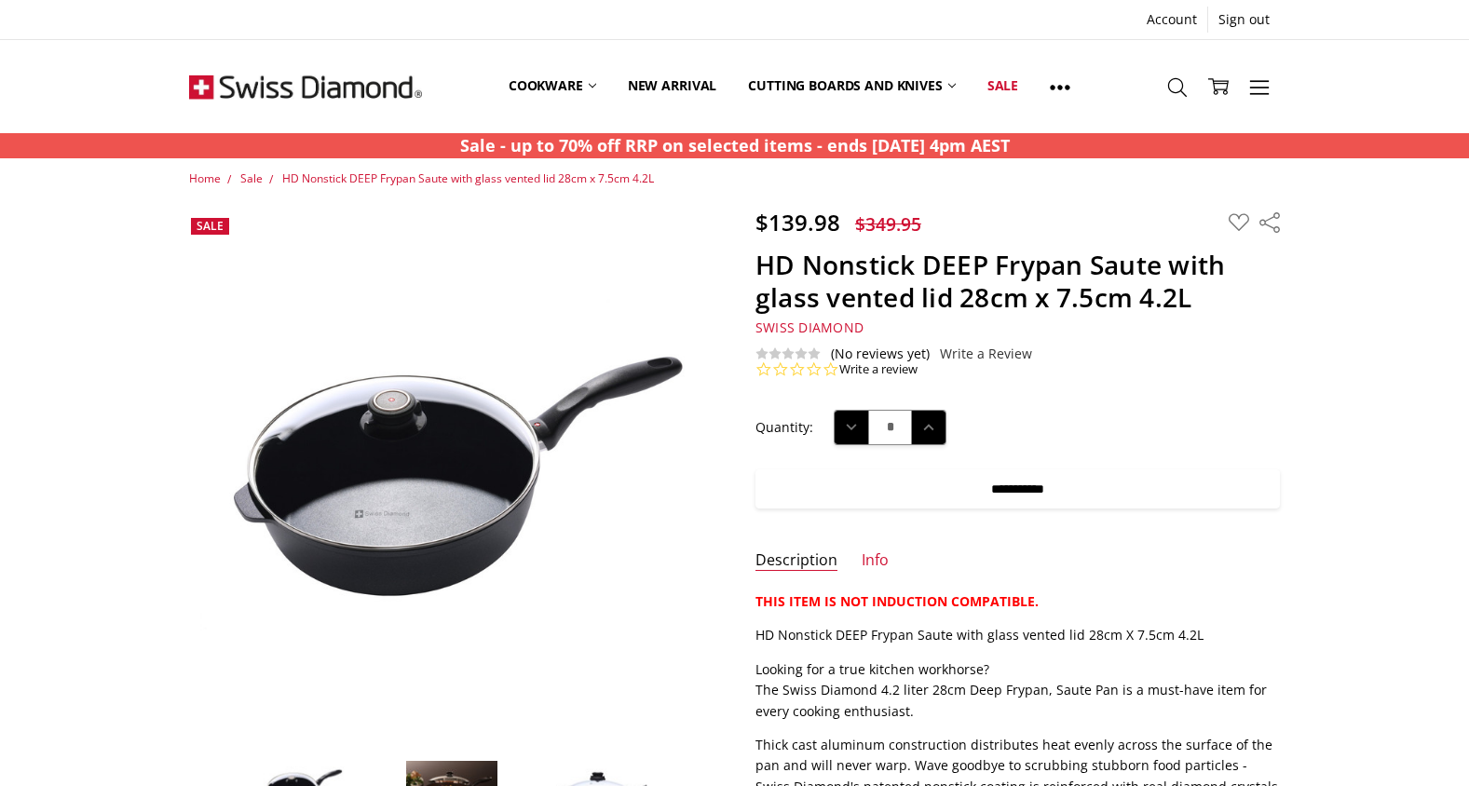
click at [1033, 491] on input "**********" at bounding box center [1017, 488] width 524 height 39
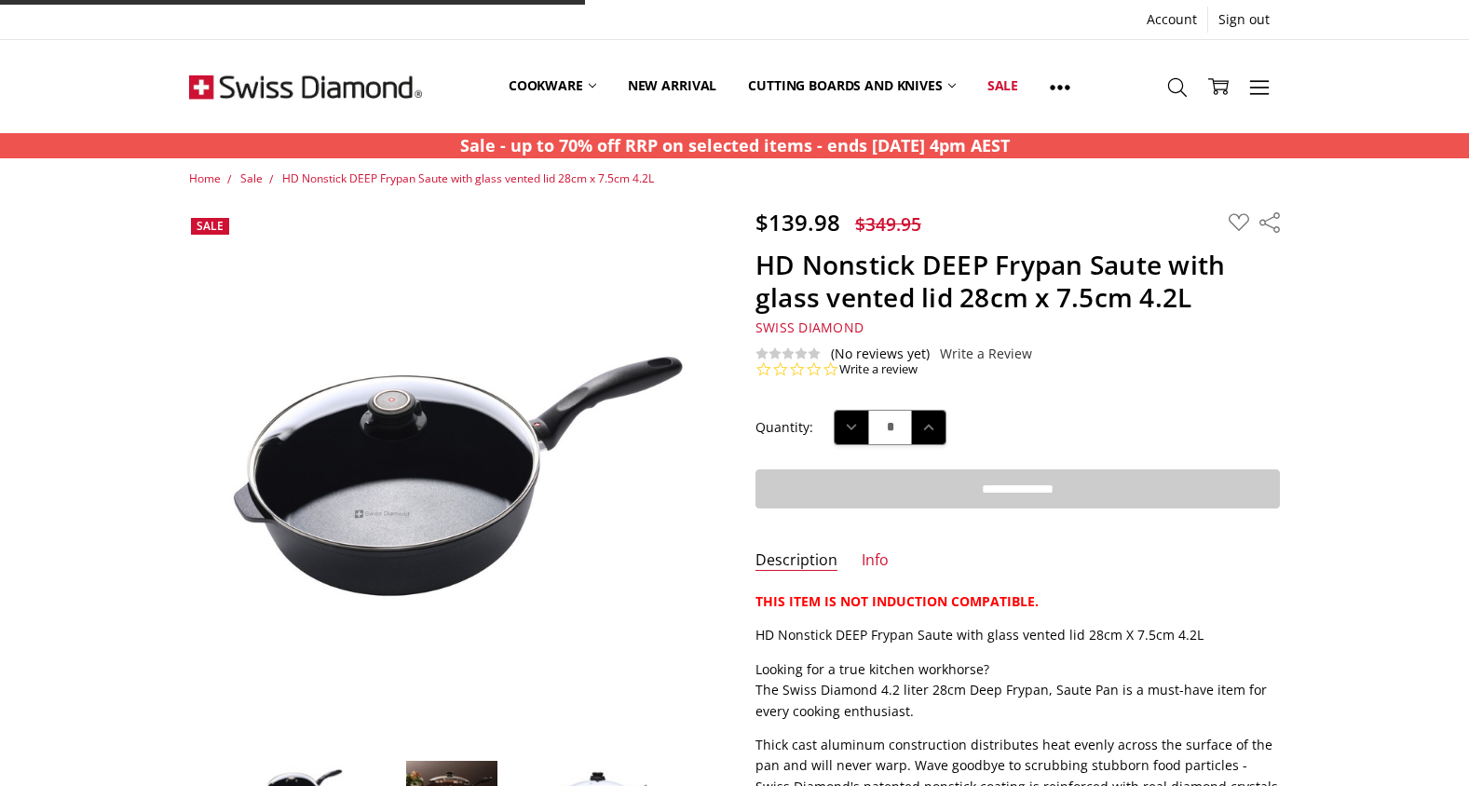
type input "**********"
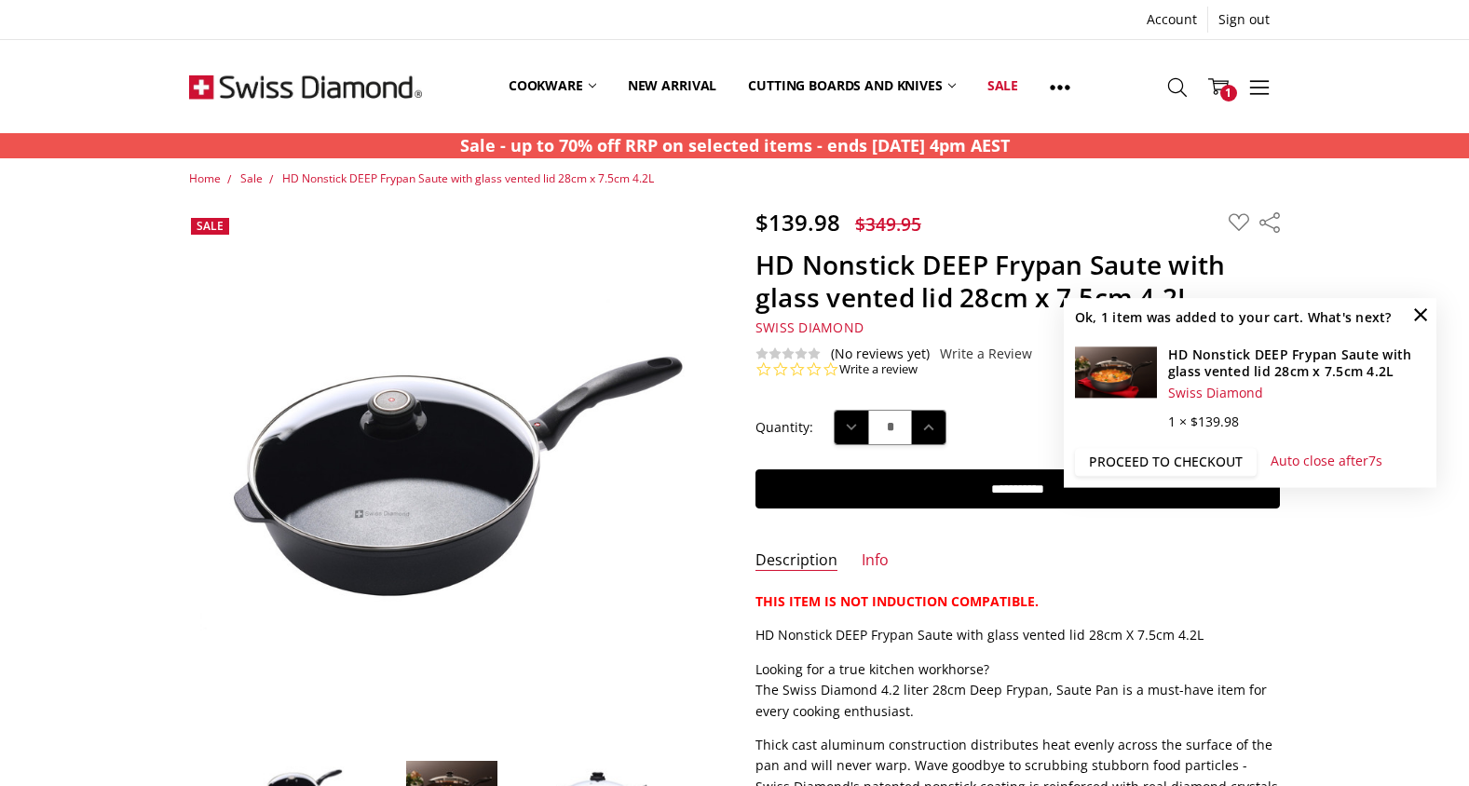
click at [1169, 462] on link "Proceed to checkout" at bounding box center [1166, 462] width 182 height 28
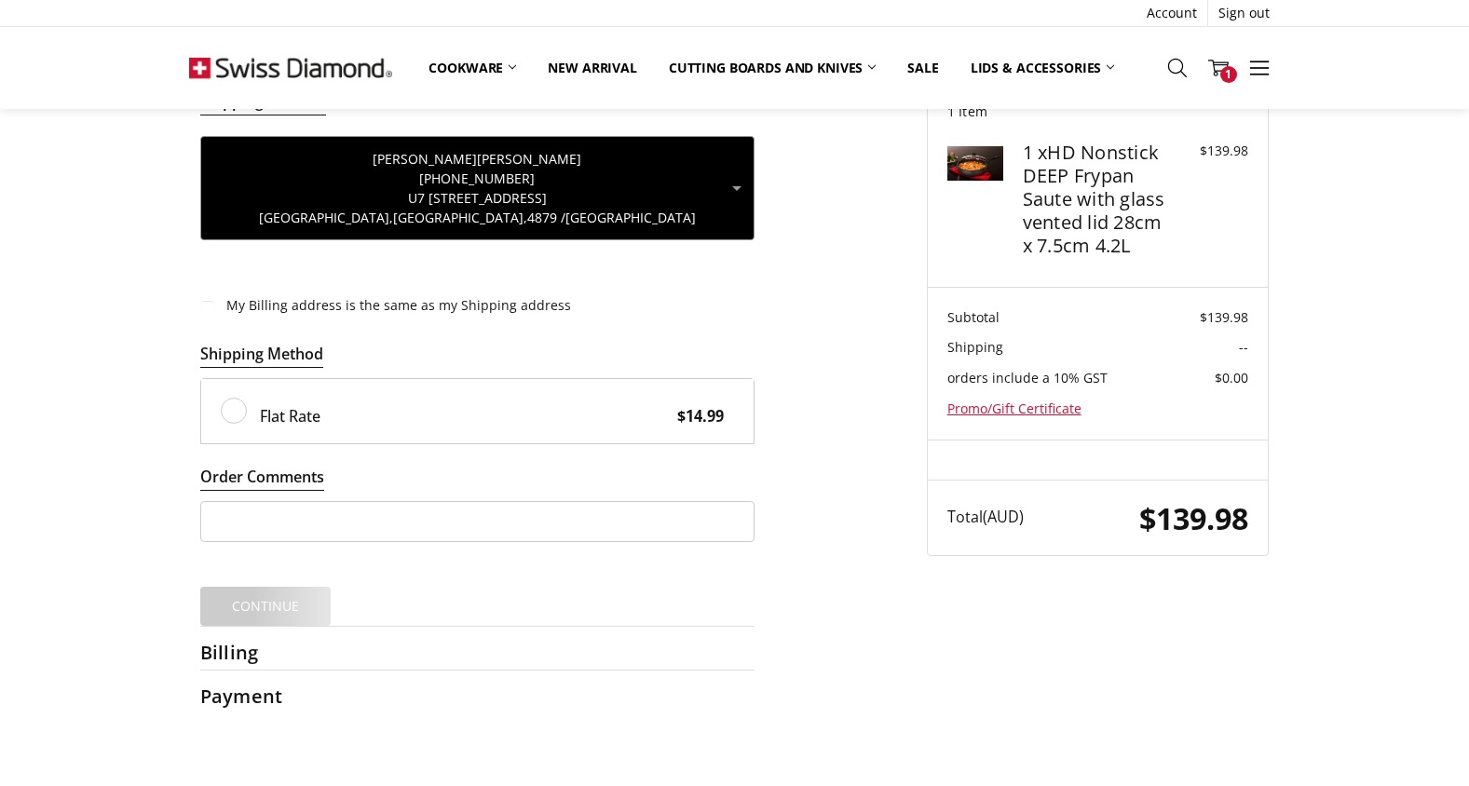
scroll to position [116, 0]
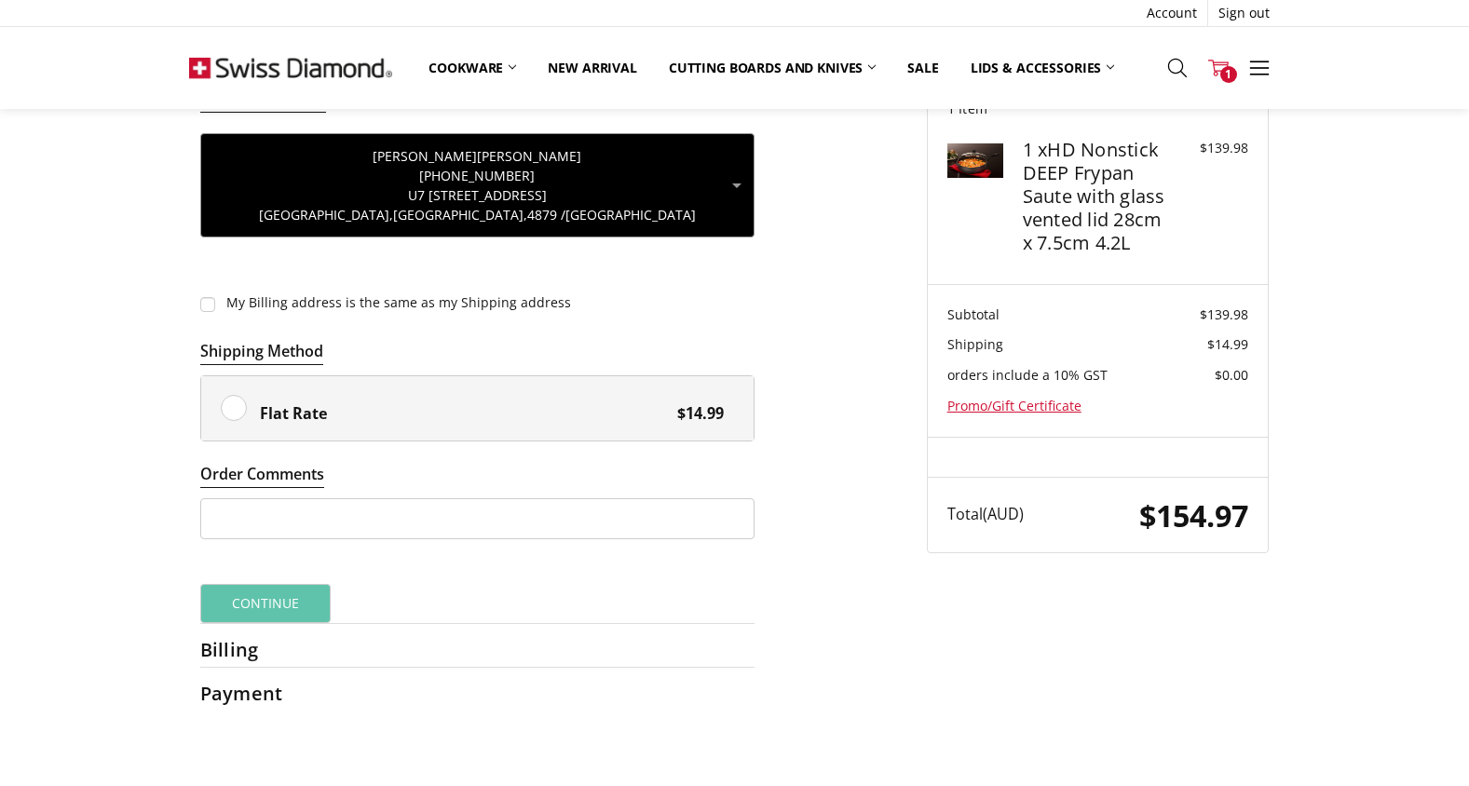
click at [1227, 64] on use at bounding box center [1218, 68] width 20 height 17
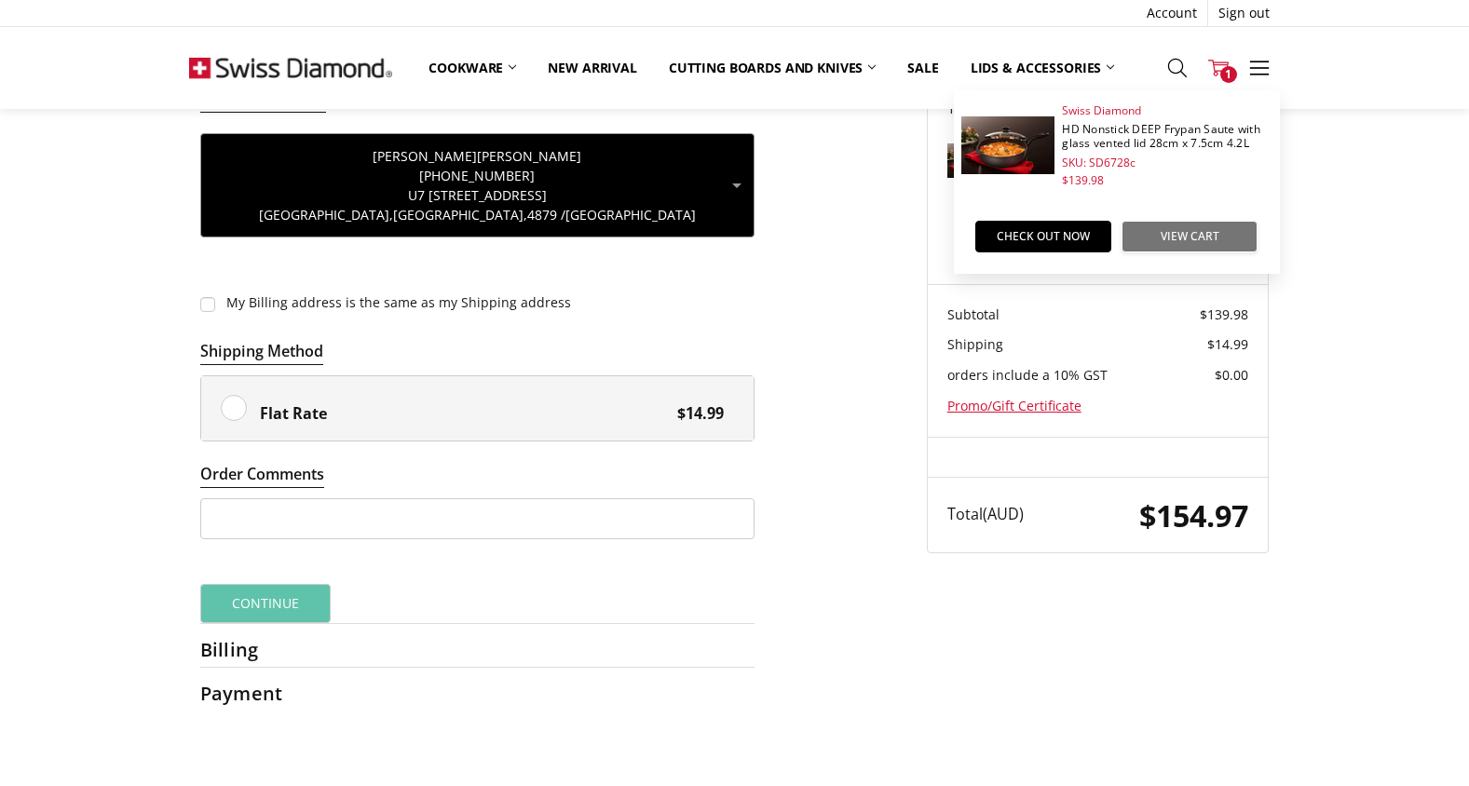
click at [1146, 237] on link "View Cart" at bounding box center [1189, 237] width 136 height 32
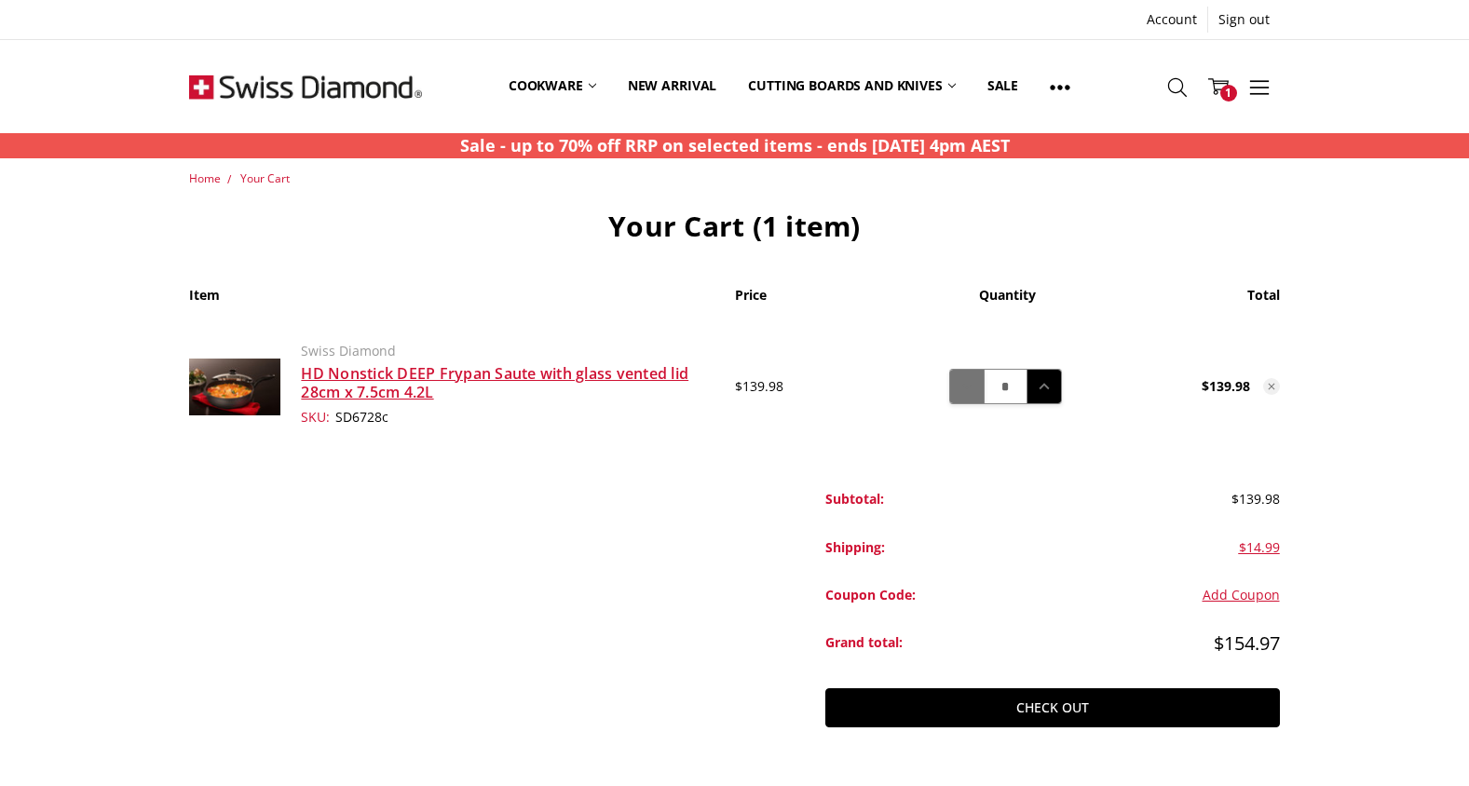
click at [964, 387] on use at bounding box center [967, 386] width 10 height 7
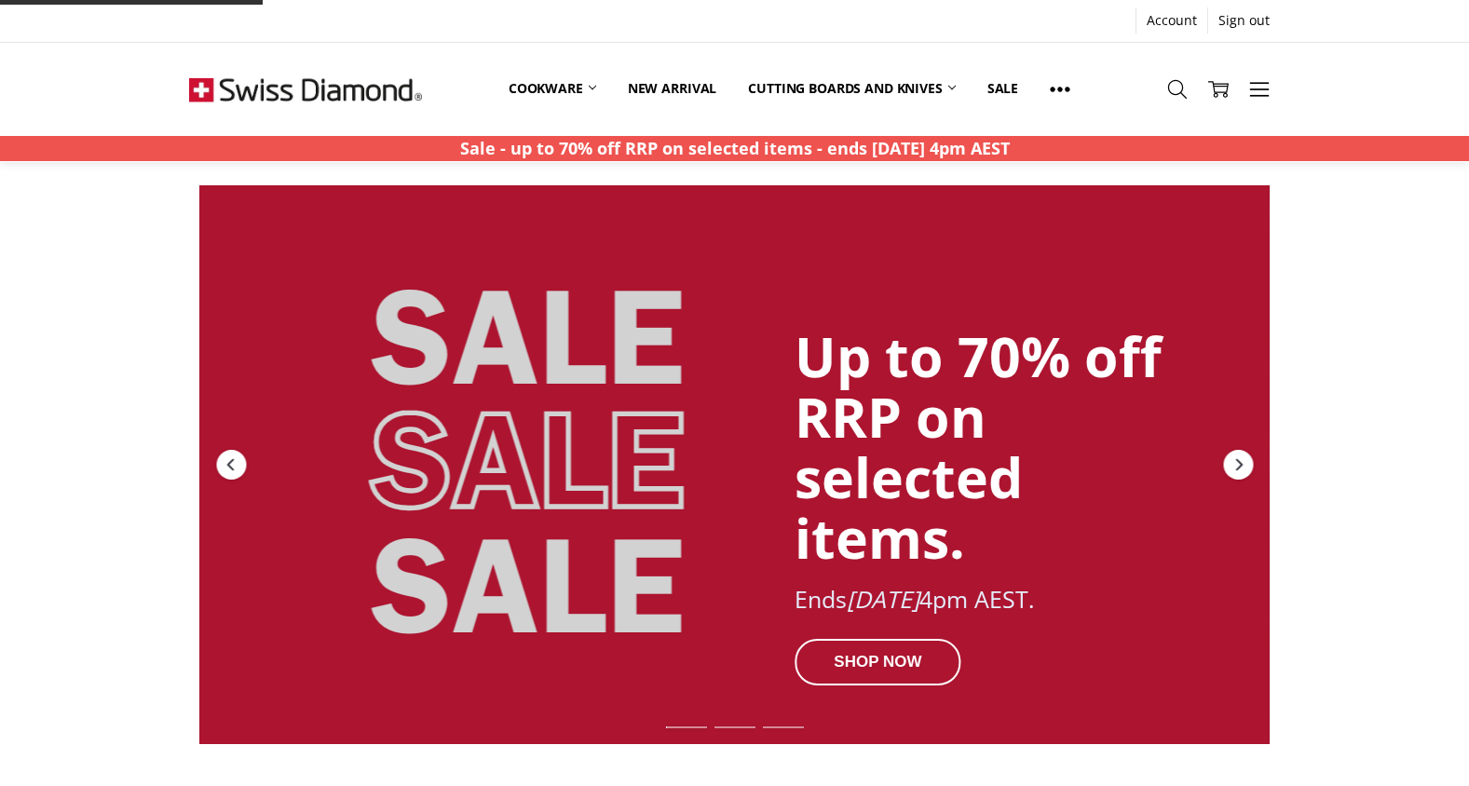
scroll to position [1341, 0]
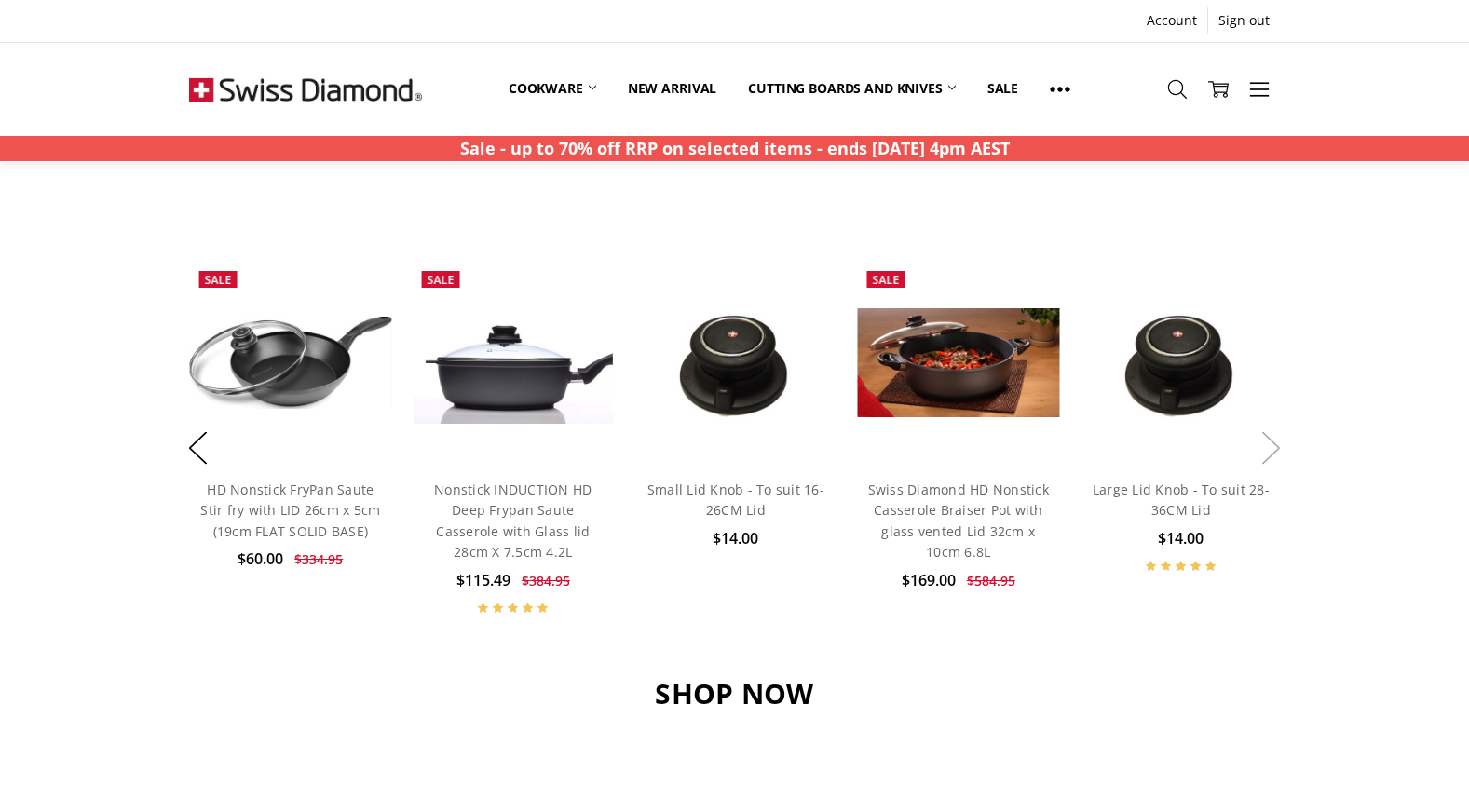
click at [1276, 447] on button "Next" at bounding box center [1271, 448] width 37 height 57
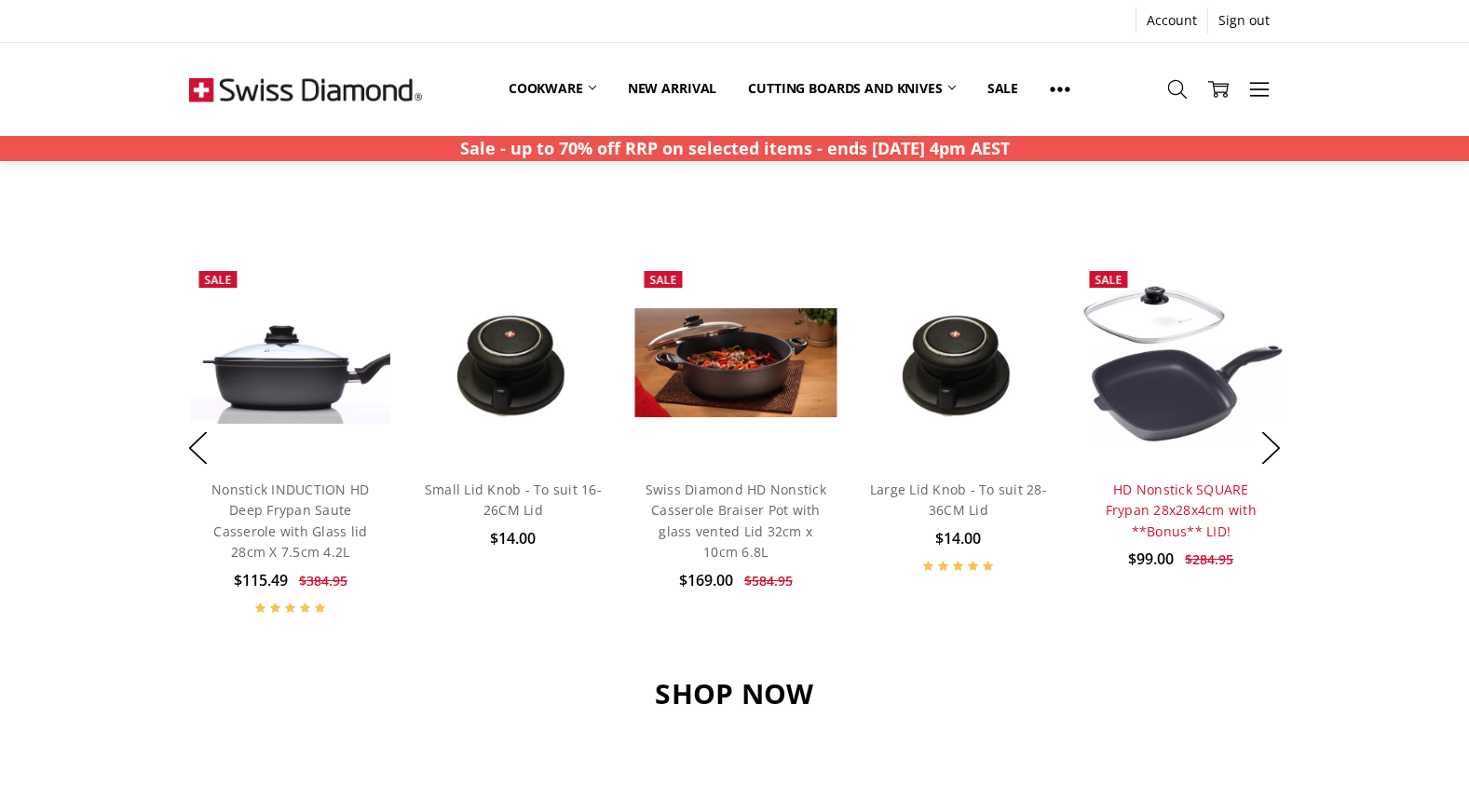
click at [1222, 496] on link "HD Nonstick SQUARE Frypan 28x28x4cm with **Bonus** LID!" at bounding box center [1180, 511] width 151 height 60
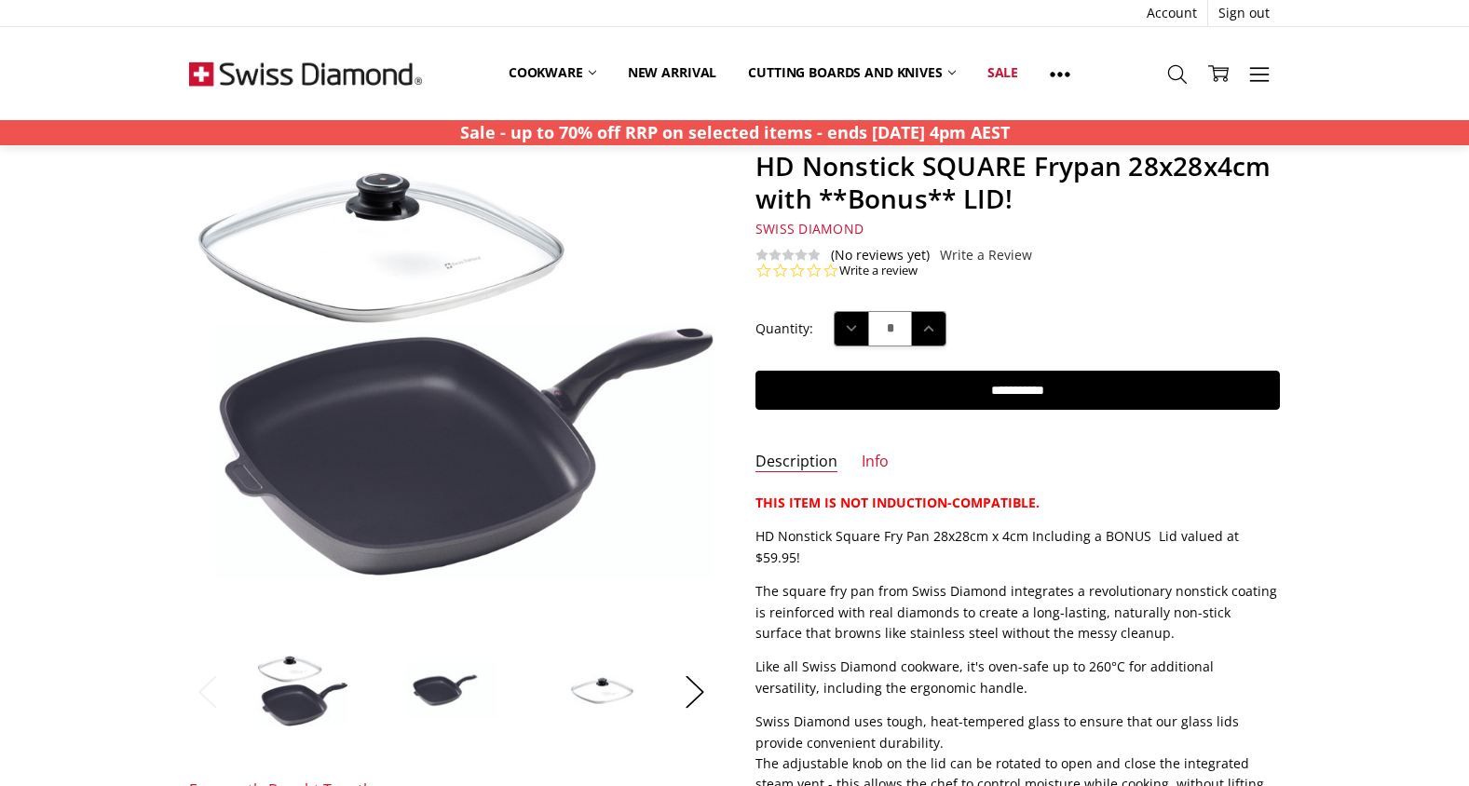
scroll to position [124, 0]
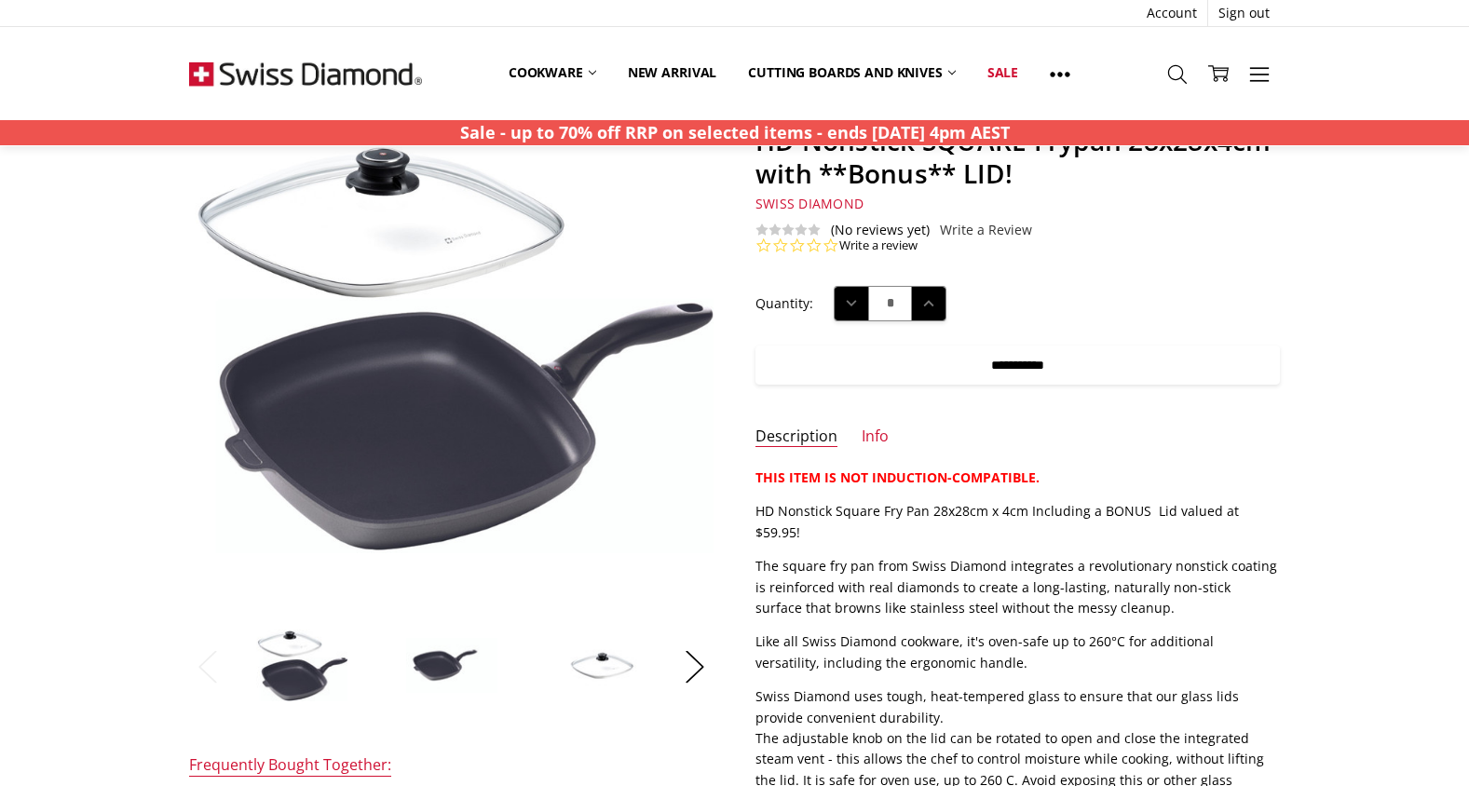
click at [1035, 363] on input "**********" at bounding box center [1017, 365] width 524 height 39
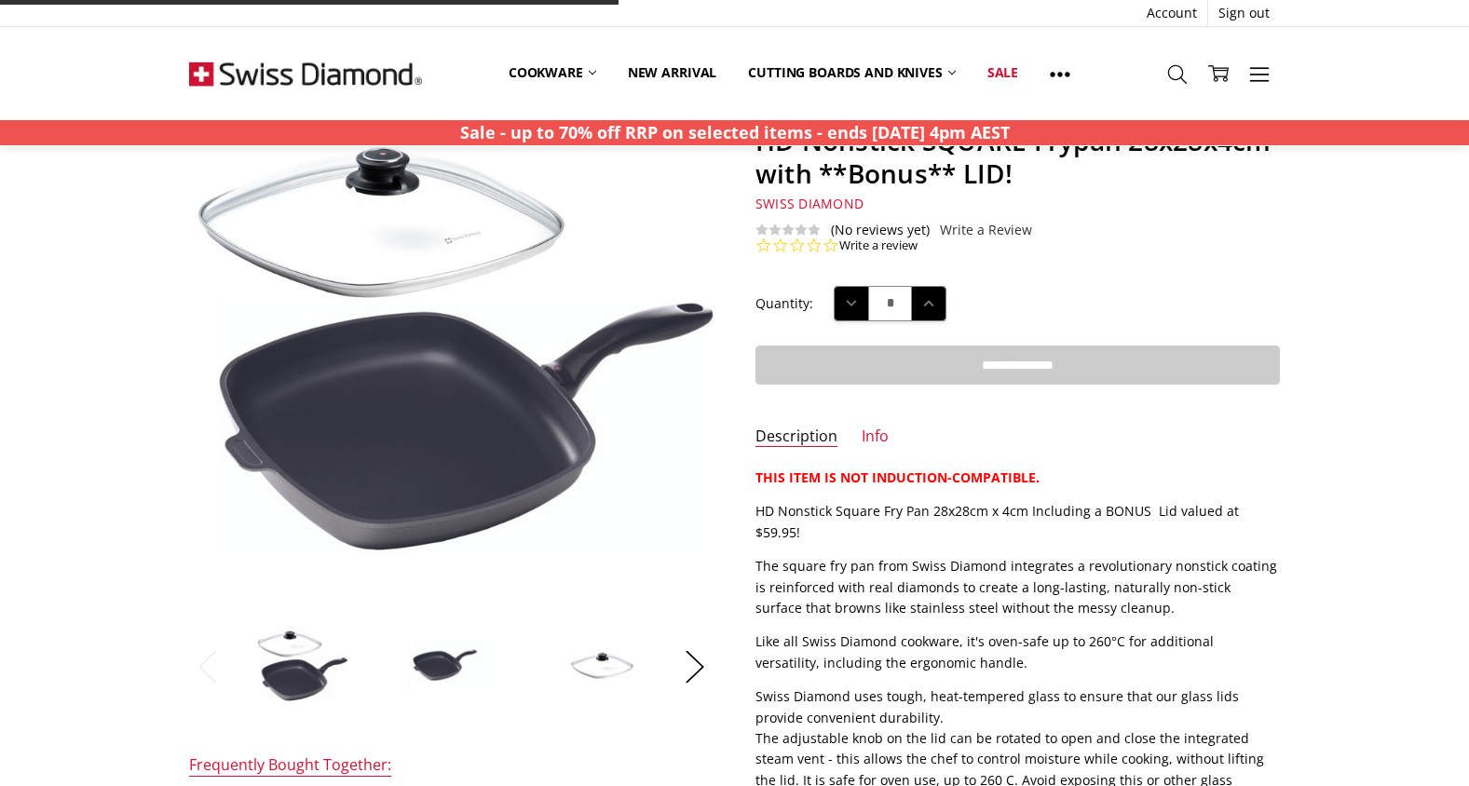
type input "**********"
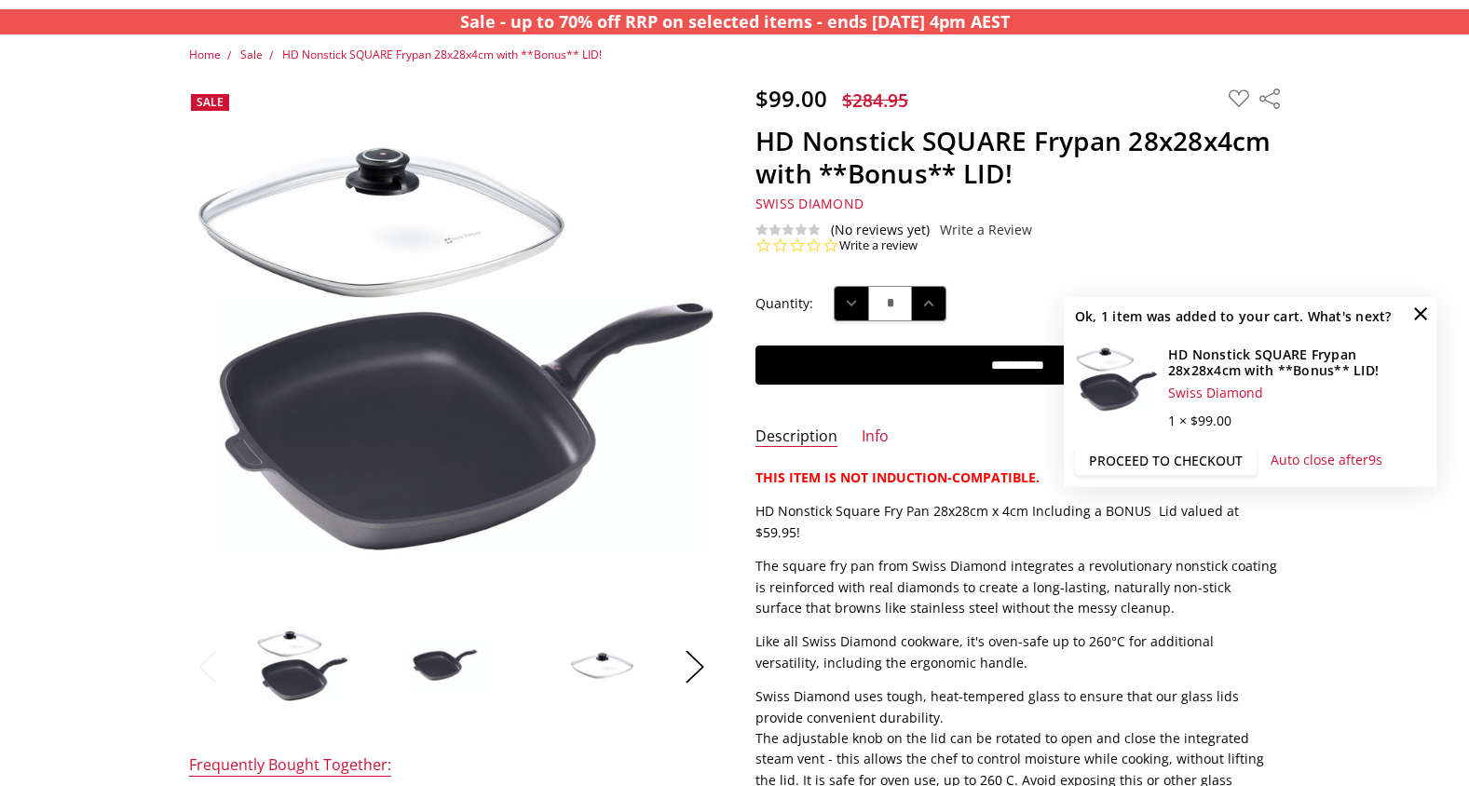
click at [1121, 462] on link "Proceed to checkout" at bounding box center [1166, 462] width 182 height 28
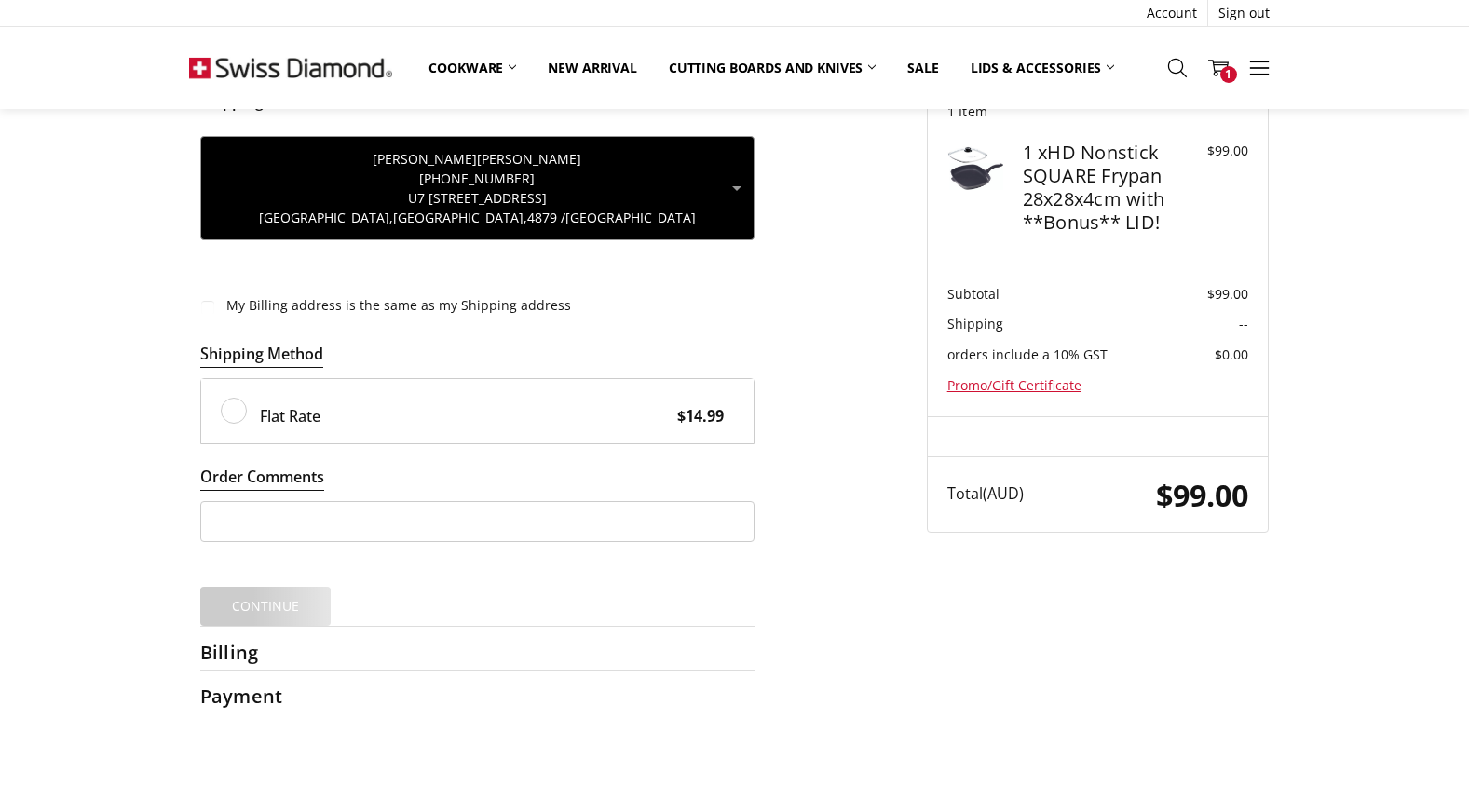
scroll to position [116, 0]
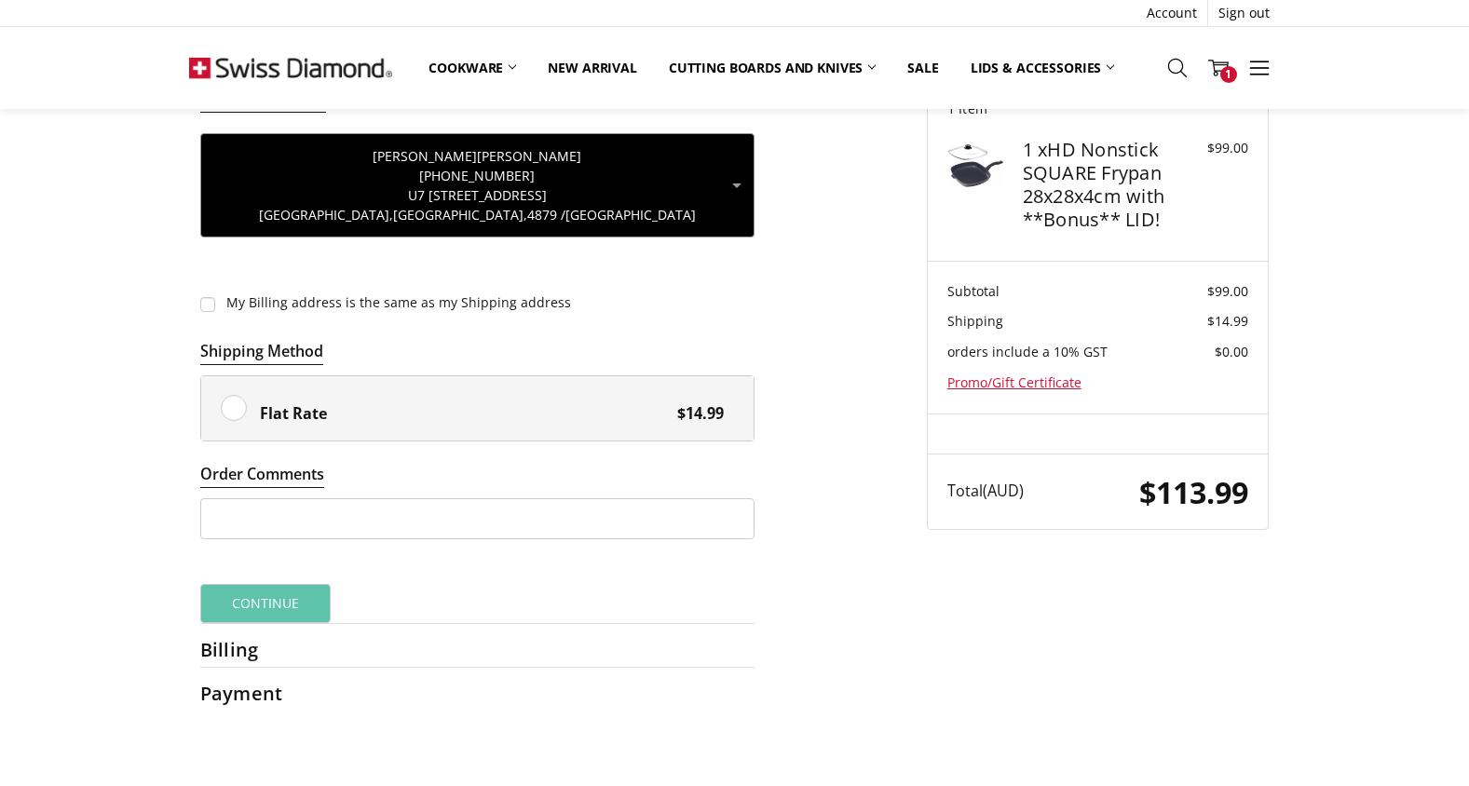
click at [229, 402] on label "Flat Rate $14.99" at bounding box center [477, 408] width 552 height 65
click at [282, 598] on button "Continue" at bounding box center [265, 603] width 131 height 39
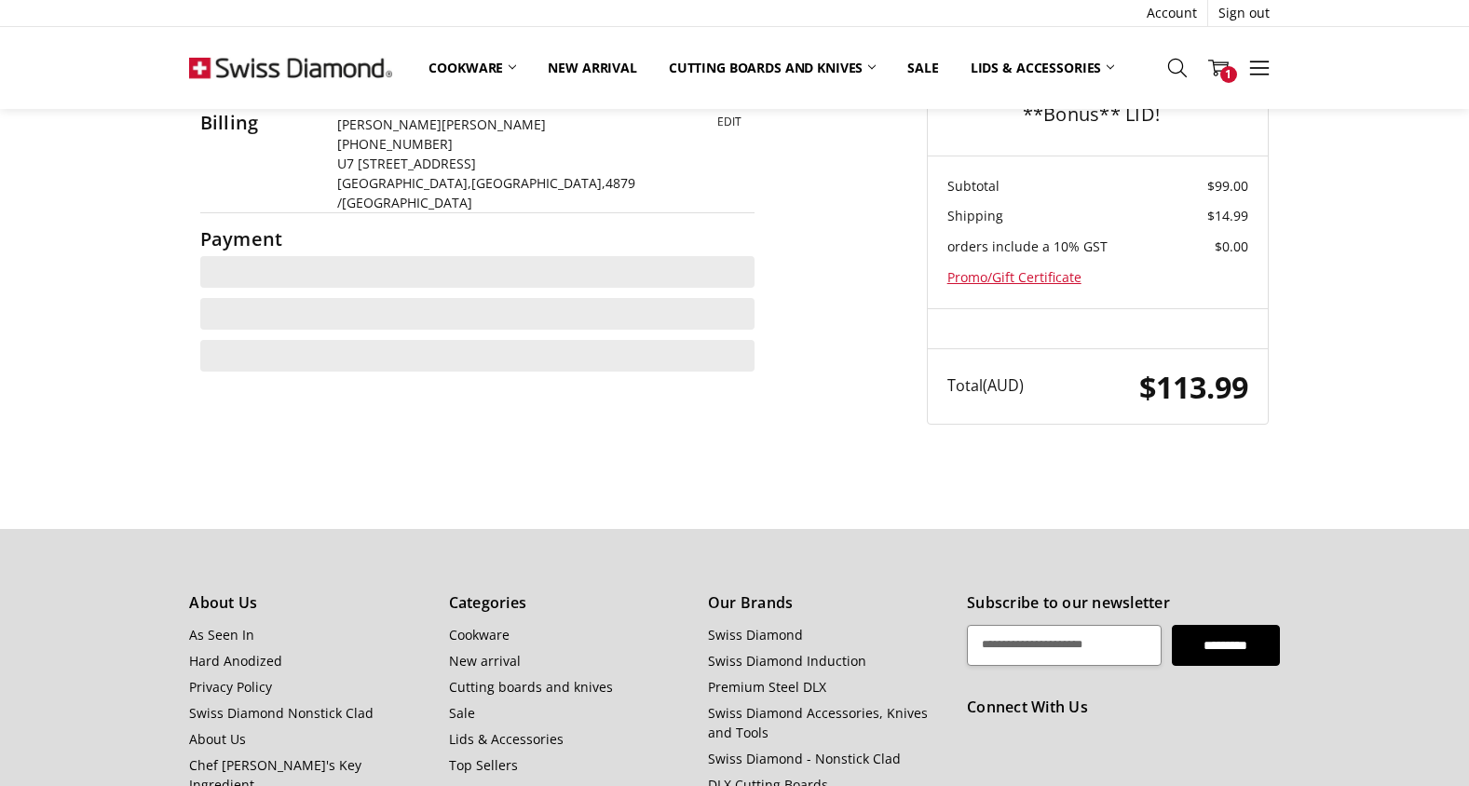
scroll to position [238, 0]
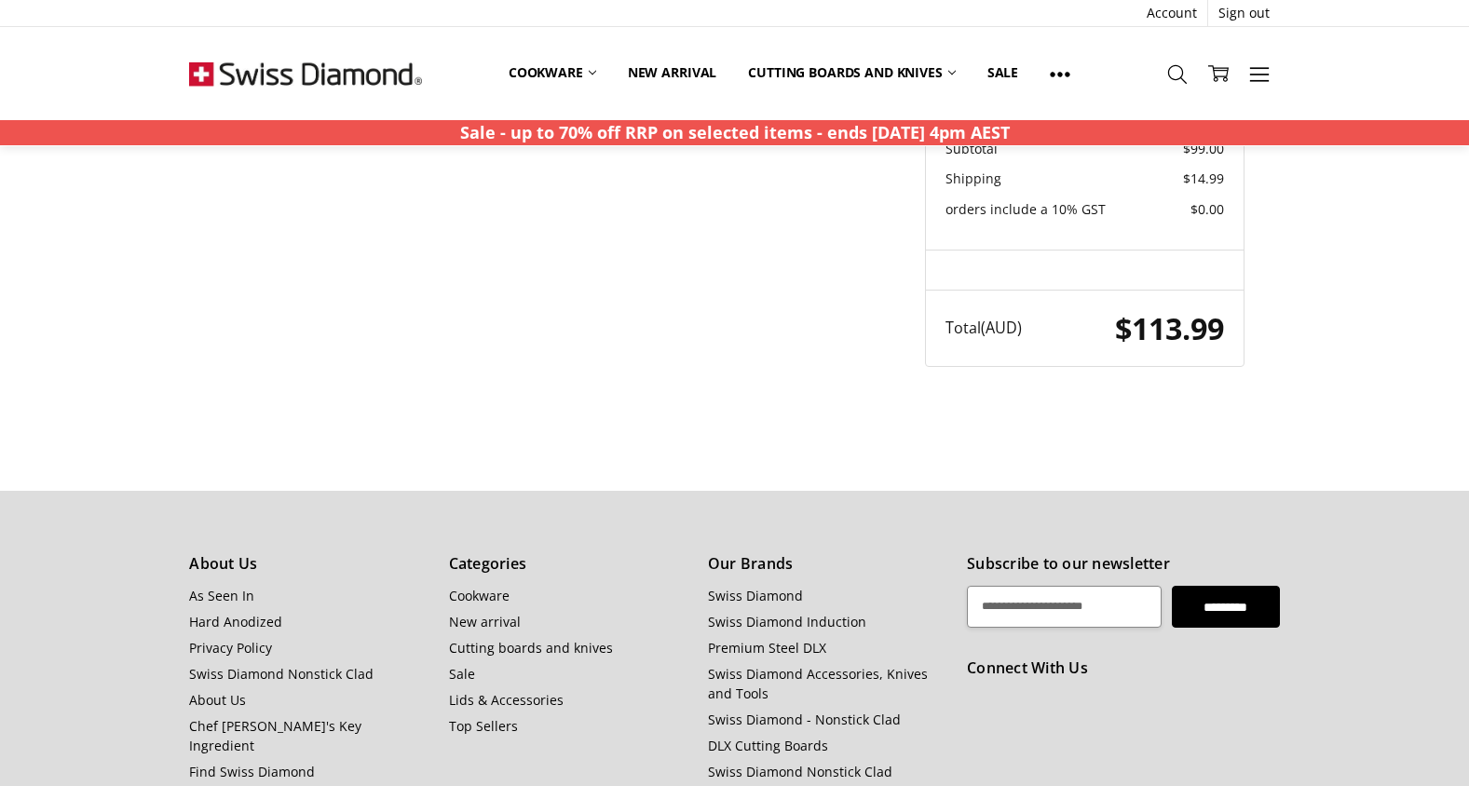
scroll to position [408, 0]
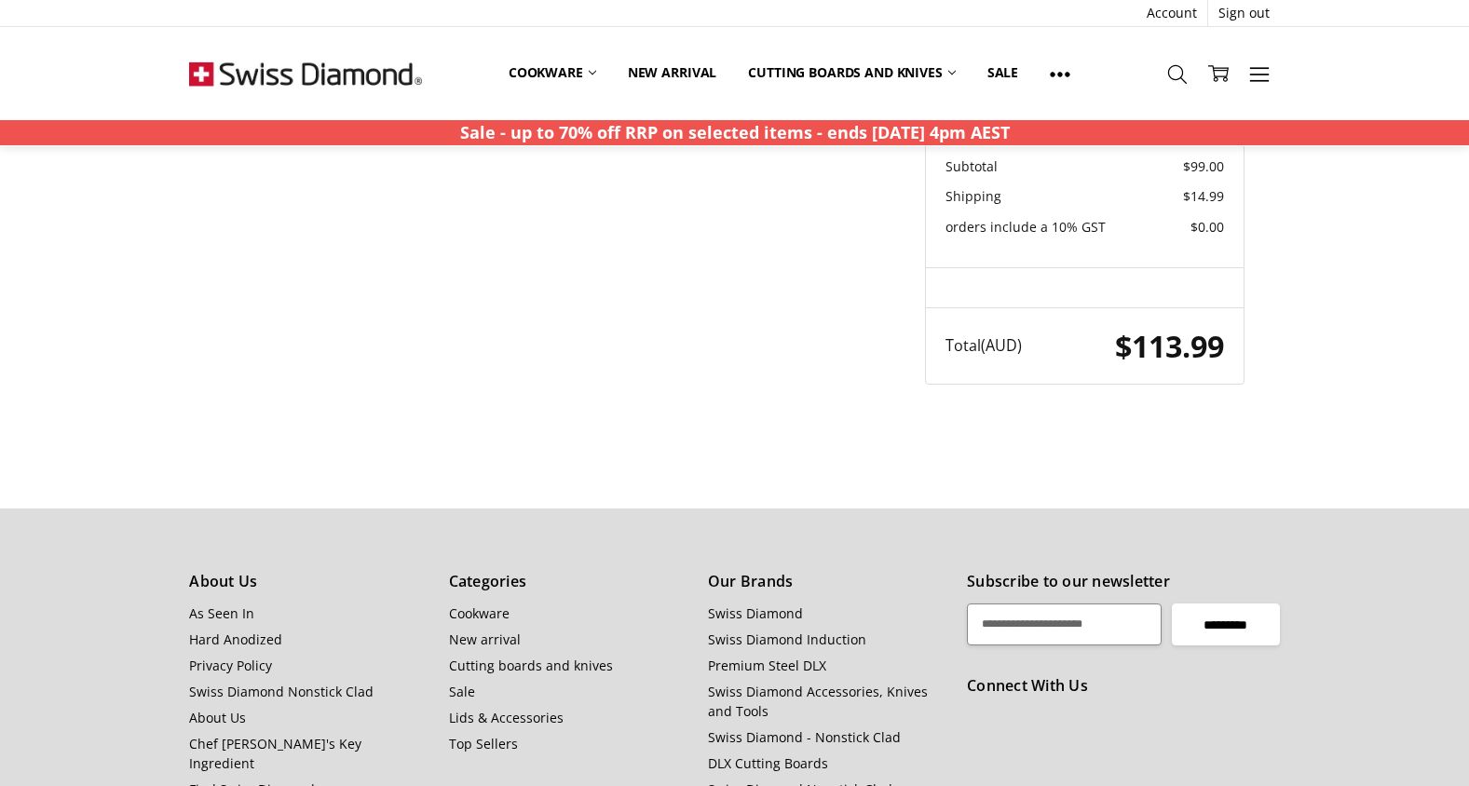
click at [1228, 620] on input "*********" at bounding box center [1226, 625] width 108 height 42
